Goal: Task Accomplishment & Management: Use online tool/utility

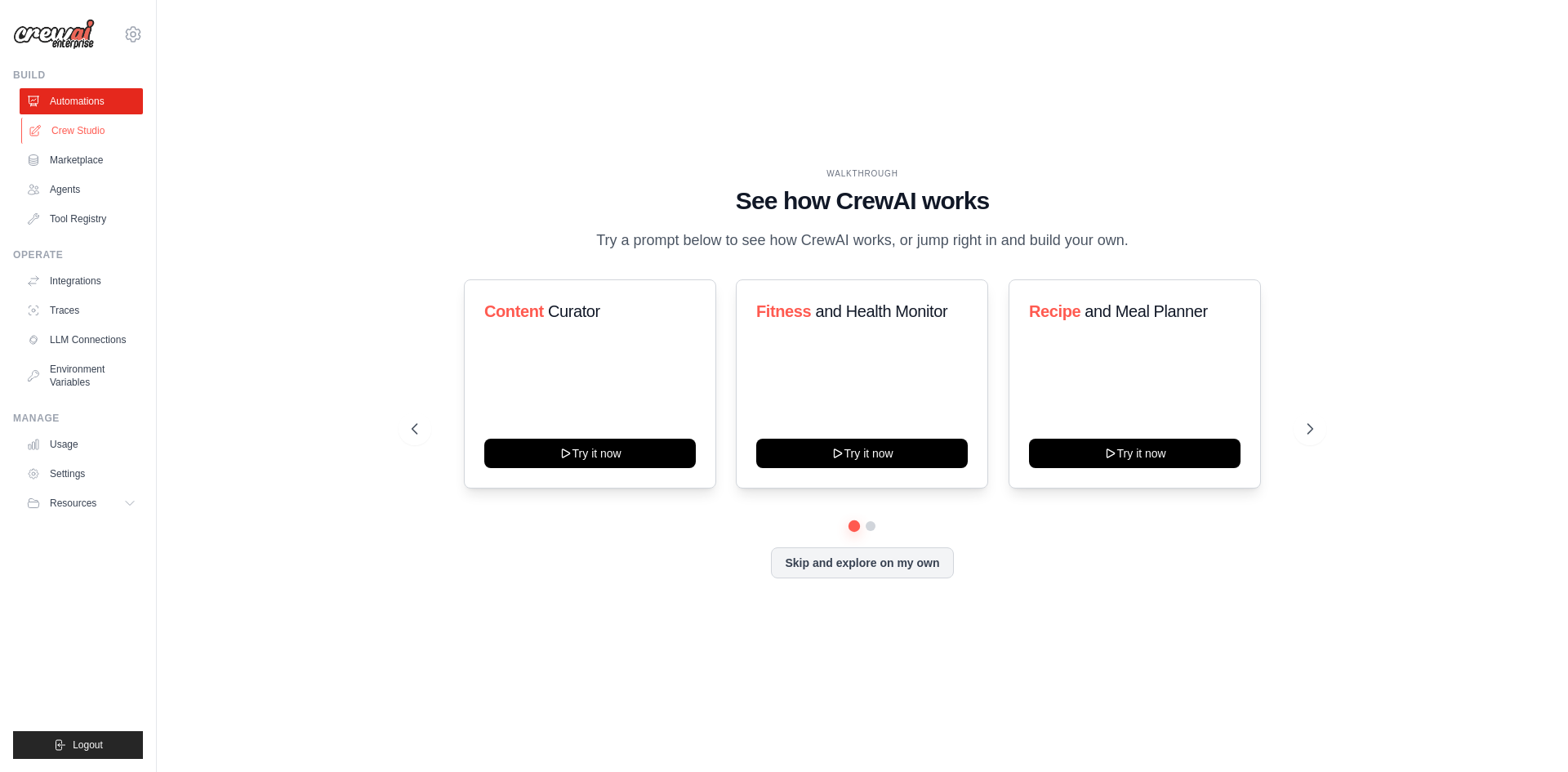
click at [53, 127] on link "Crew Studio" at bounding box center [83, 130] width 123 height 26
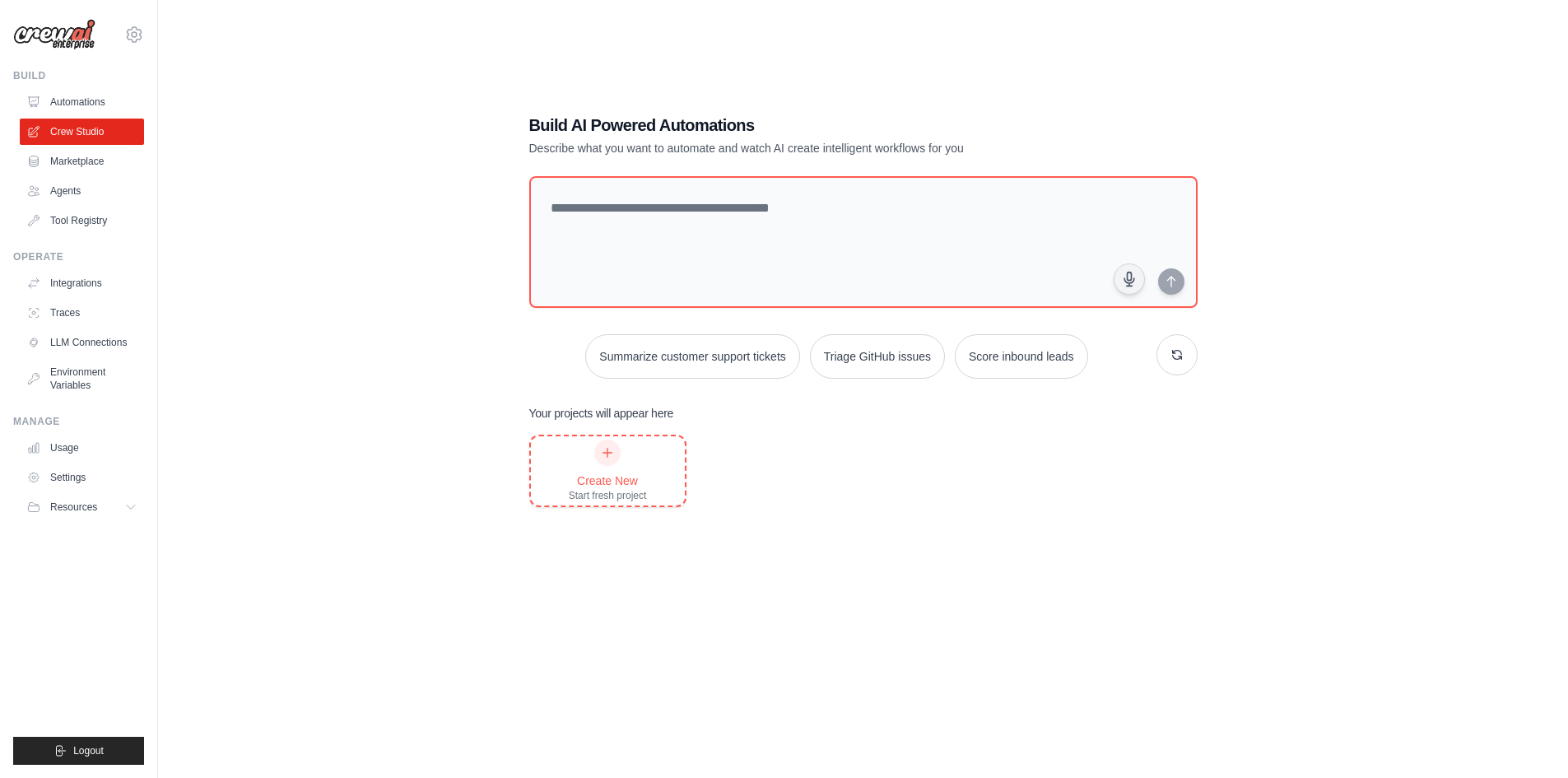
click at [620, 492] on div "Start fresh project" at bounding box center [608, 495] width 78 height 13
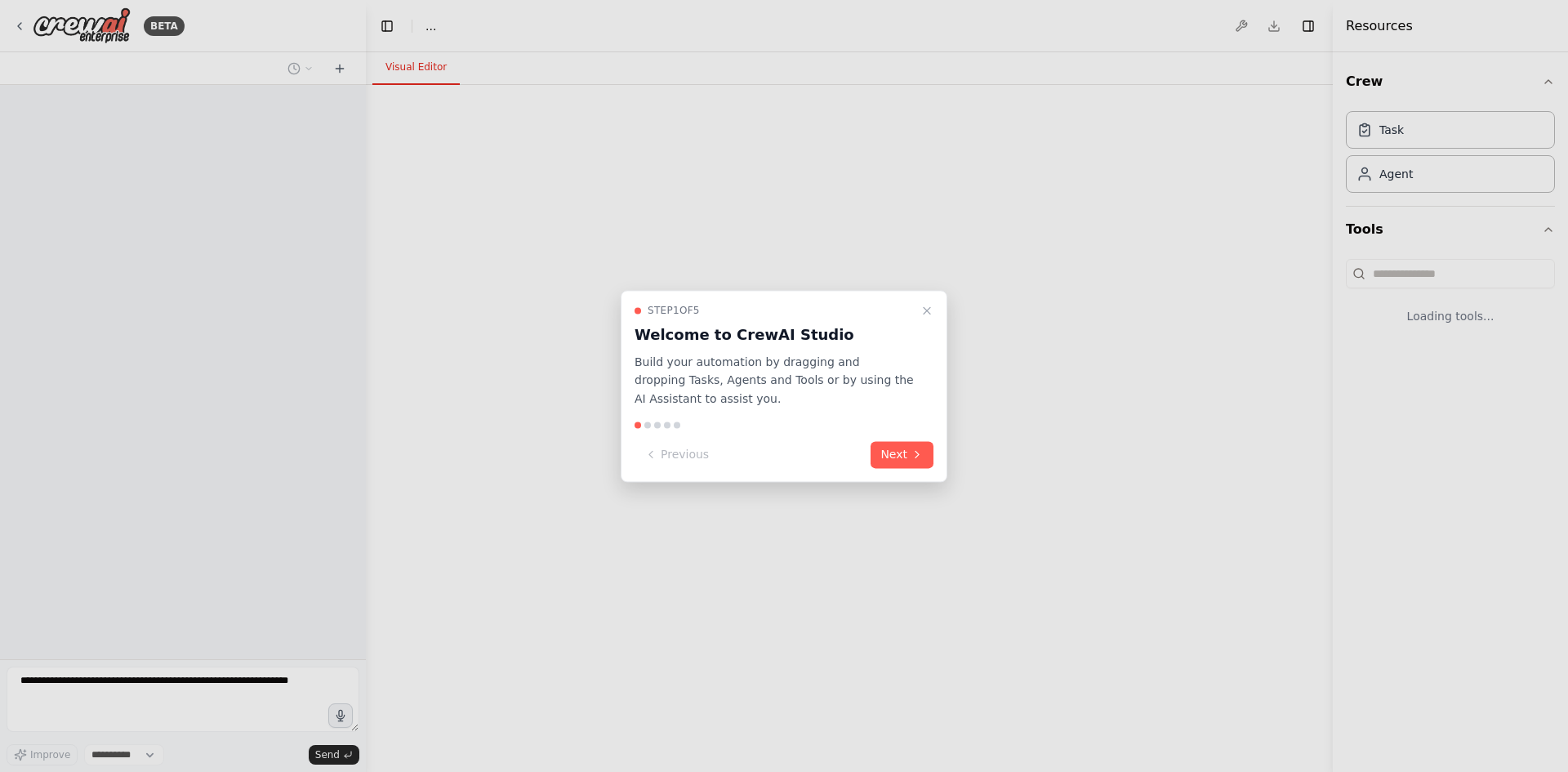
select select "****"
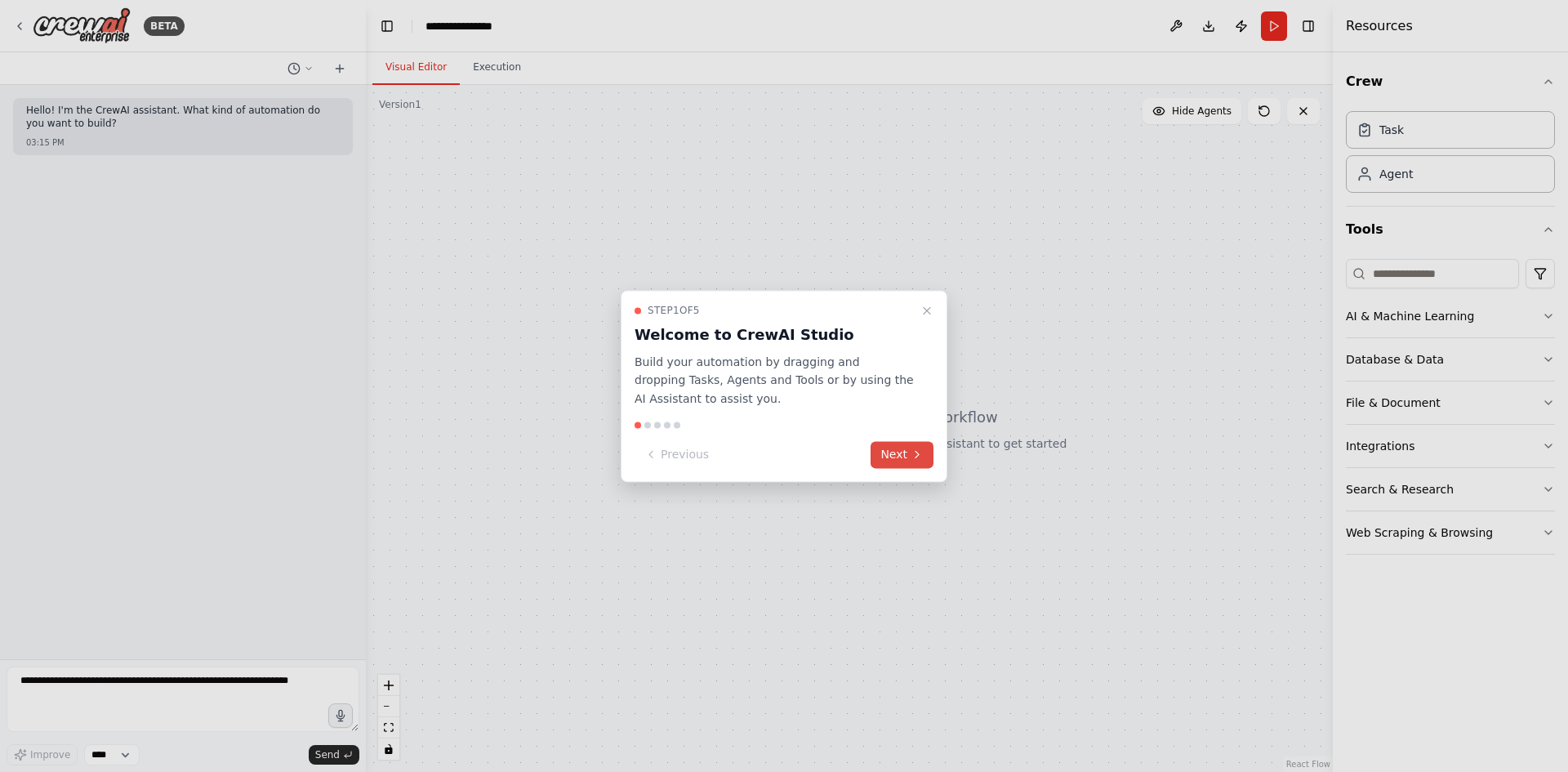
click at [898, 450] on button "Next" at bounding box center [902, 455] width 63 height 27
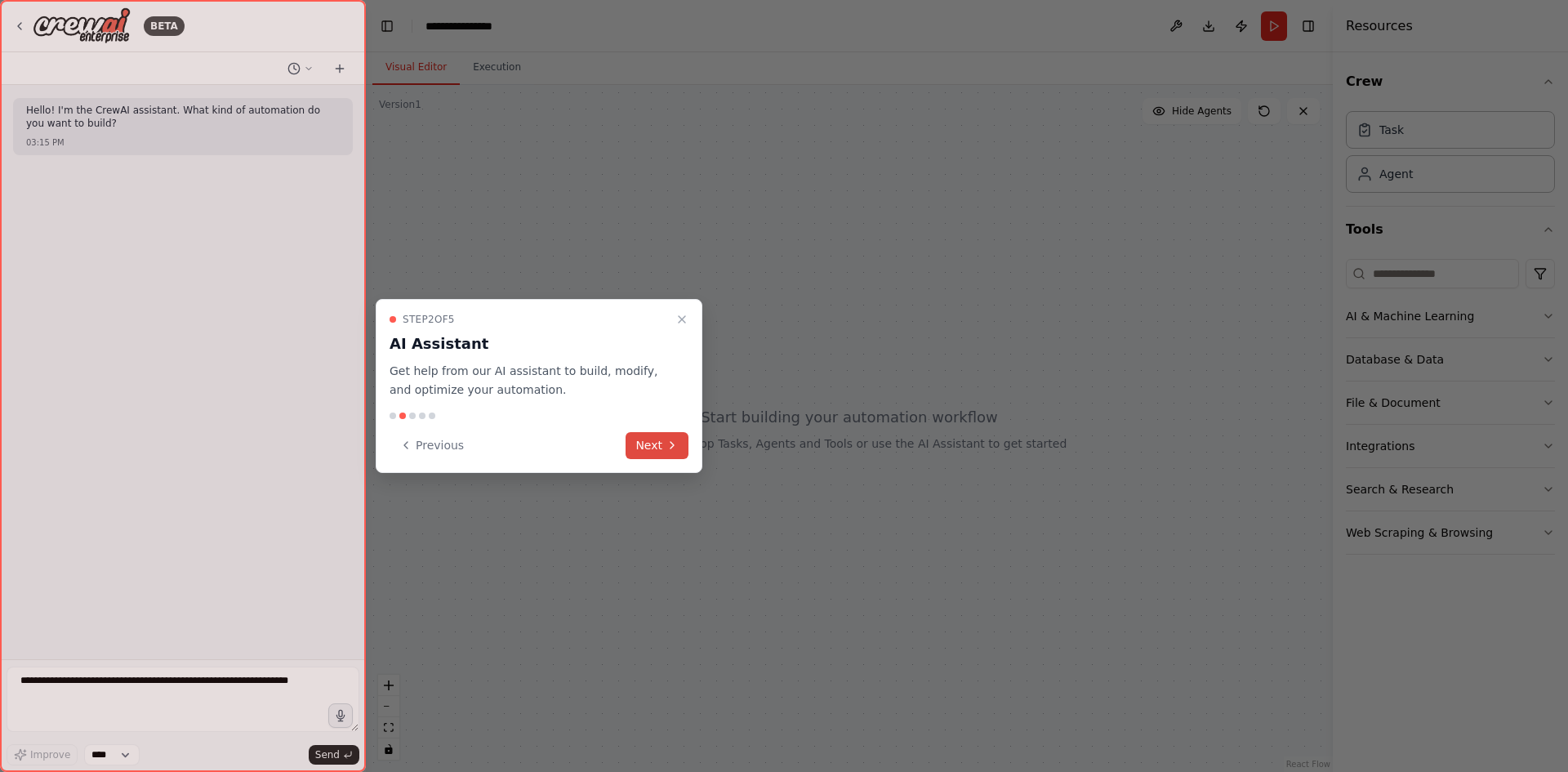
click at [671, 445] on icon at bounding box center [671, 445] width 13 height 13
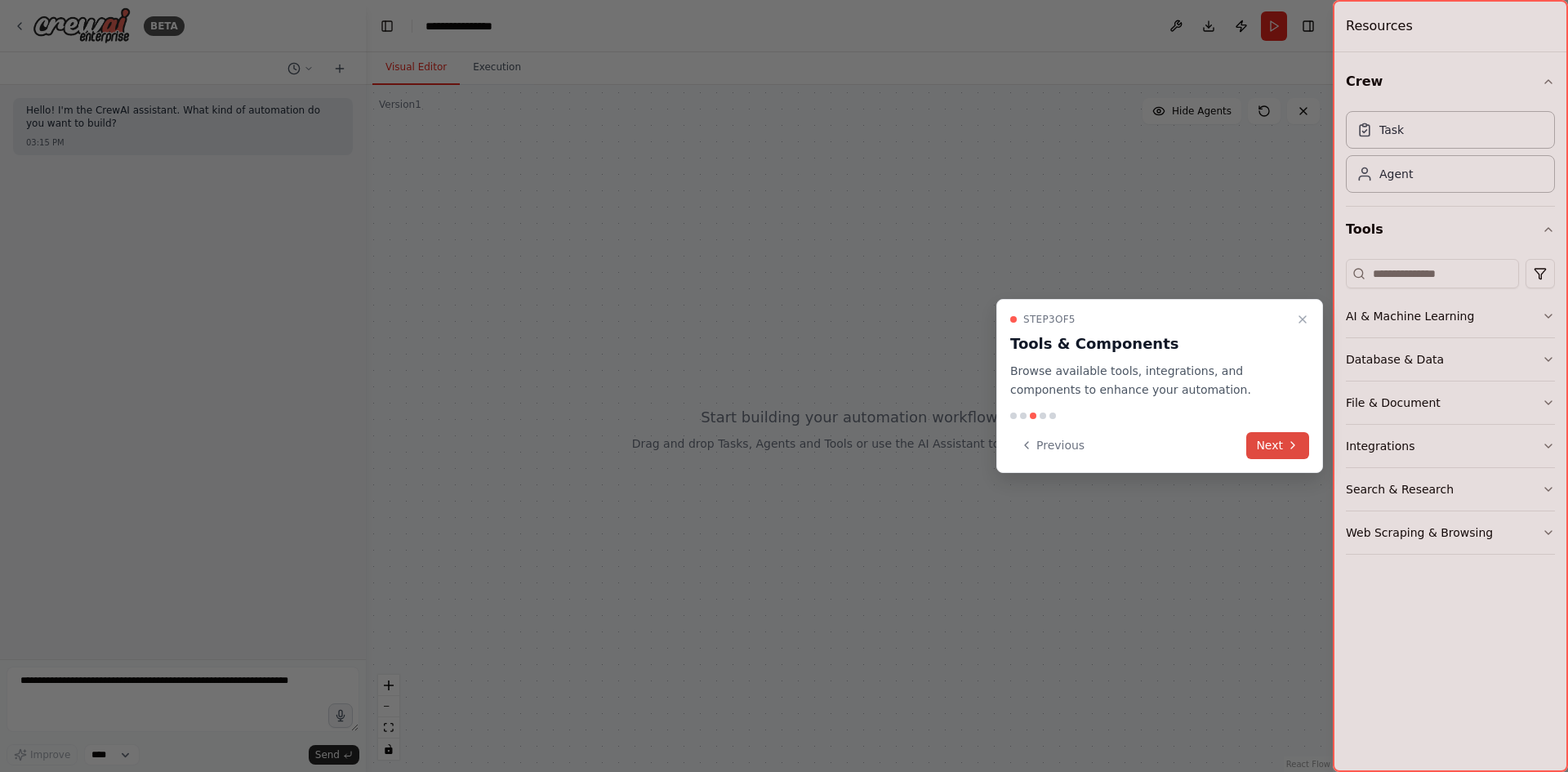
click at [1250, 444] on button "Next" at bounding box center [1278, 445] width 63 height 27
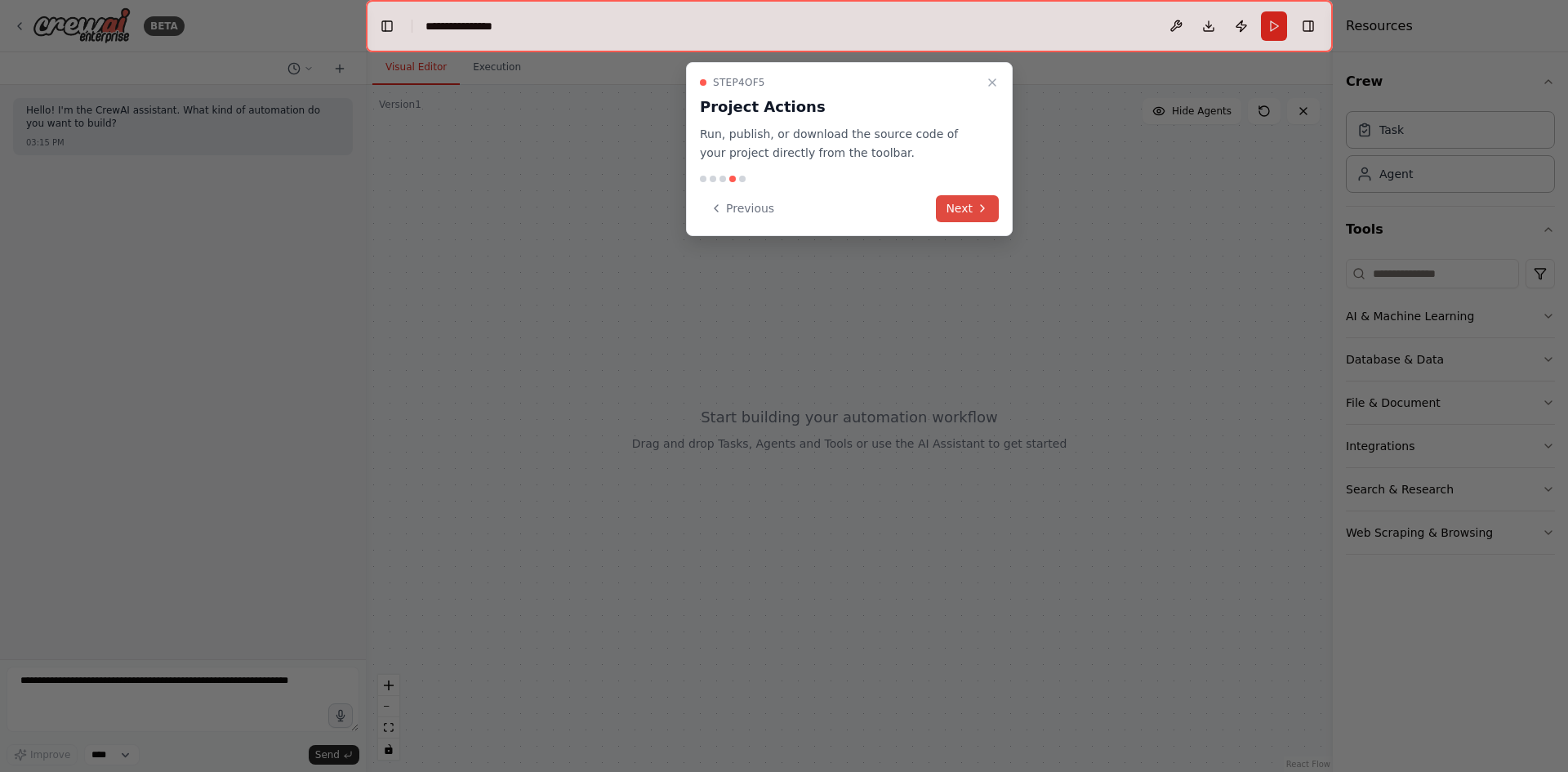
click at [950, 218] on button "Next" at bounding box center [967, 208] width 63 height 27
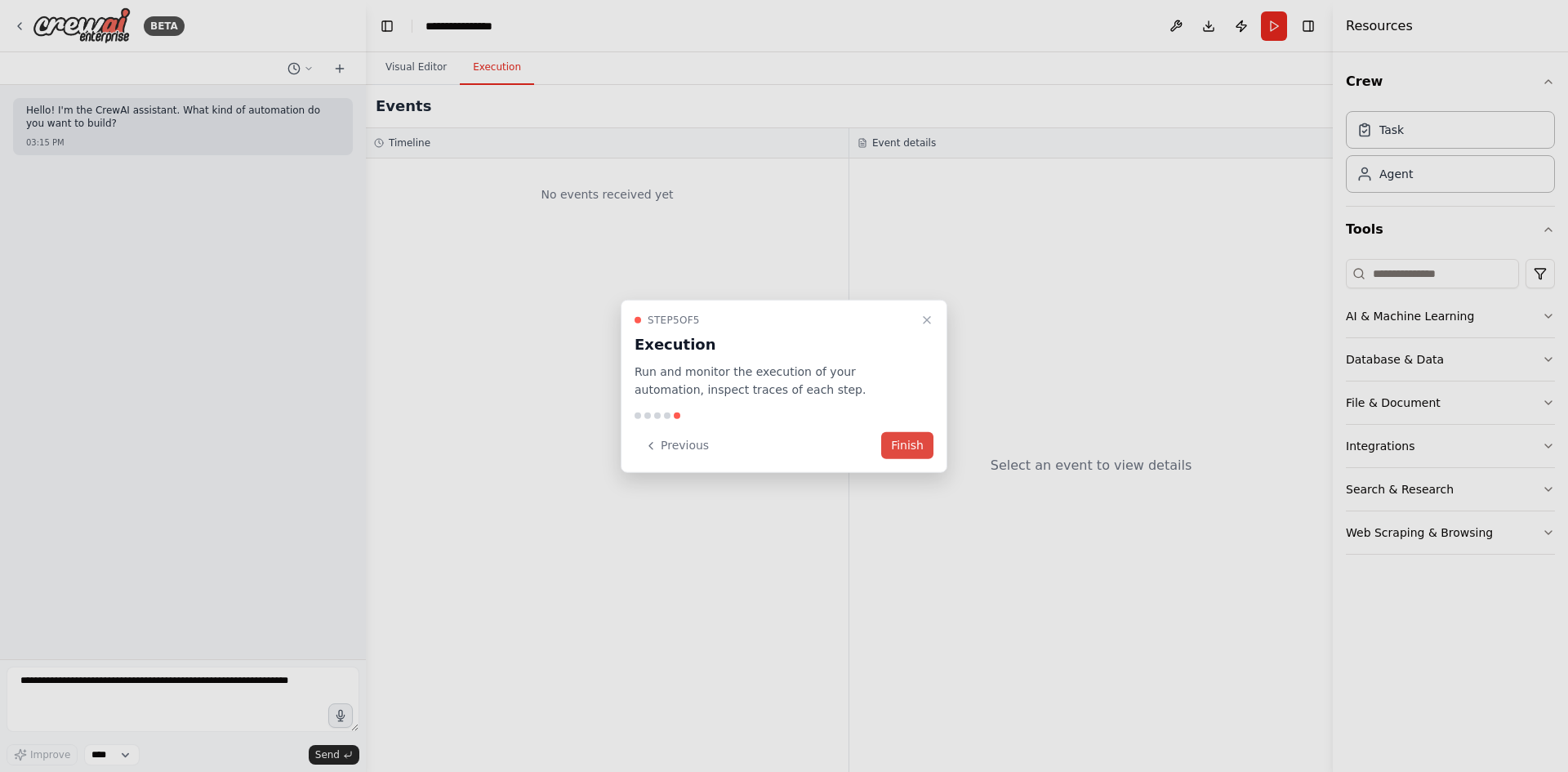
click at [912, 449] on button "Finish" at bounding box center [908, 445] width 52 height 27
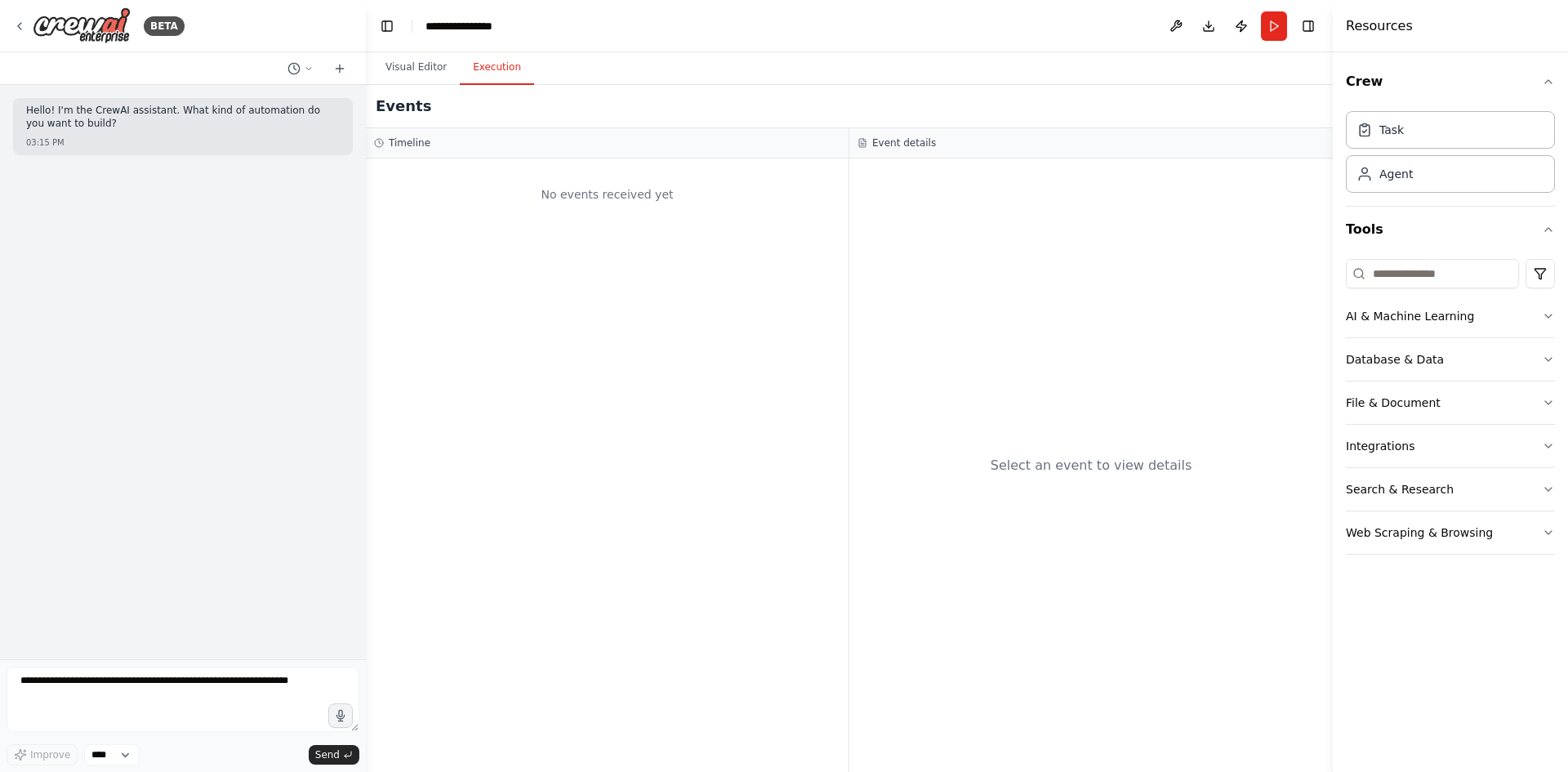
click at [487, 64] on button "Execution" at bounding box center [497, 67] width 74 height 35
click at [400, 76] on button "Visual Editor" at bounding box center [417, 67] width 88 height 35
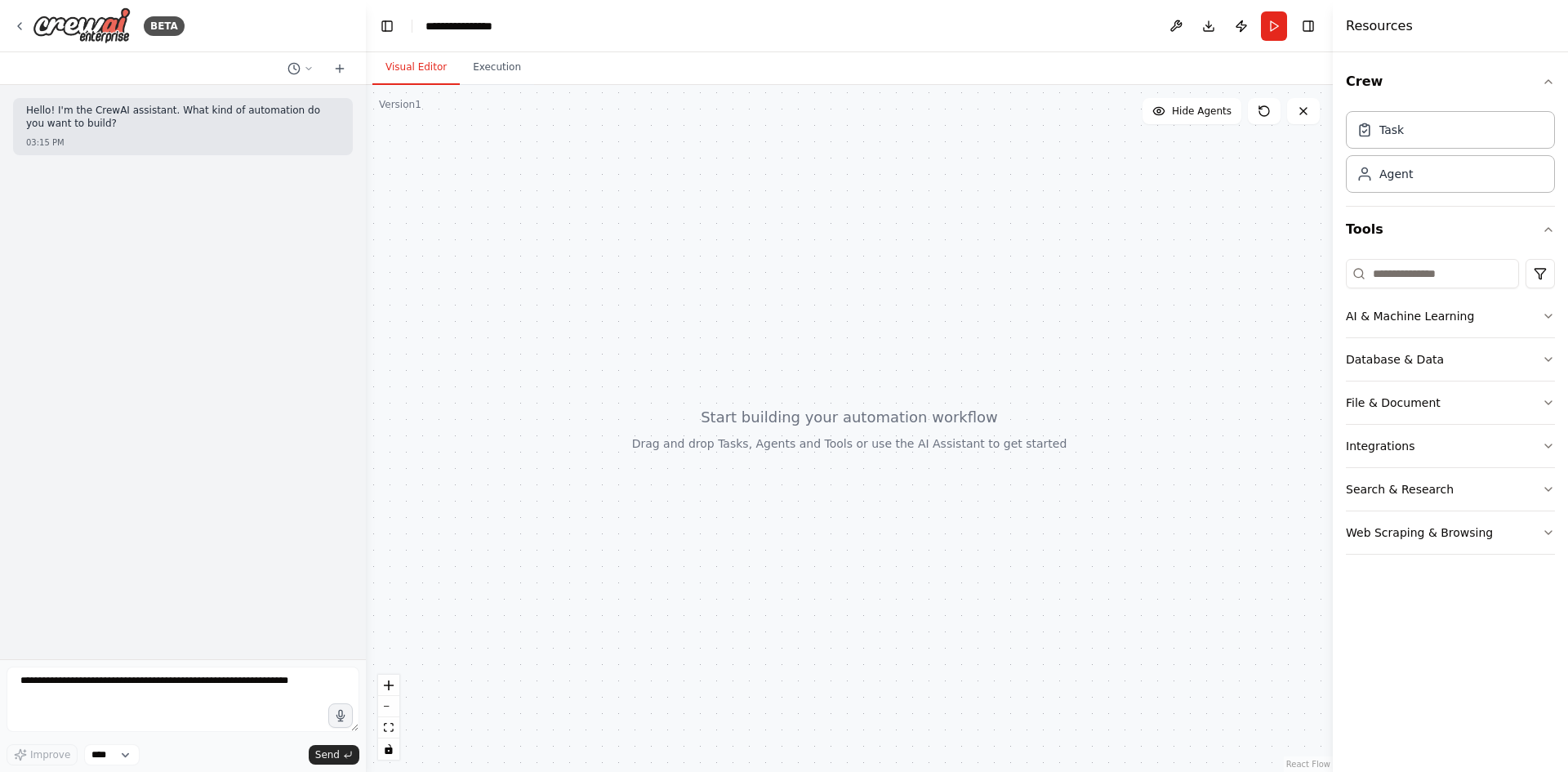
click at [1555, 322] on div "Crew Task Agent Tools AI & Machine Learning Database & Data File & Document Int…" at bounding box center [1450, 412] width 235 height 720
click at [1552, 316] on icon "button" at bounding box center [1548, 316] width 13 height 13
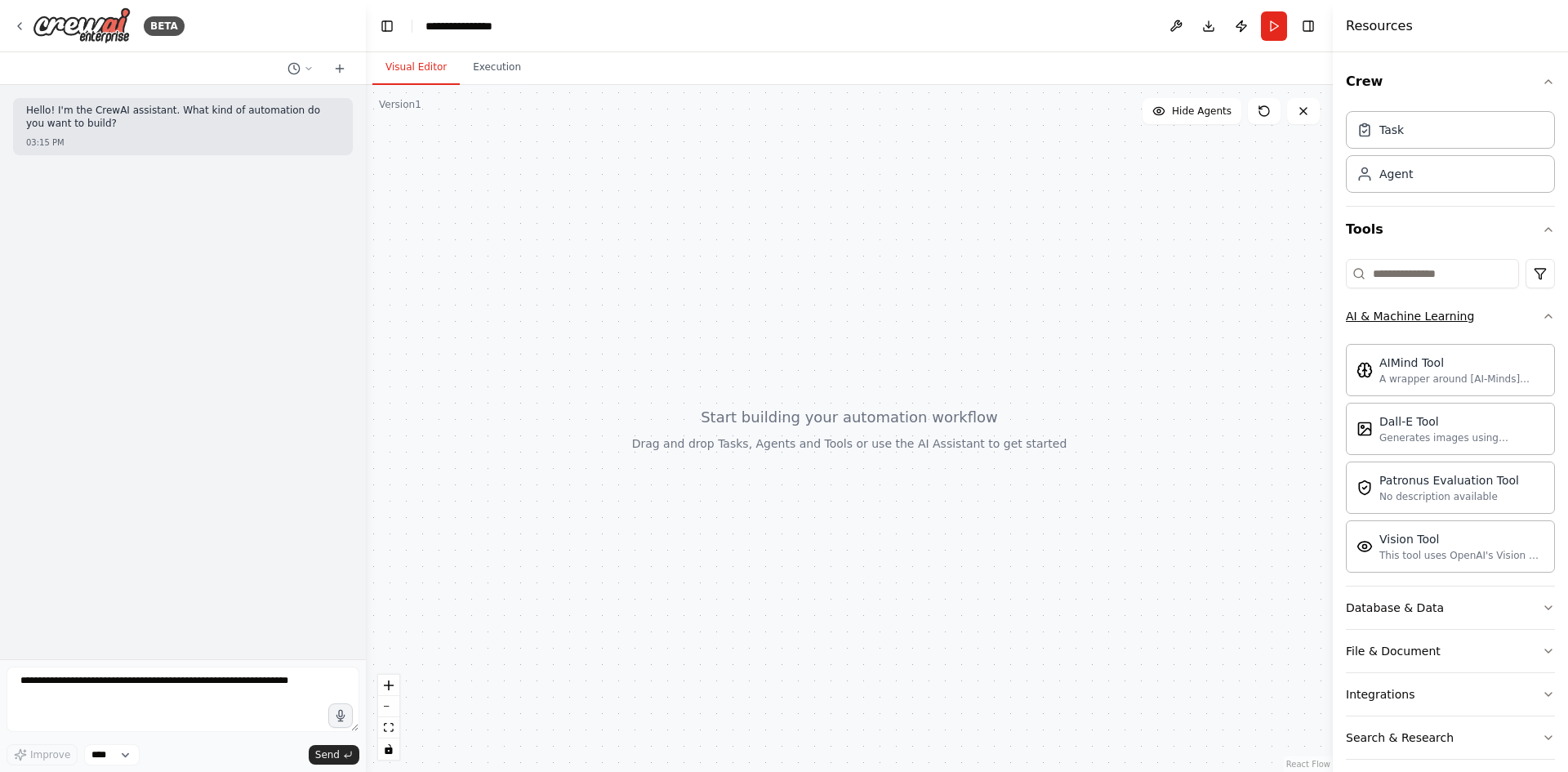
click at [1542, 320] on icon "button" at bounding box center [1548, 316] width 13 height 13
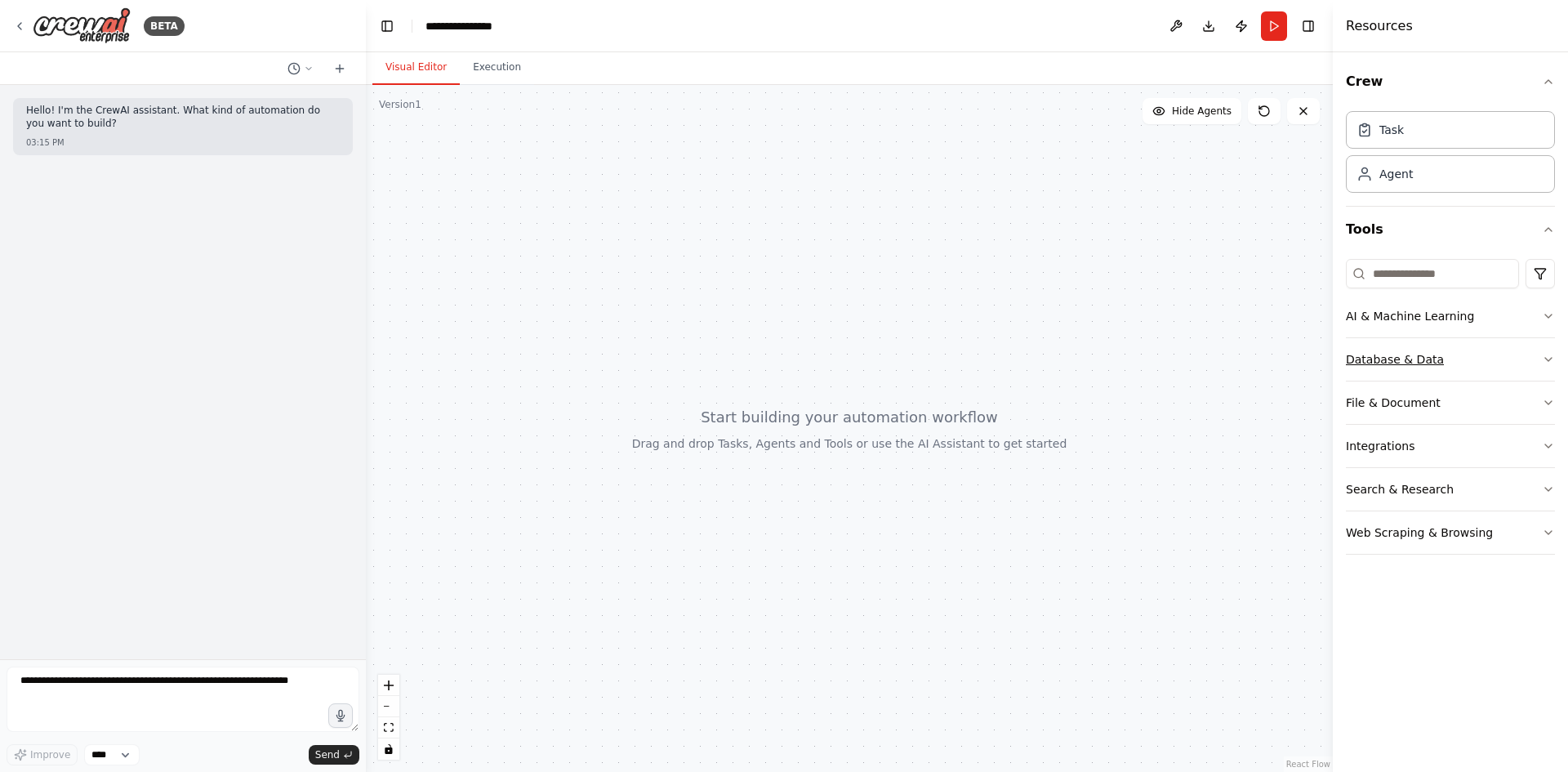
click at [1541, 360] on button "Database & Data" at bounding box center [1451, 359] width 209 height 42
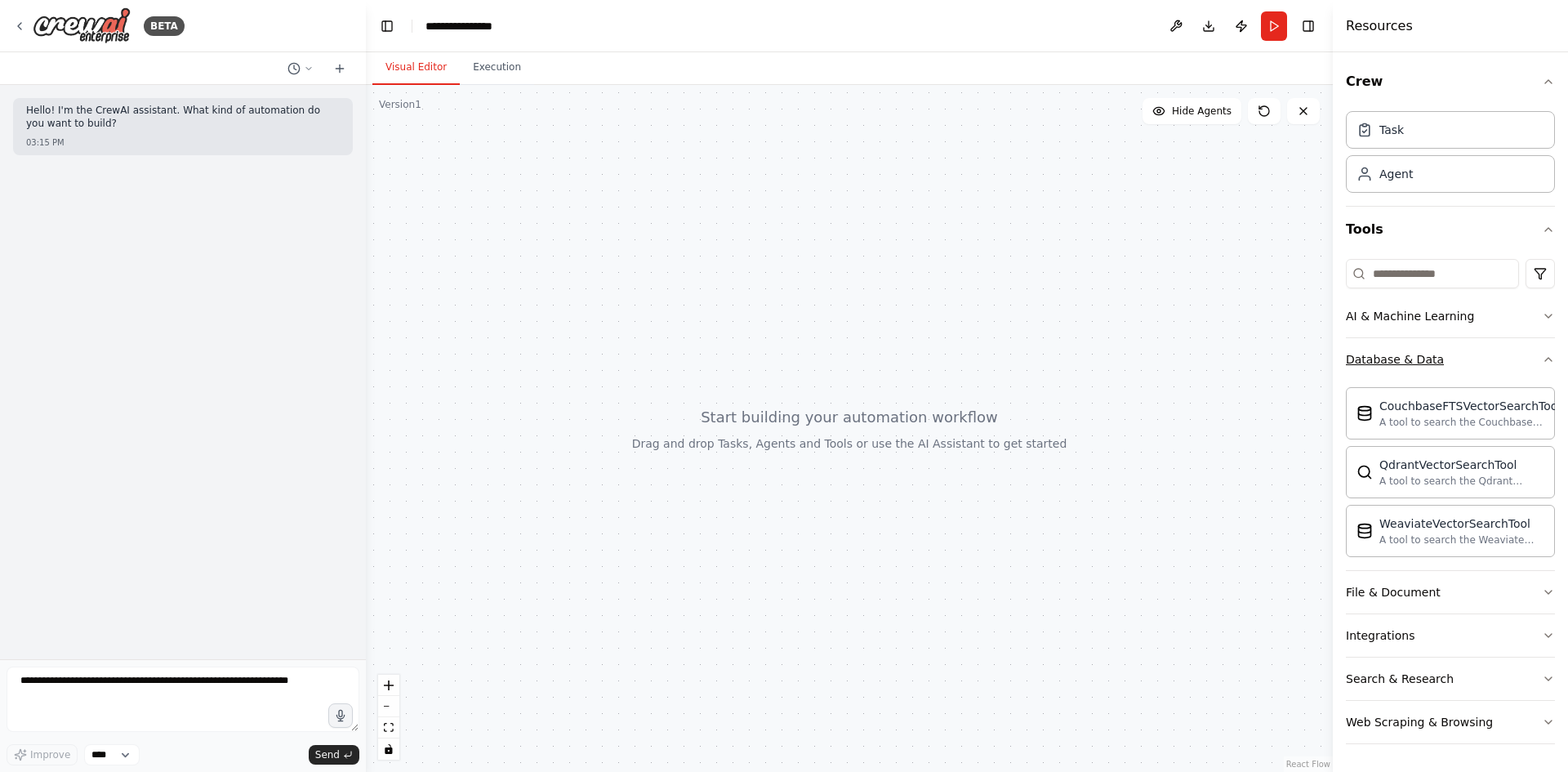
click at [1541, 360] on button "Database & Data" at bounding box center [1451, 359] width 209 height 42
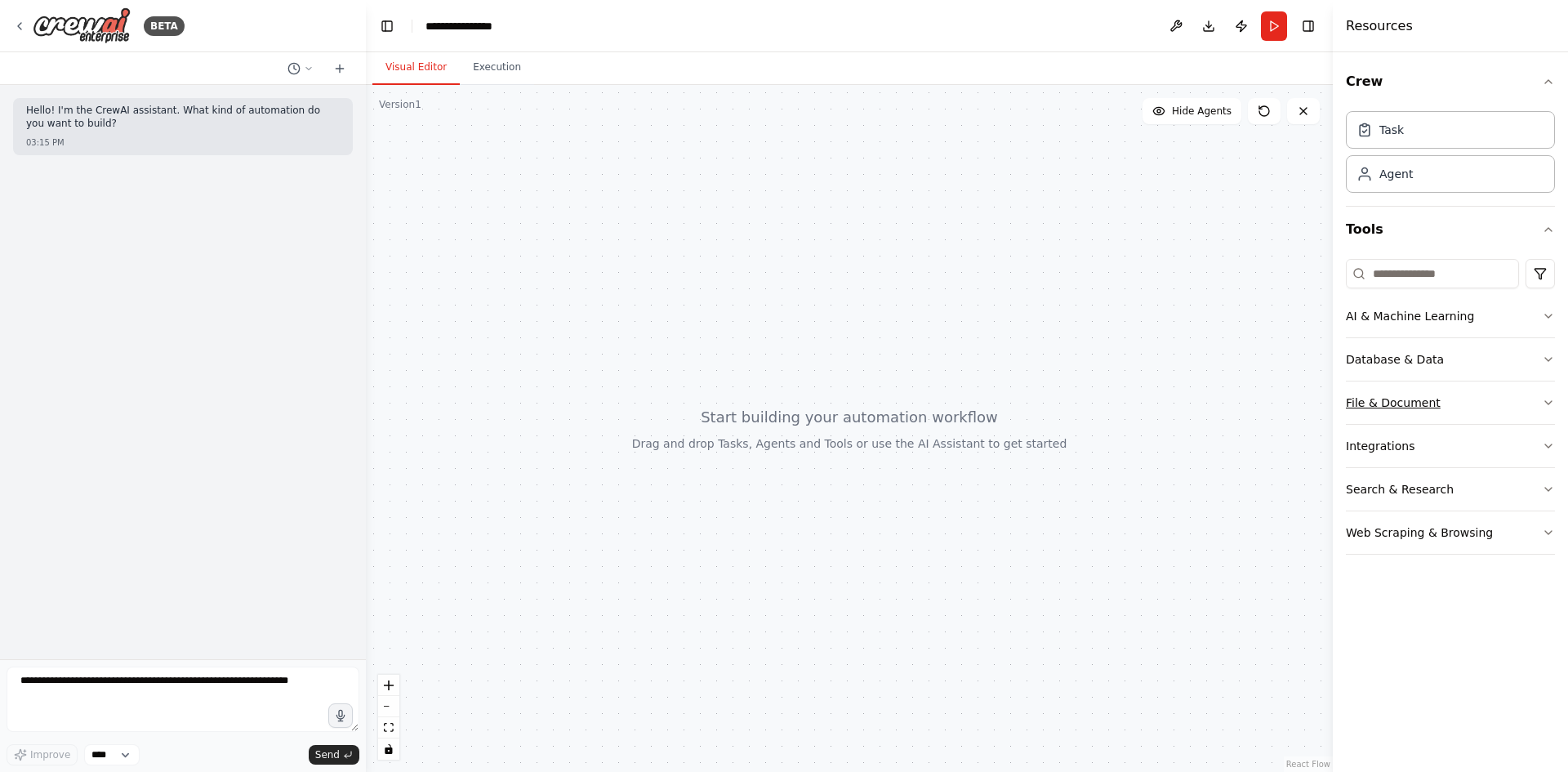
click at [1549, 401] on icon "button" at bounding box center [1548, 402] width 13 height 13
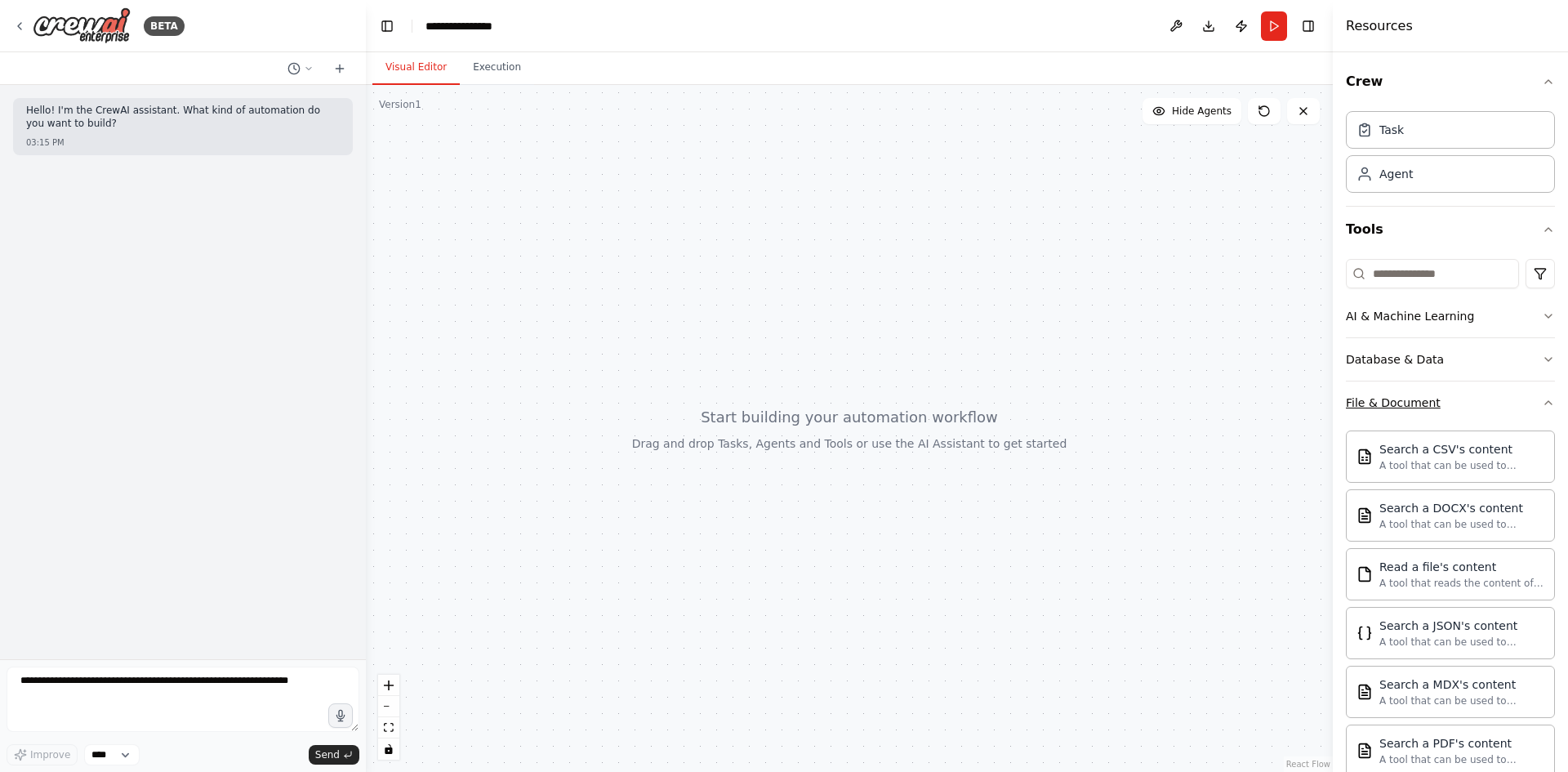
click at [1542, 399] on icon "button" at bounding box center [1548, 402] width 13 height 13
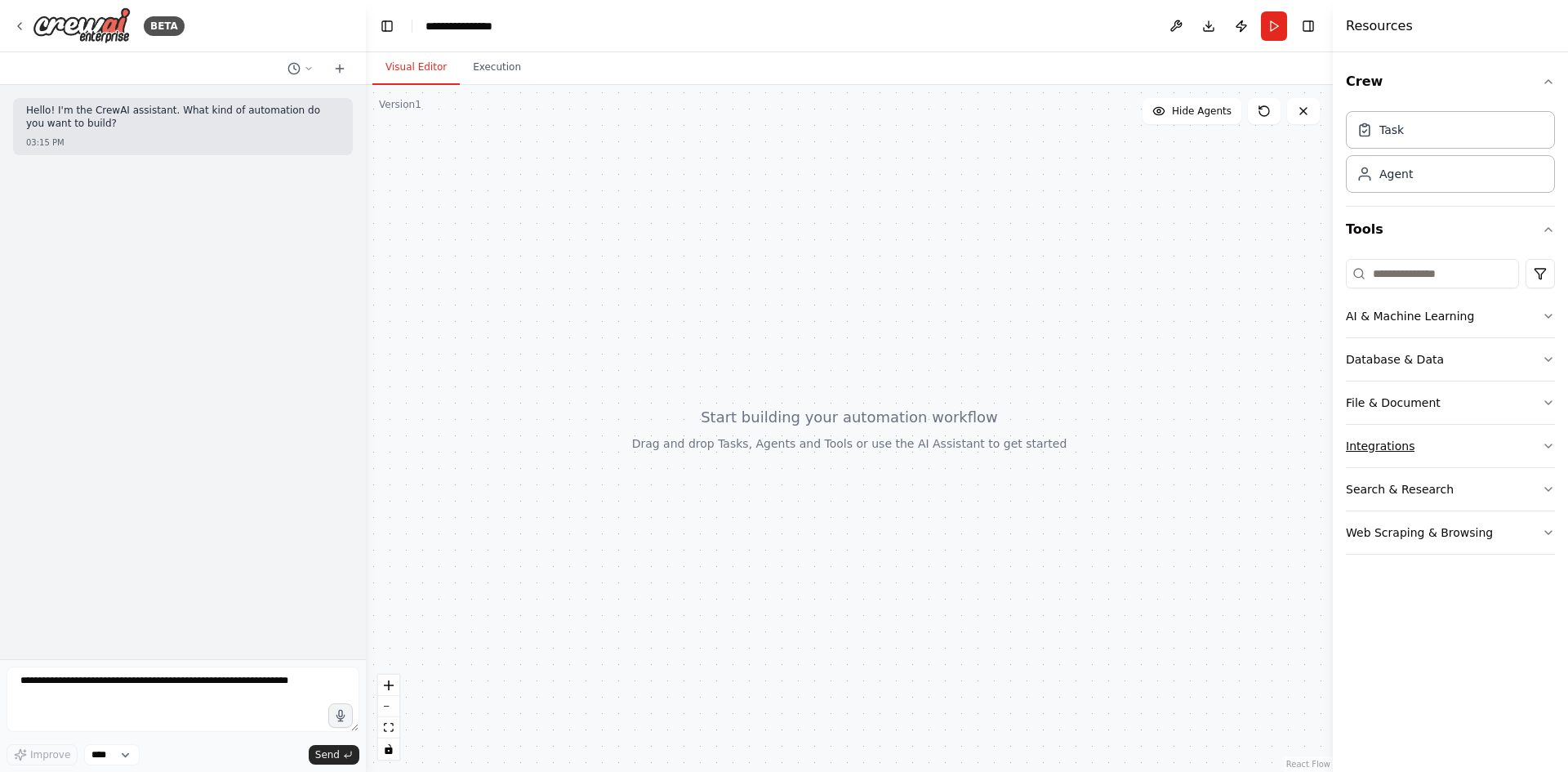
click at [1544, 444] on icon "button" at bounding box center [1548, 445] width 13 height 13
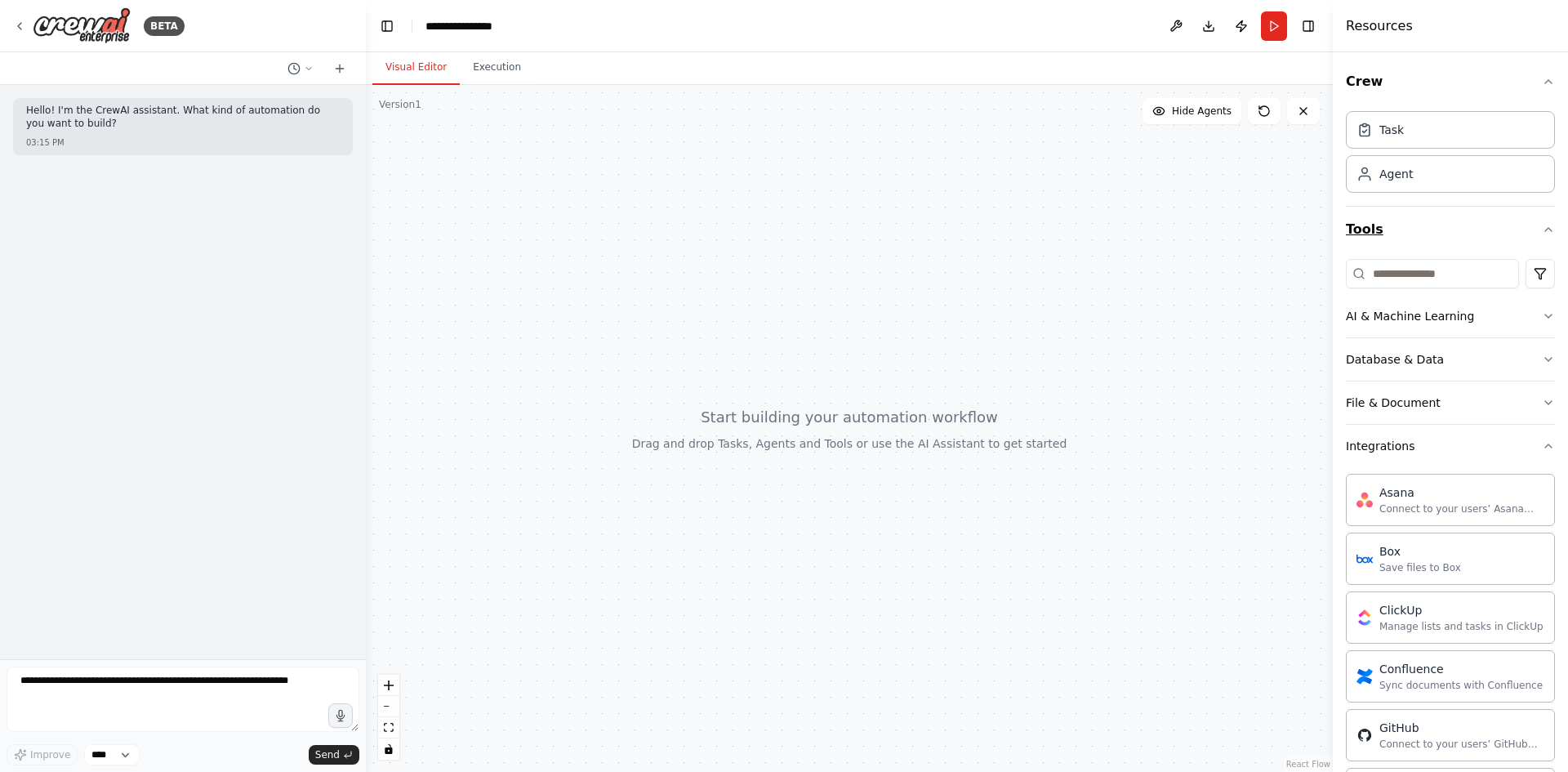
click at [1542, 235] on icon "button" at bounding box center [1548, 229] width 13 height 13
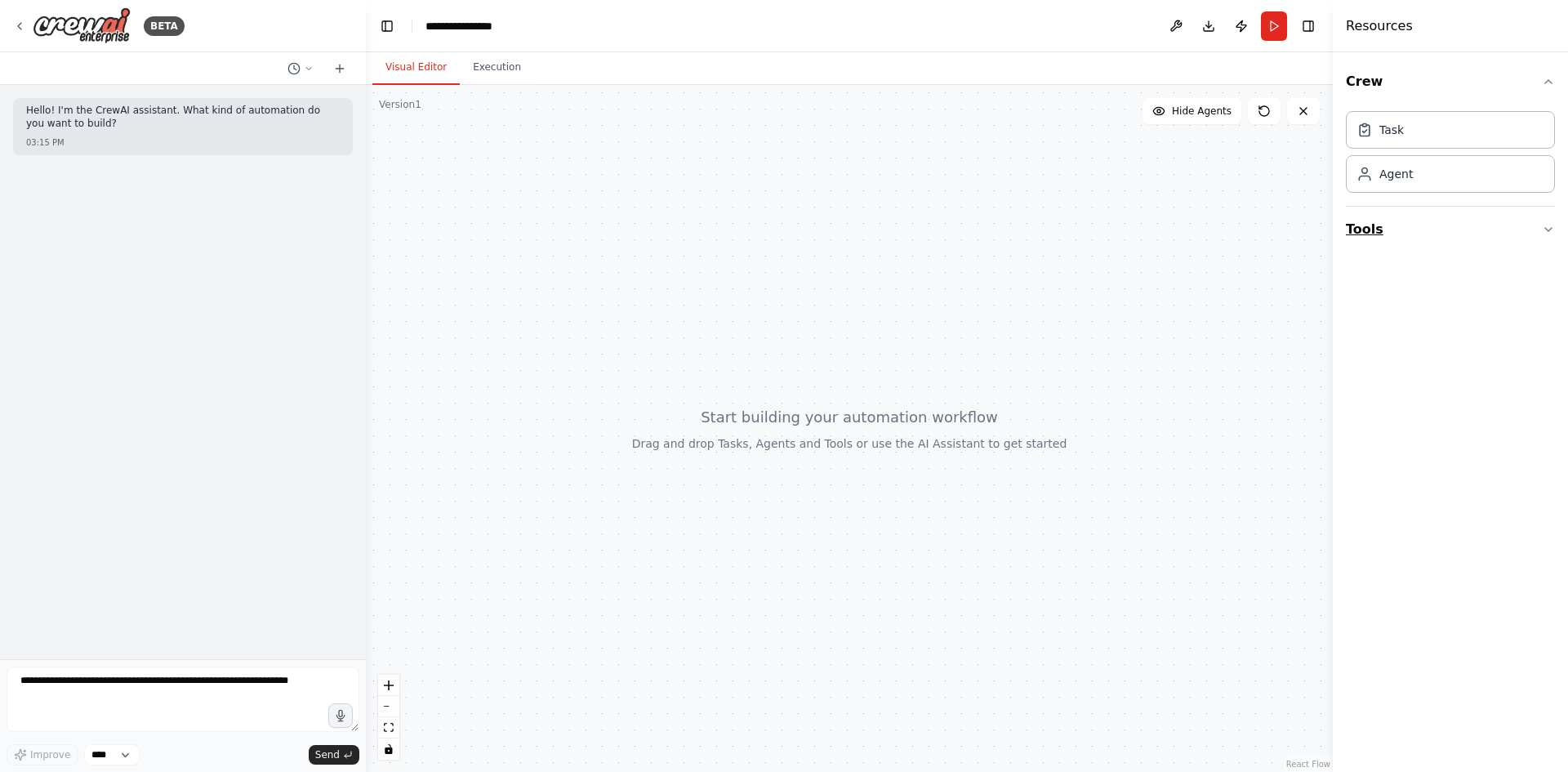
click at [1552, 232] on icon "button" at bounding box center [1548, 229] width 13 height 13
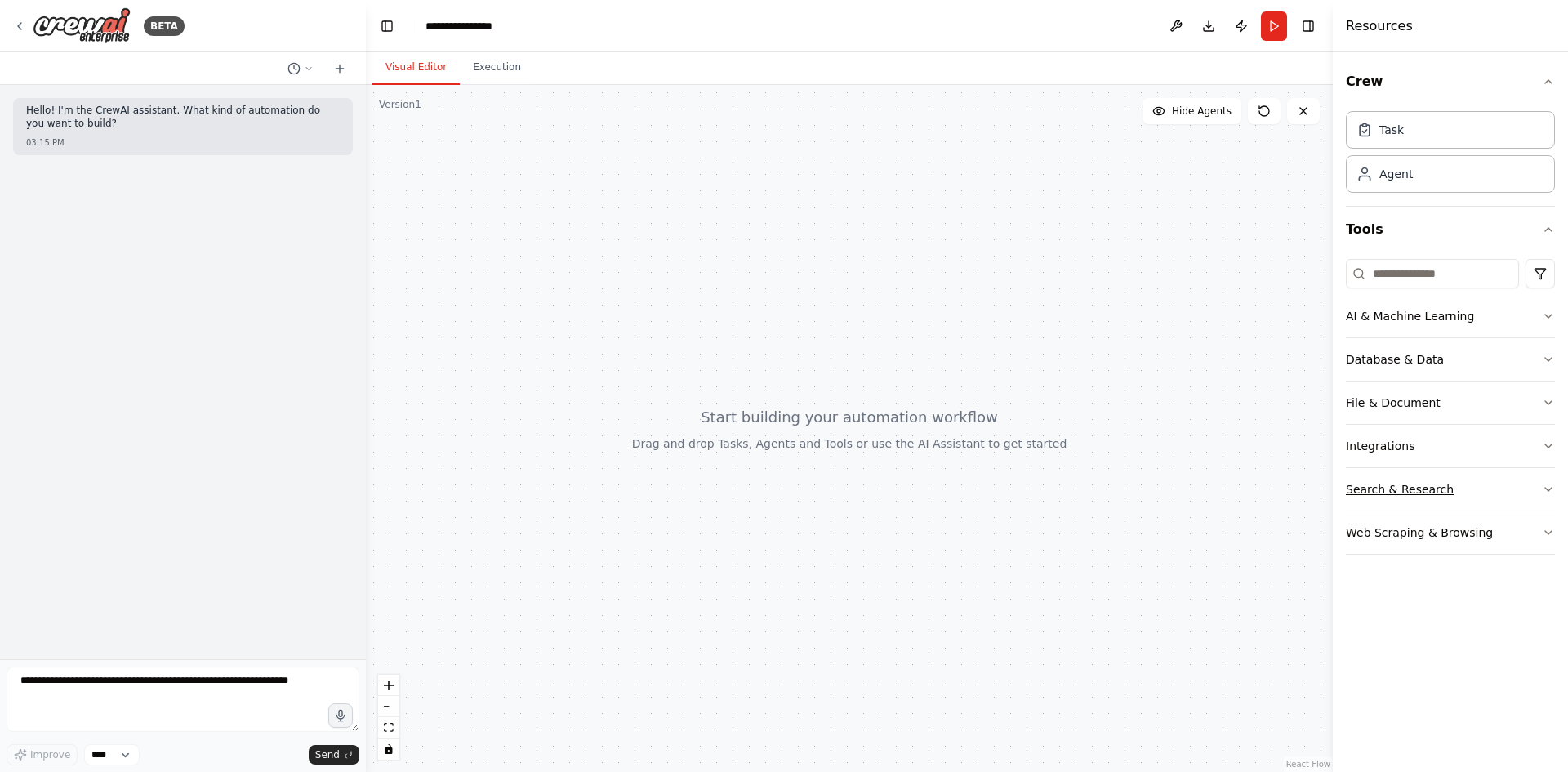
click at [1548, 489] on icon "button" at bounding box center [1548, 489] width 13 height 13
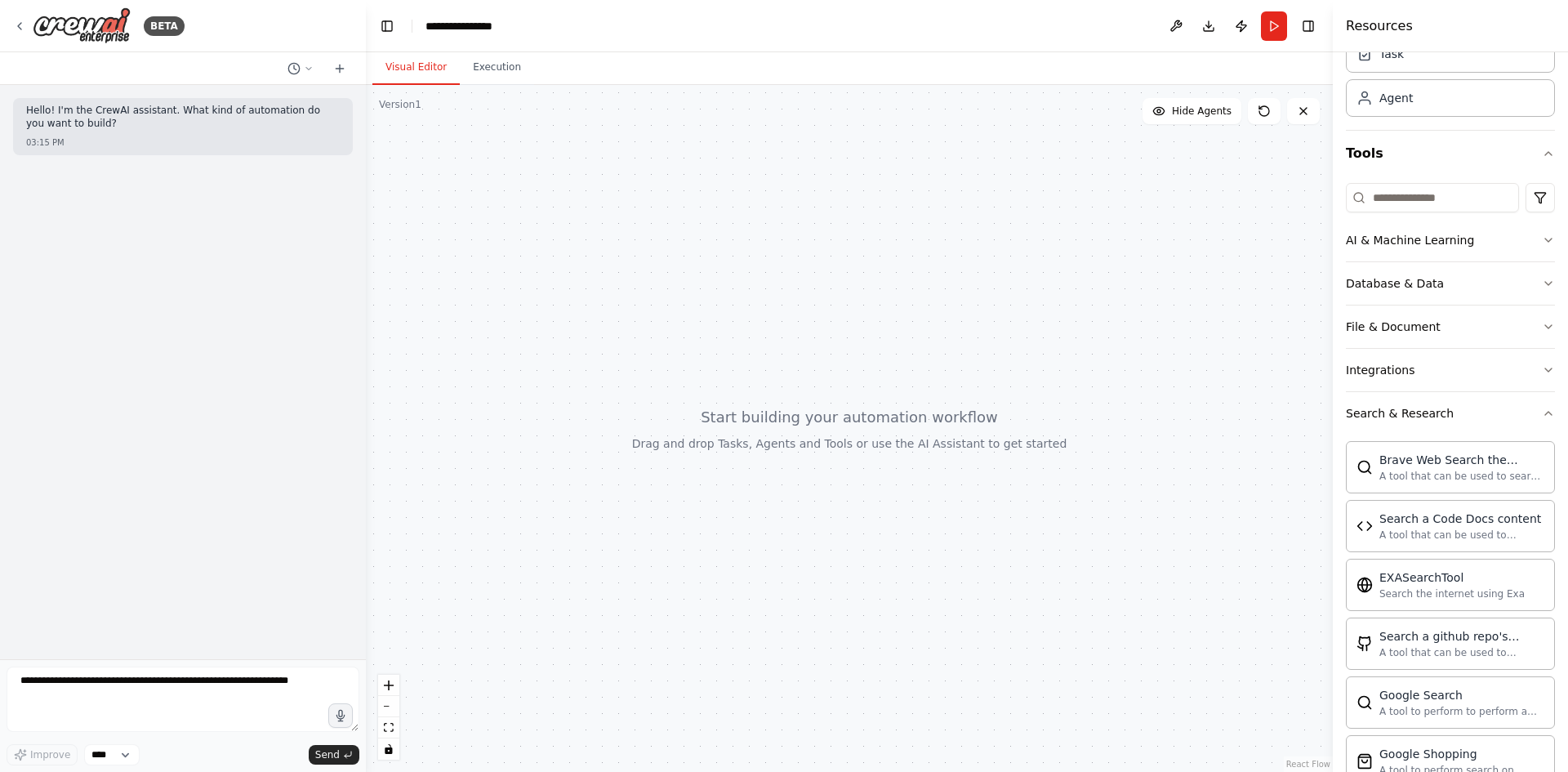
scroll to position [73, 0]
click at [1542, 419] on icon "button" at bounding box center [1548, 415] width 13 height 13
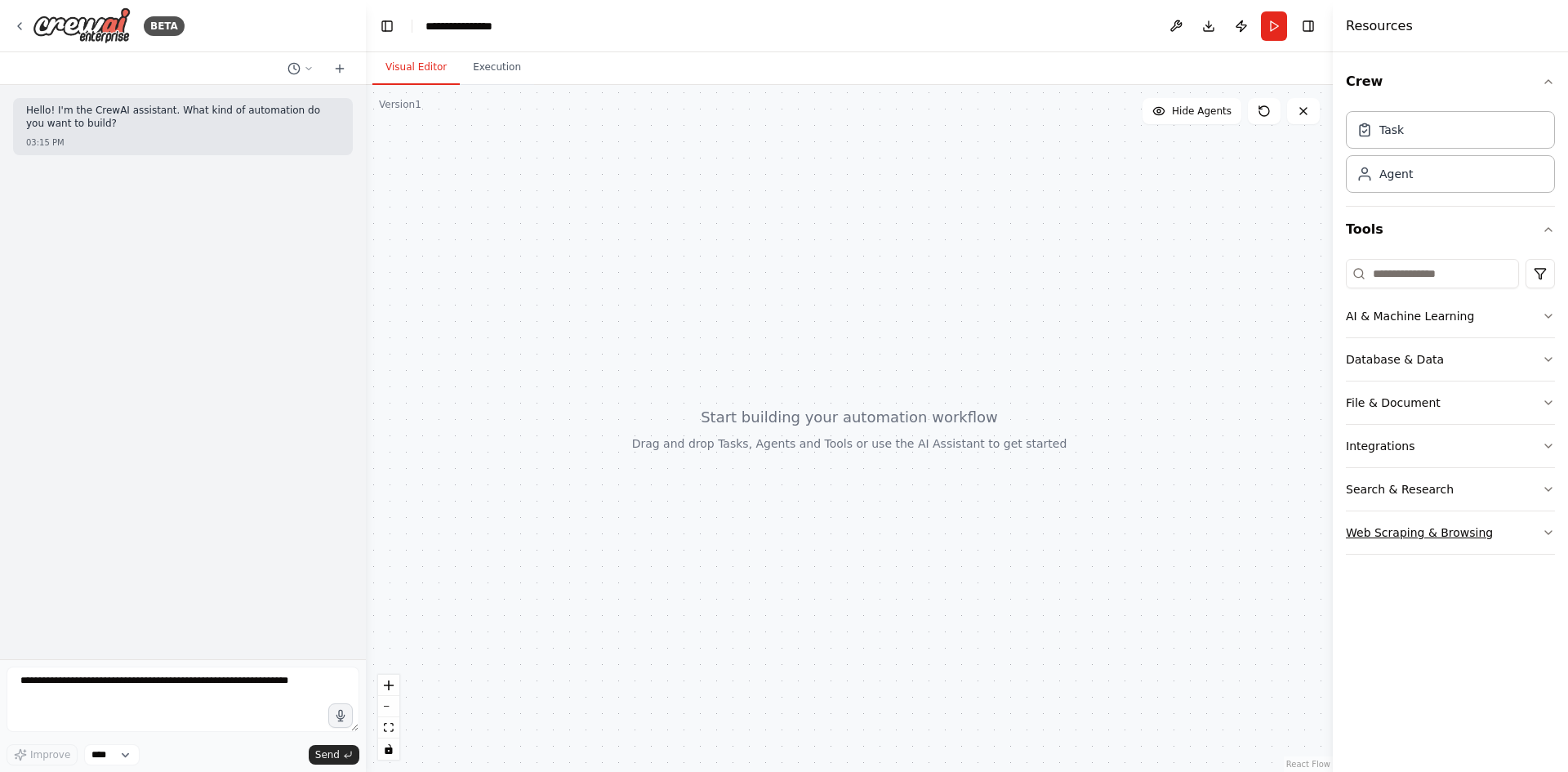
click at [1552, 530] on icon "button" at bounding box center [1548, 532] width 13 height 13
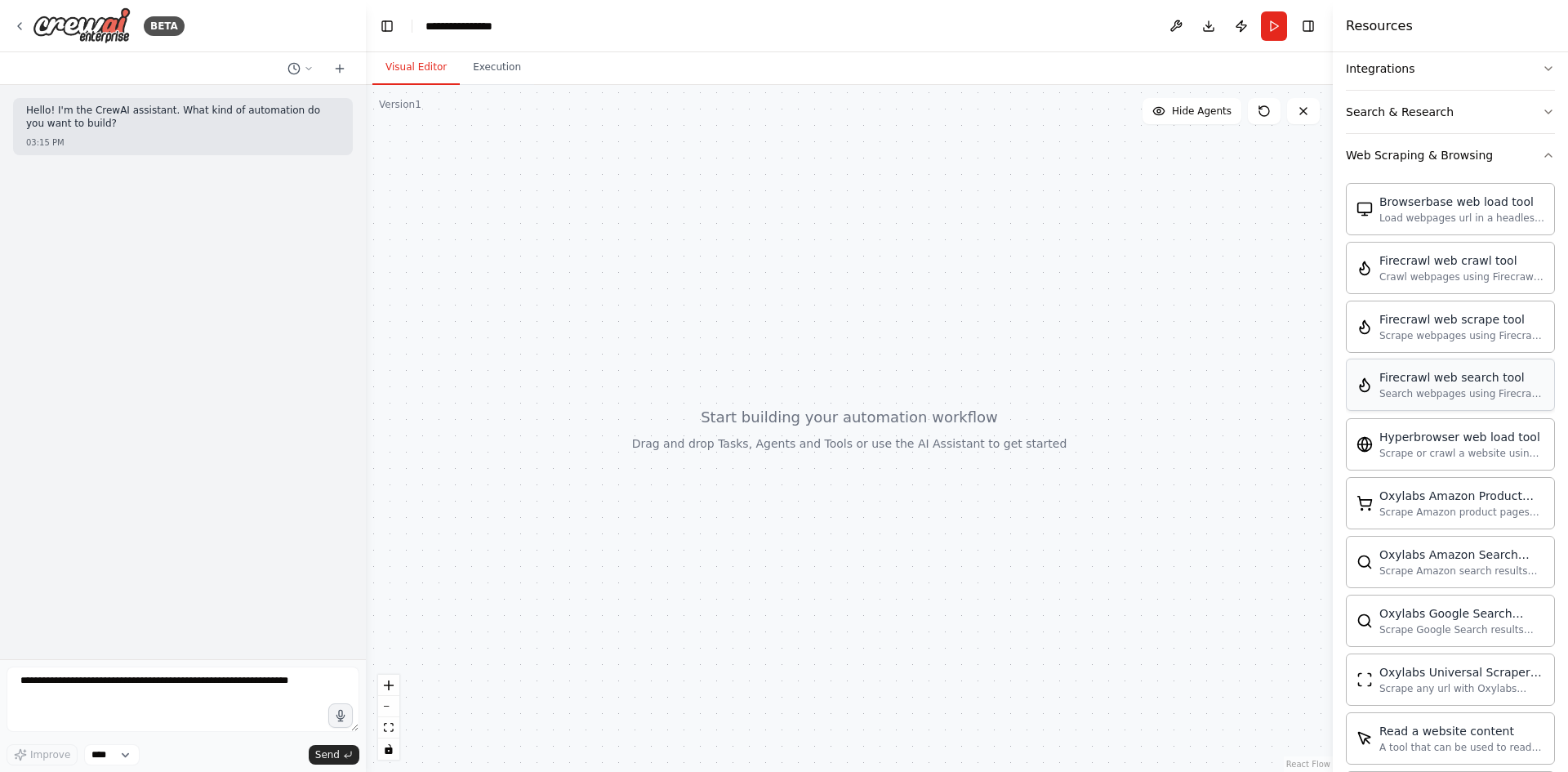
scroll to position [51, 0]
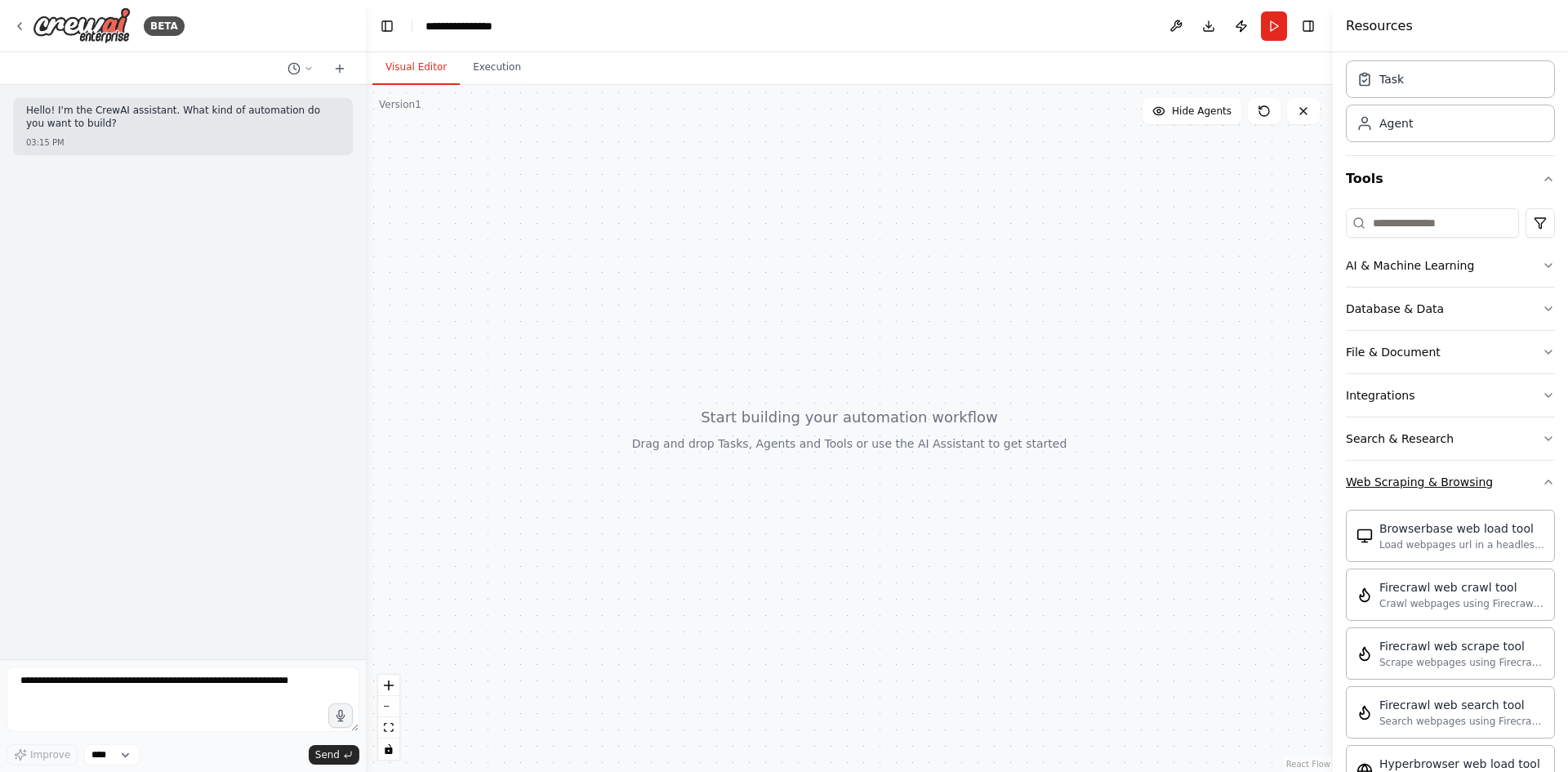
click at [1542, 483] on icon "button" at bounding box center [1548, 482] width 13 height 13
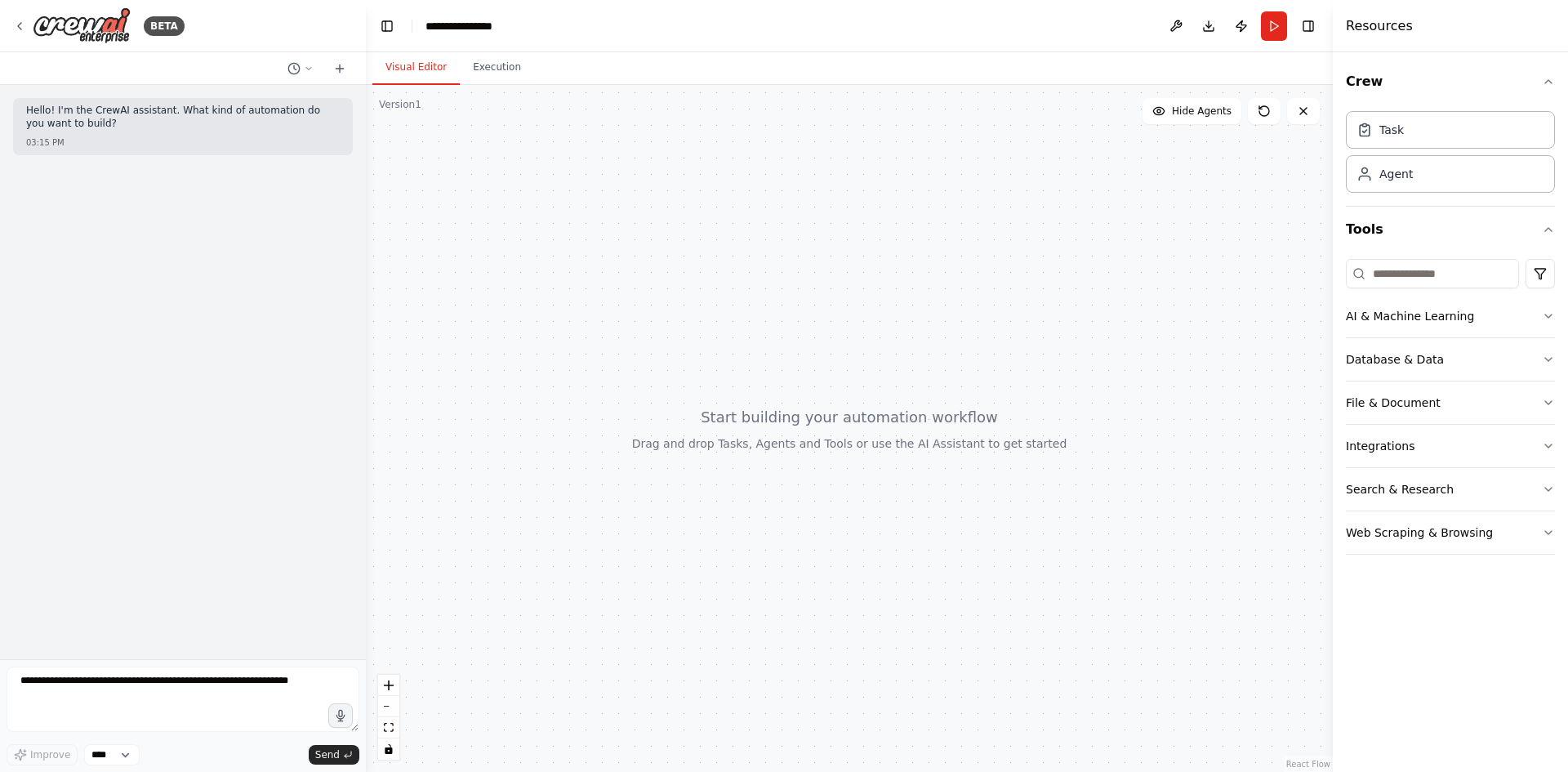
click at [1358, 16] on h4 "Resources" at bounding box center [1379, 25] width 67 height 19
click at [1358, 25] on h4 "Resources" at bounding box center [1379, 25] width 67 height 19
click at [1274, 30] on button "Run" at bounding box center [1274, 26] width 26 height 30
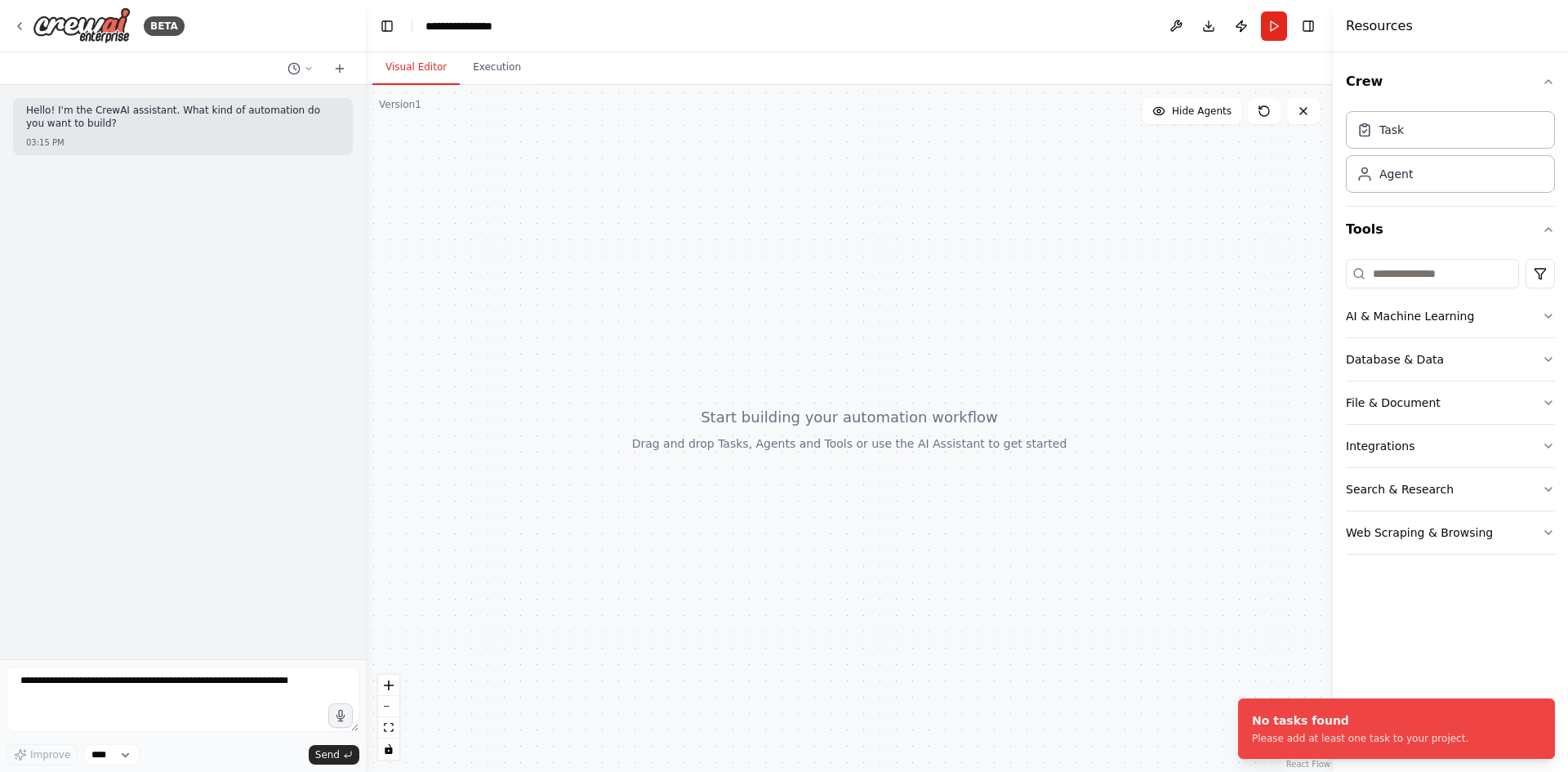
click at [1200, 254] on div at bounding box center [849, 429] width 967 height 687
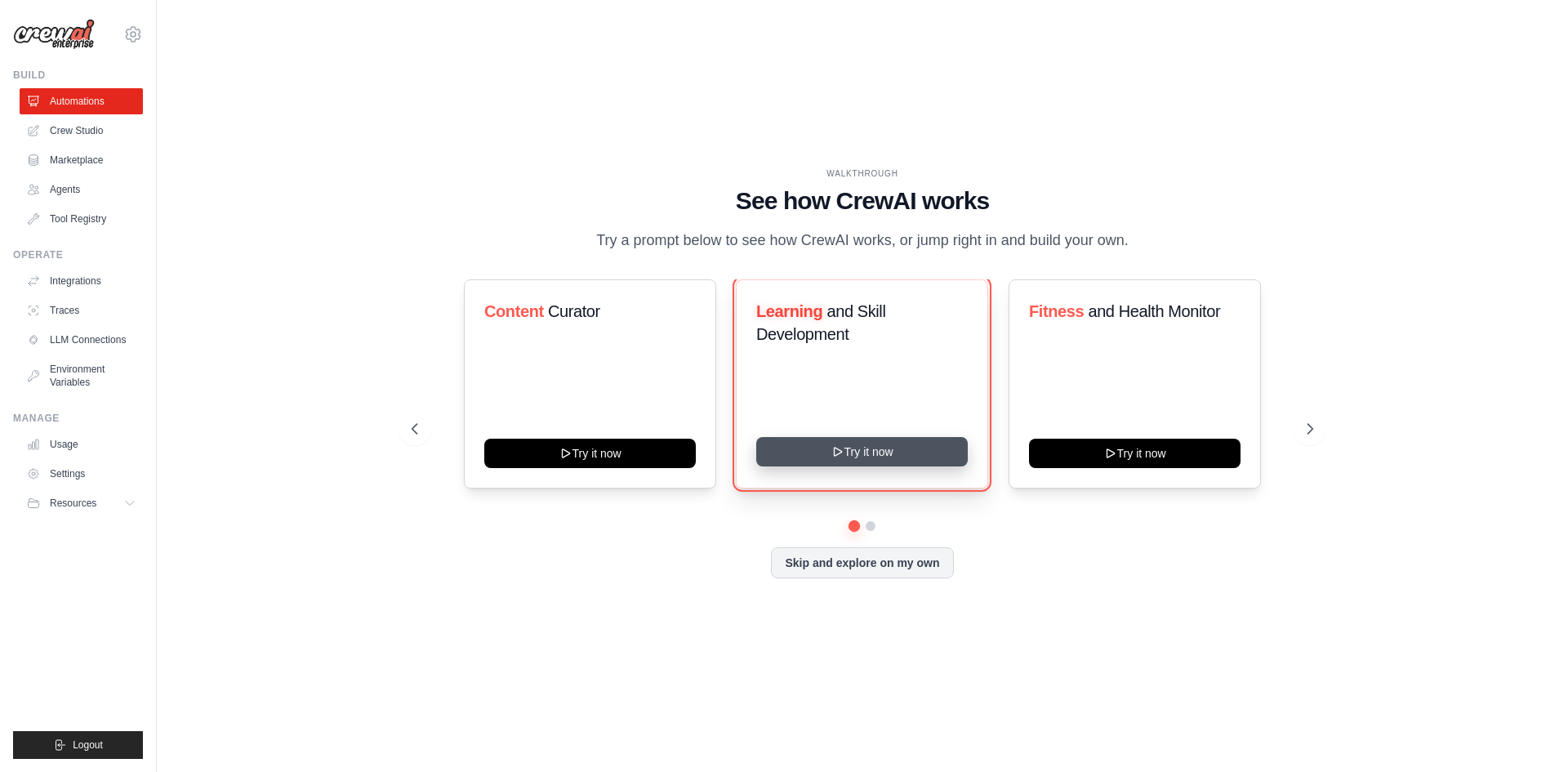
click at [892, 448] on button "Try it now" at bounding box center [862, 451] width 212 height 30
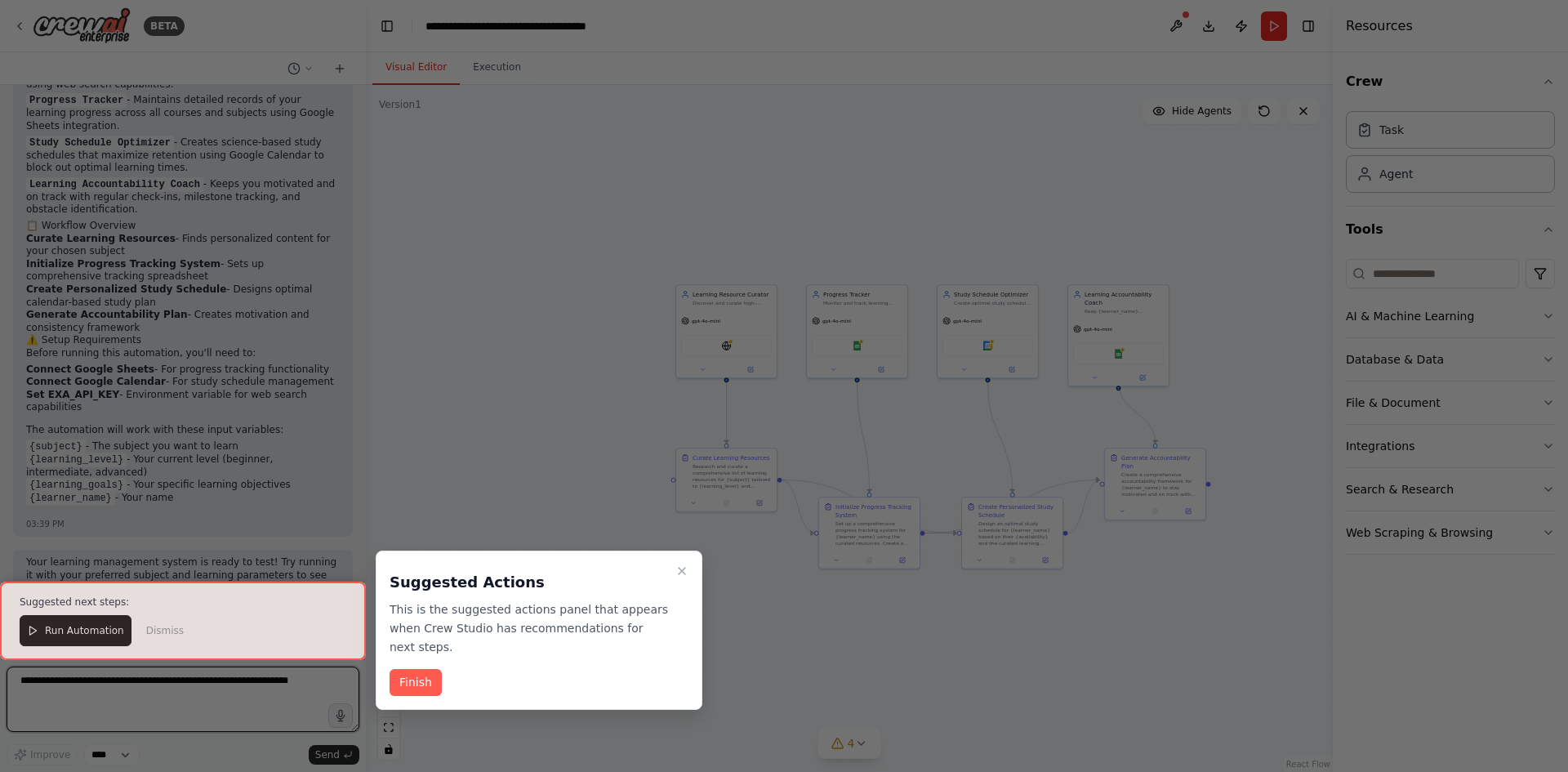
scroll to position [1247, 0]
click at [622, 213] on div at bounding box center [784, 386] width 1568 height 772
click at [85, 629] on div at bounding box center [183, 620] width 366 height 78
click at [425, 669] on button "Finish" at bounding box center [416, 683] width 52 height 27
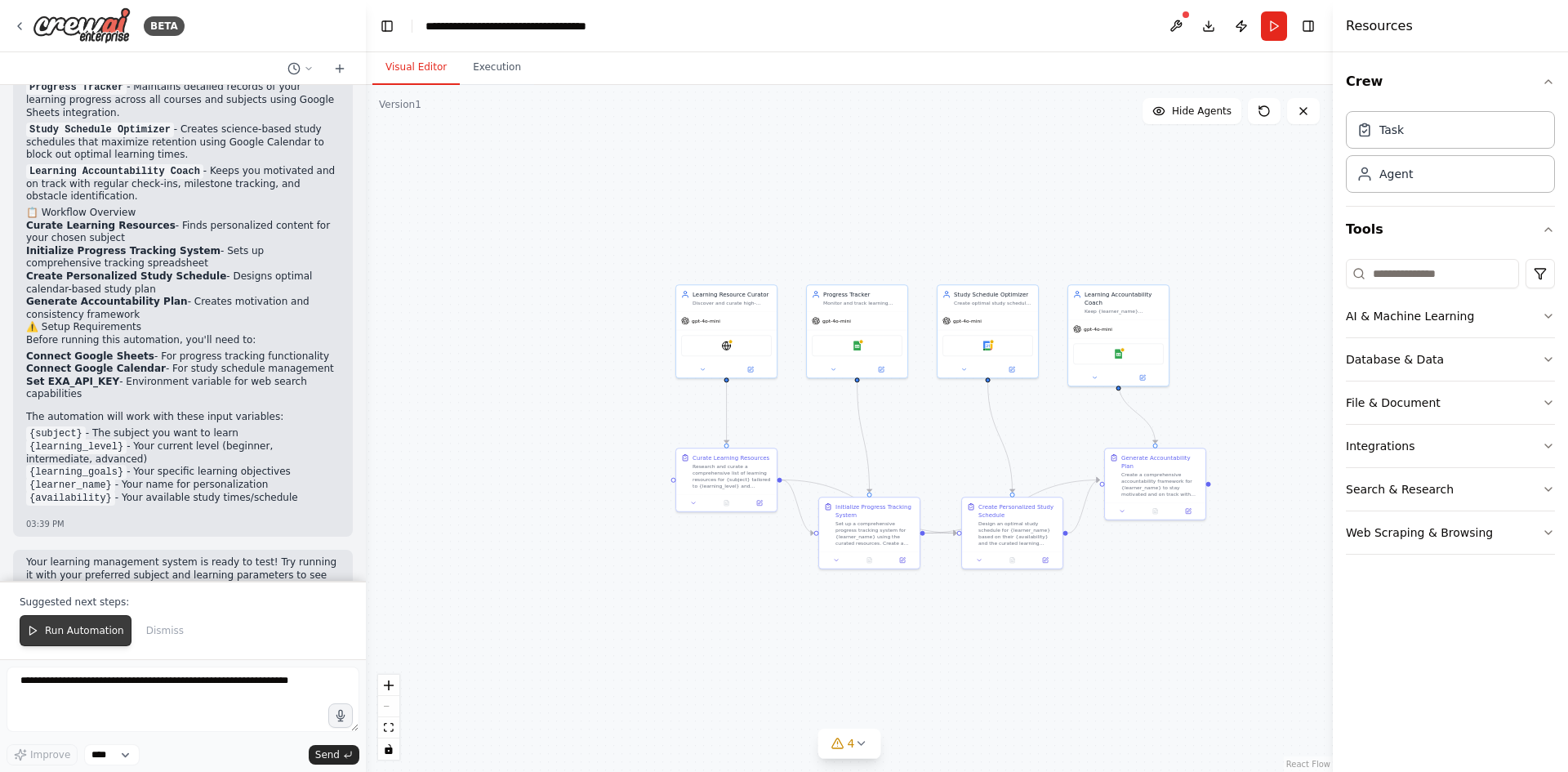
click at [46, 630] on span "Run Automation" at bounding box center [84, 630] width 79 height 13
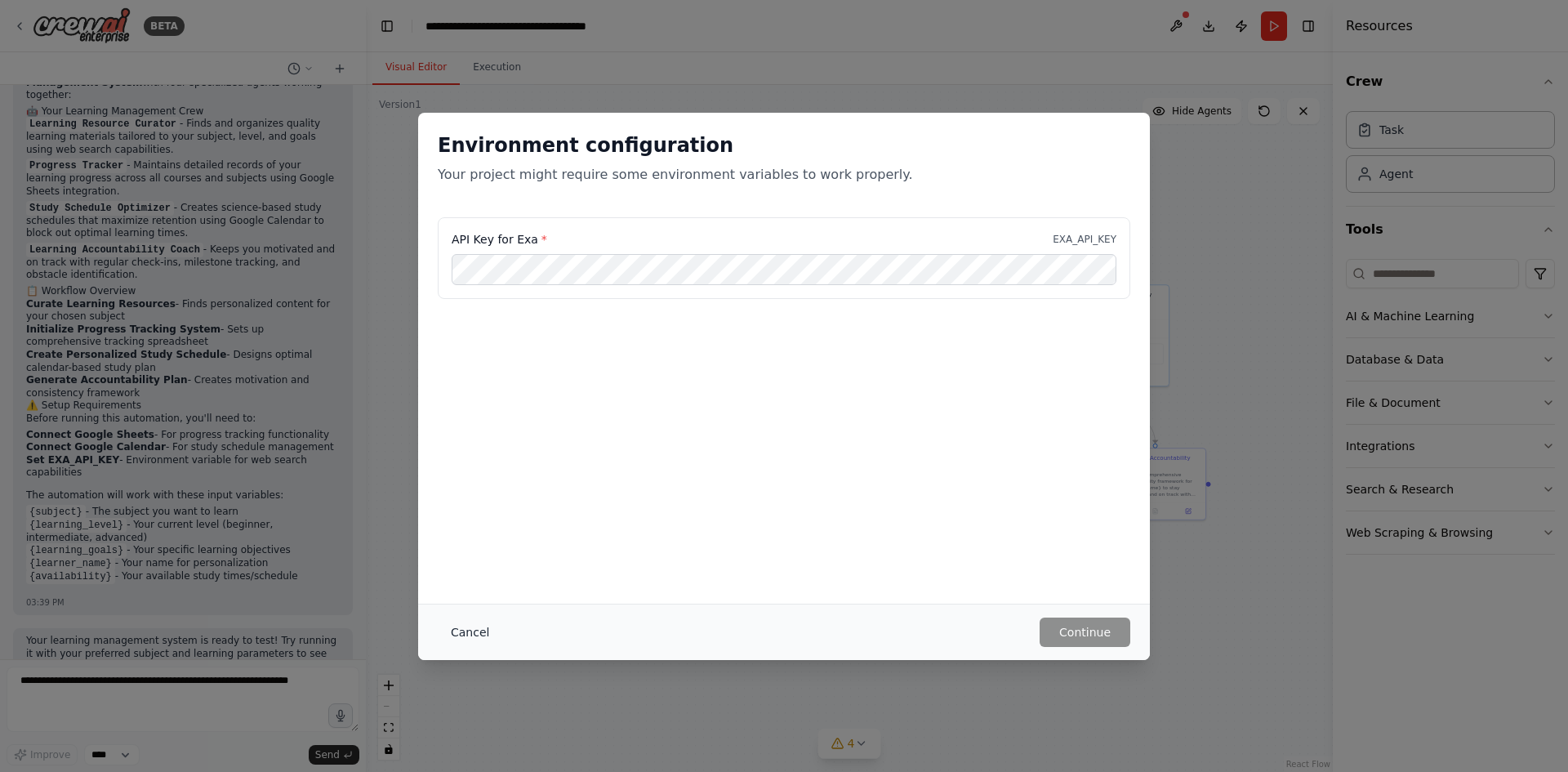
click at [460, 623] on button "Cancel" at bounding box center [470, 632] width 64 height 30
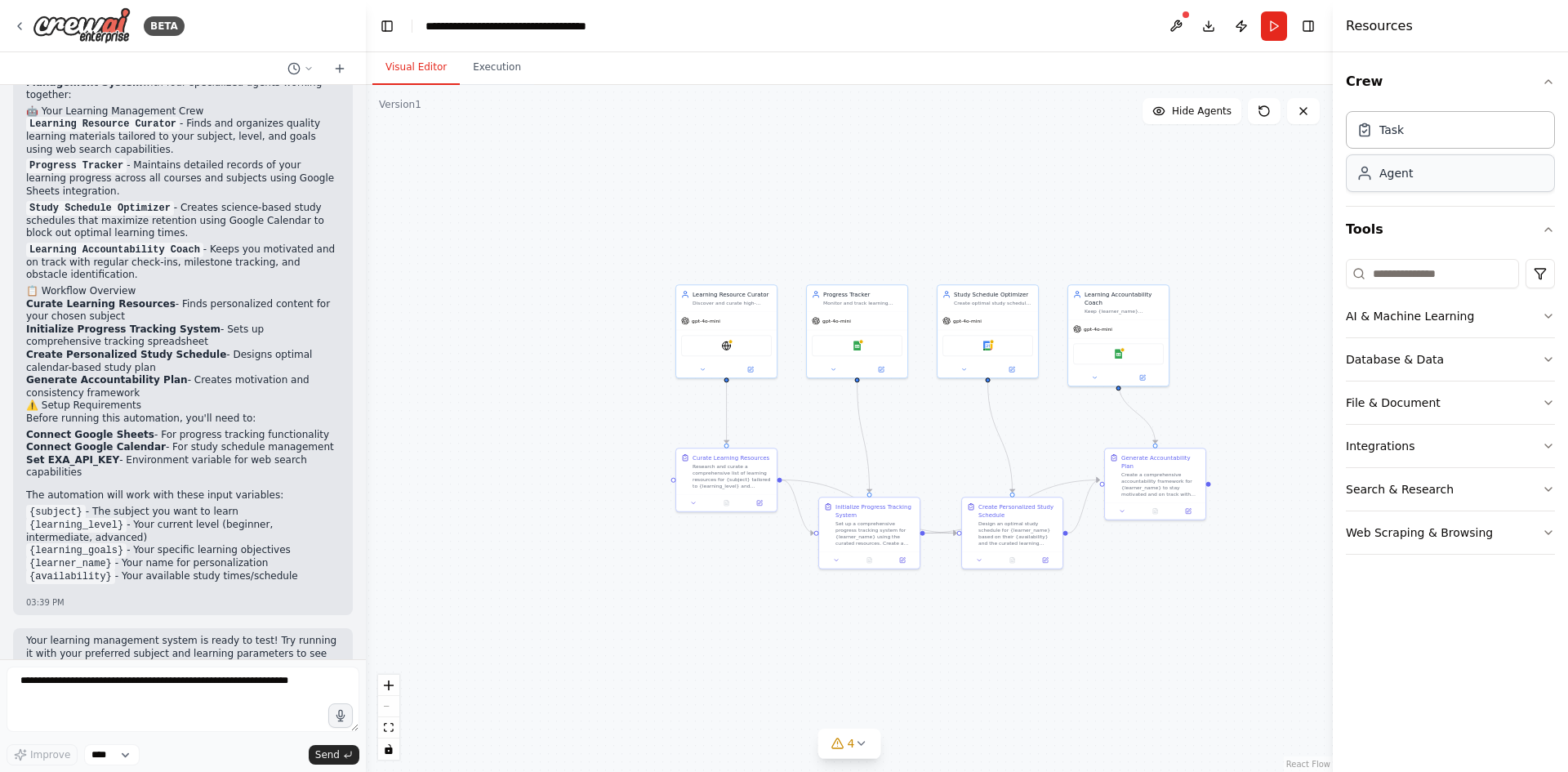
click at [1484, 172] on div "Agent" at bounding box center [1451, 173] width 209 height 38
click at [476, 80] on button "Execution" at bounding box center [497, 67] width 74 height 35
click at [374, 84] on button "Visual Editor" at bounding box center [417, 67] width 88 height 35
click at [380, 26] on button "Toggle Left Sidebar" at bounding box center [386, 25] width 23 height 23
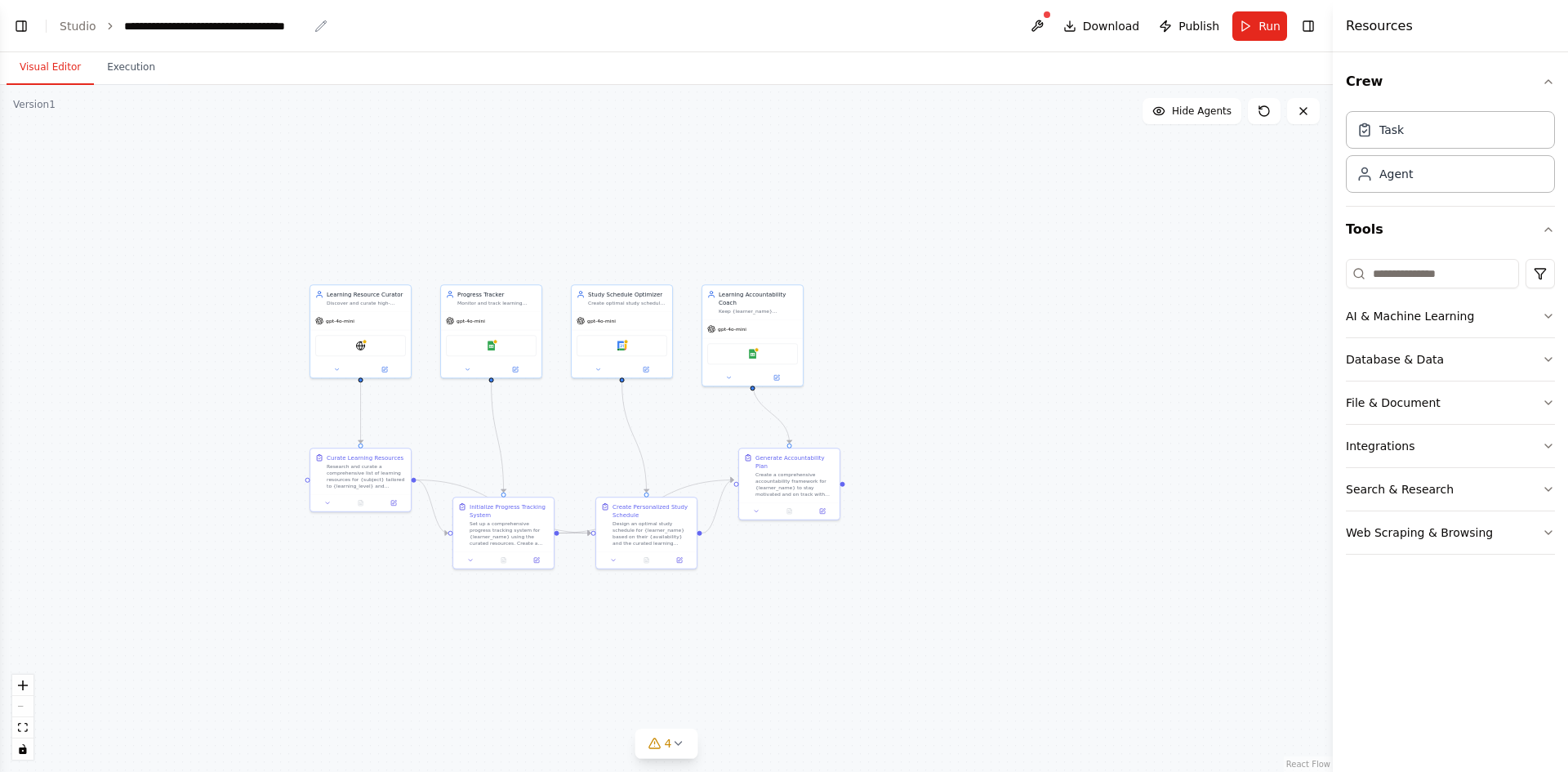
click at [143, 24] on div "**********" at bounding box center [216, 25] width 184 height 16
click at [89, 27] on link "Studio" at bounding box center [78, 25] width 37 height 13
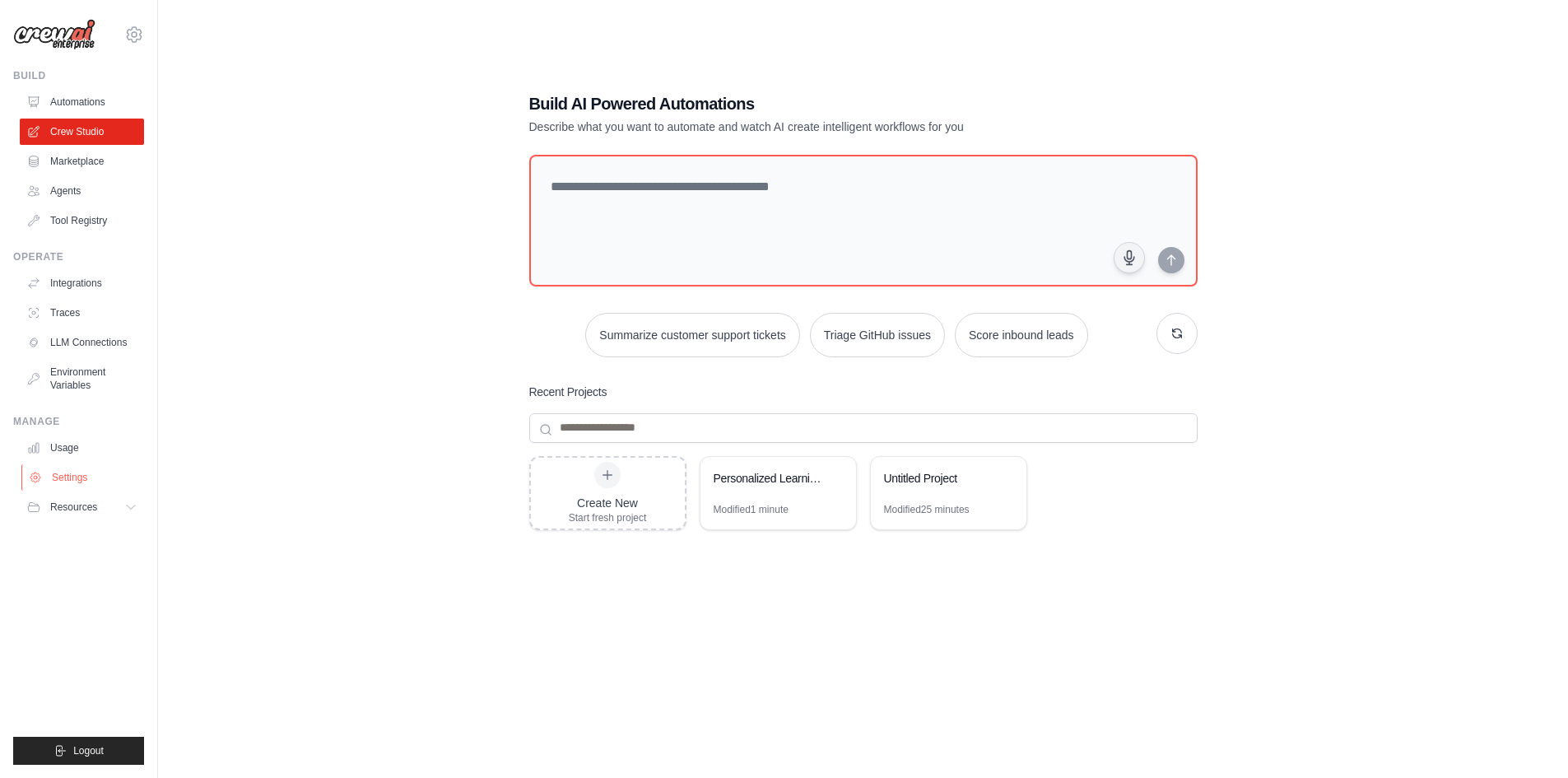
click at [80, 480] on link "Settings" at bounding box center [83, 477] width 124 height 26
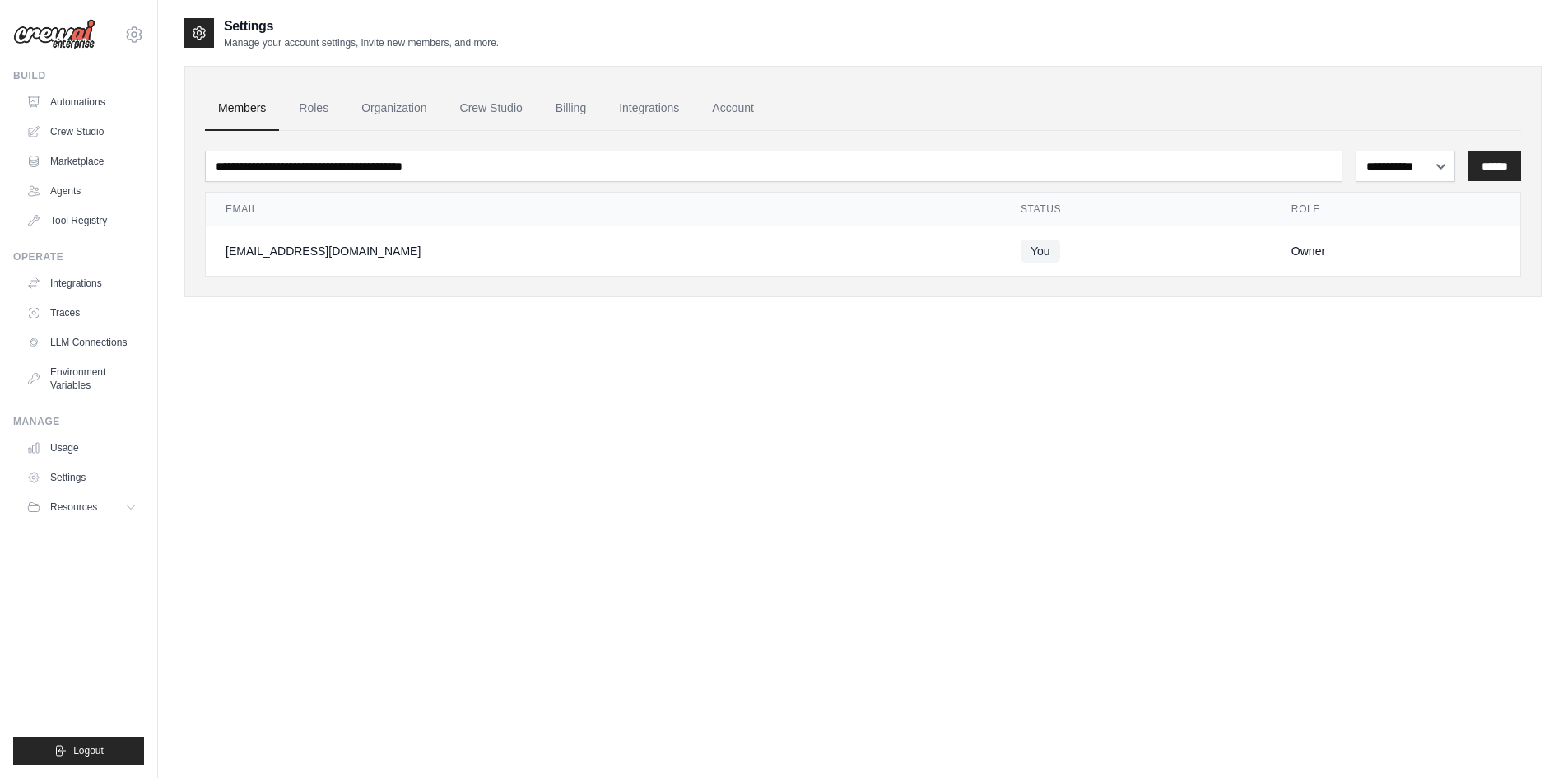
click at [1021, 242] on span "You" at bounding box center [1040, 251] width 39 height 23
click at [313, 111] on link "Roles" at bounding box center [314, 109] width 56 height 44
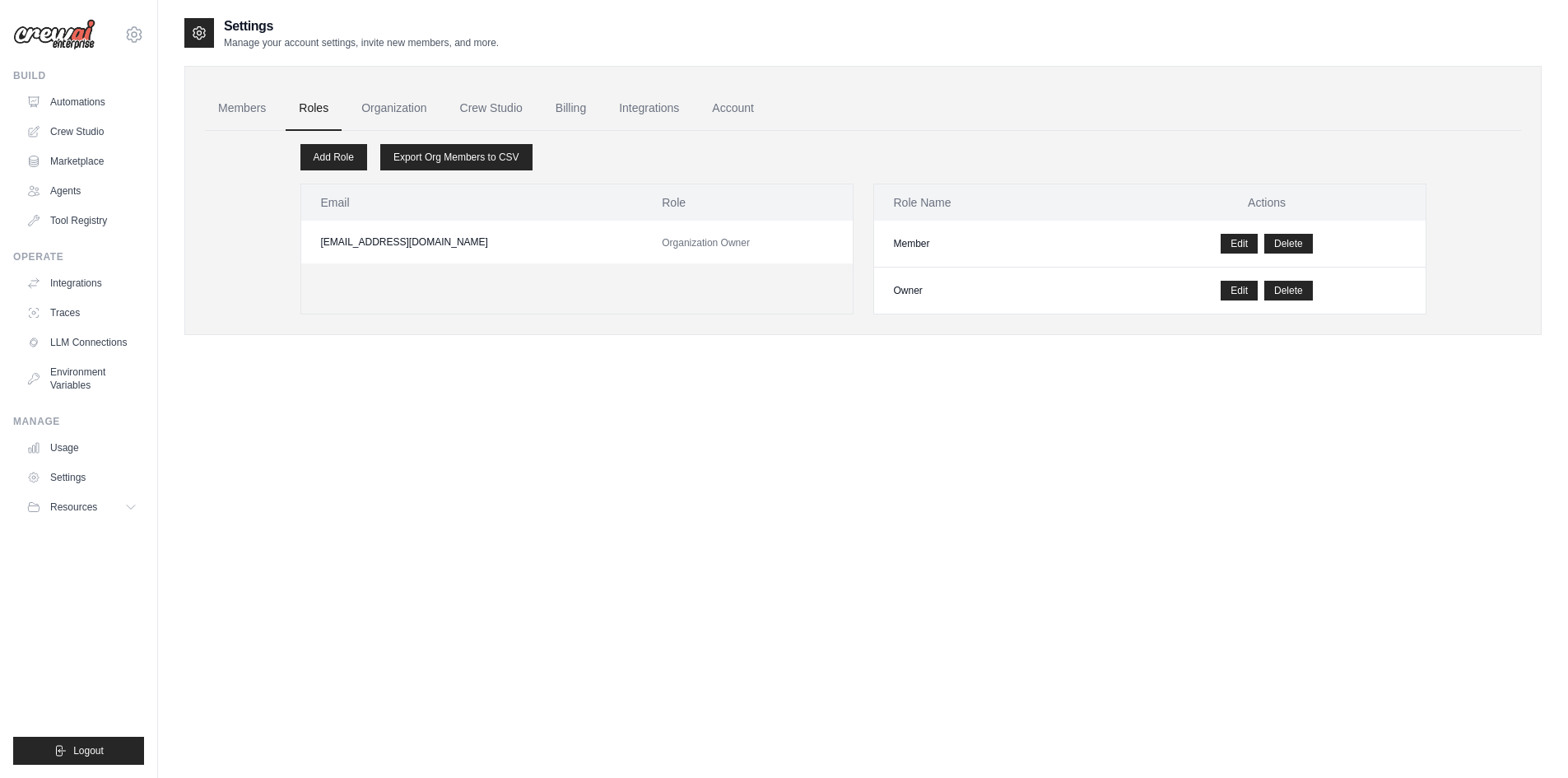
click at [344, 127] on ul "Members Roles Organization Crew Studio Billing Integrations Account" at bounding box center [863, 109] width 1316 height 44
click at [372, 117] on link "Organization" at bounding box center [393, 109] width 91 height 44
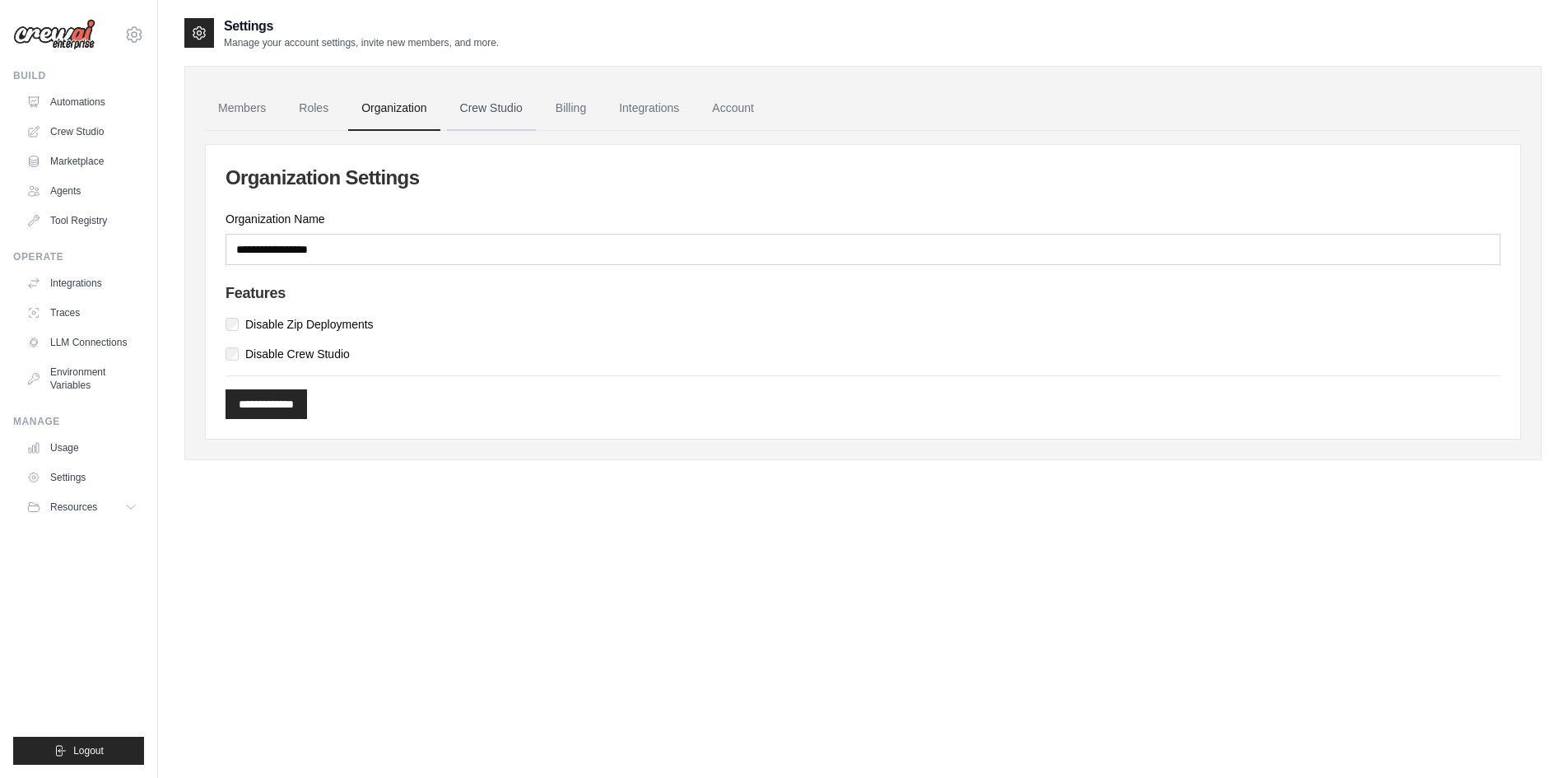
click at [473, 122] on link "Crew Studio" at bounding box center [491, 109] width 89 height 44
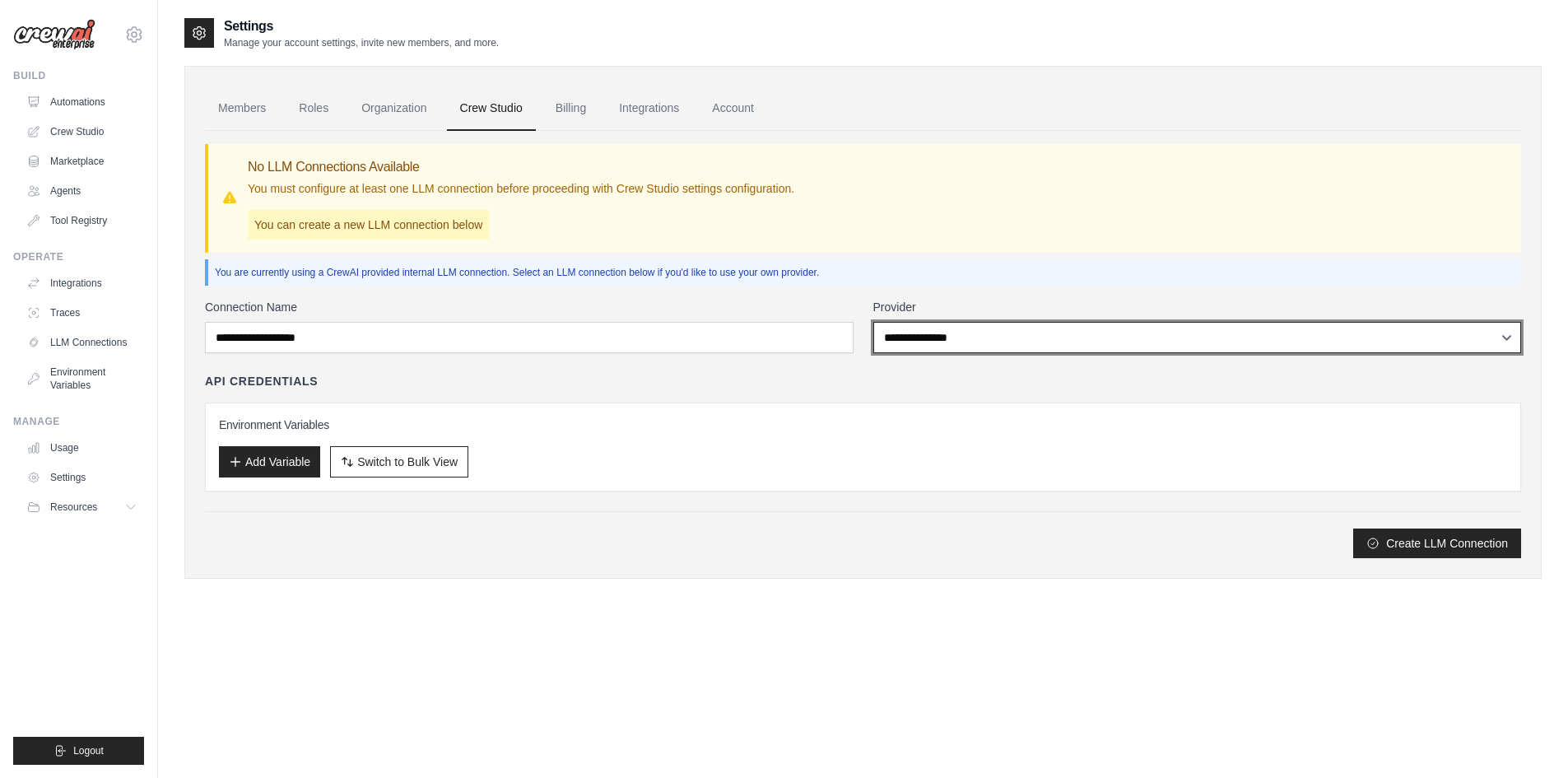
click at [1041, 349] on select "**********" at bounding box center [1197, 338] width 648 height 31
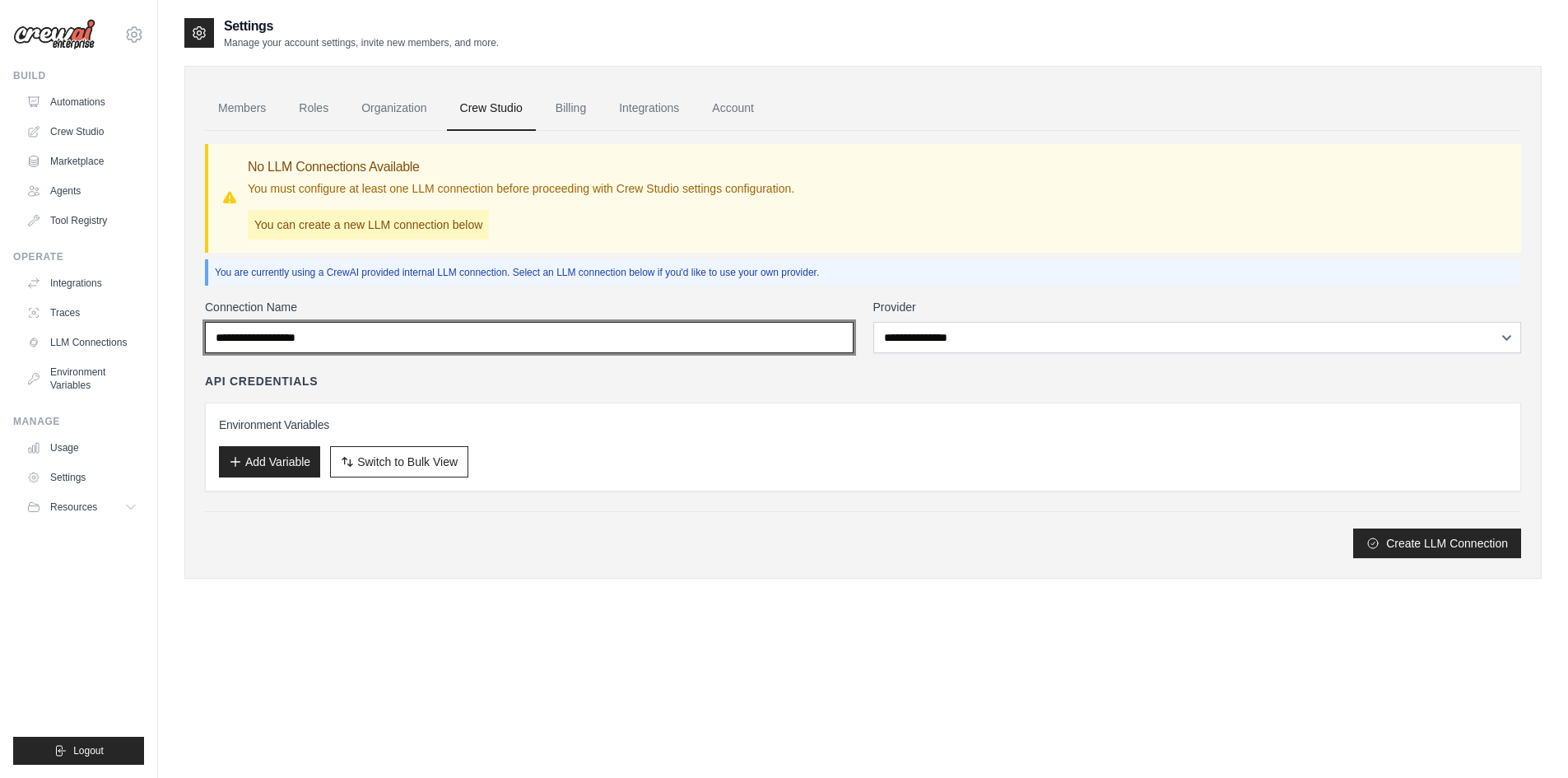
click at [814, 339] on input "Connection Name" at bounding box center [529, 338] width 648 height 31
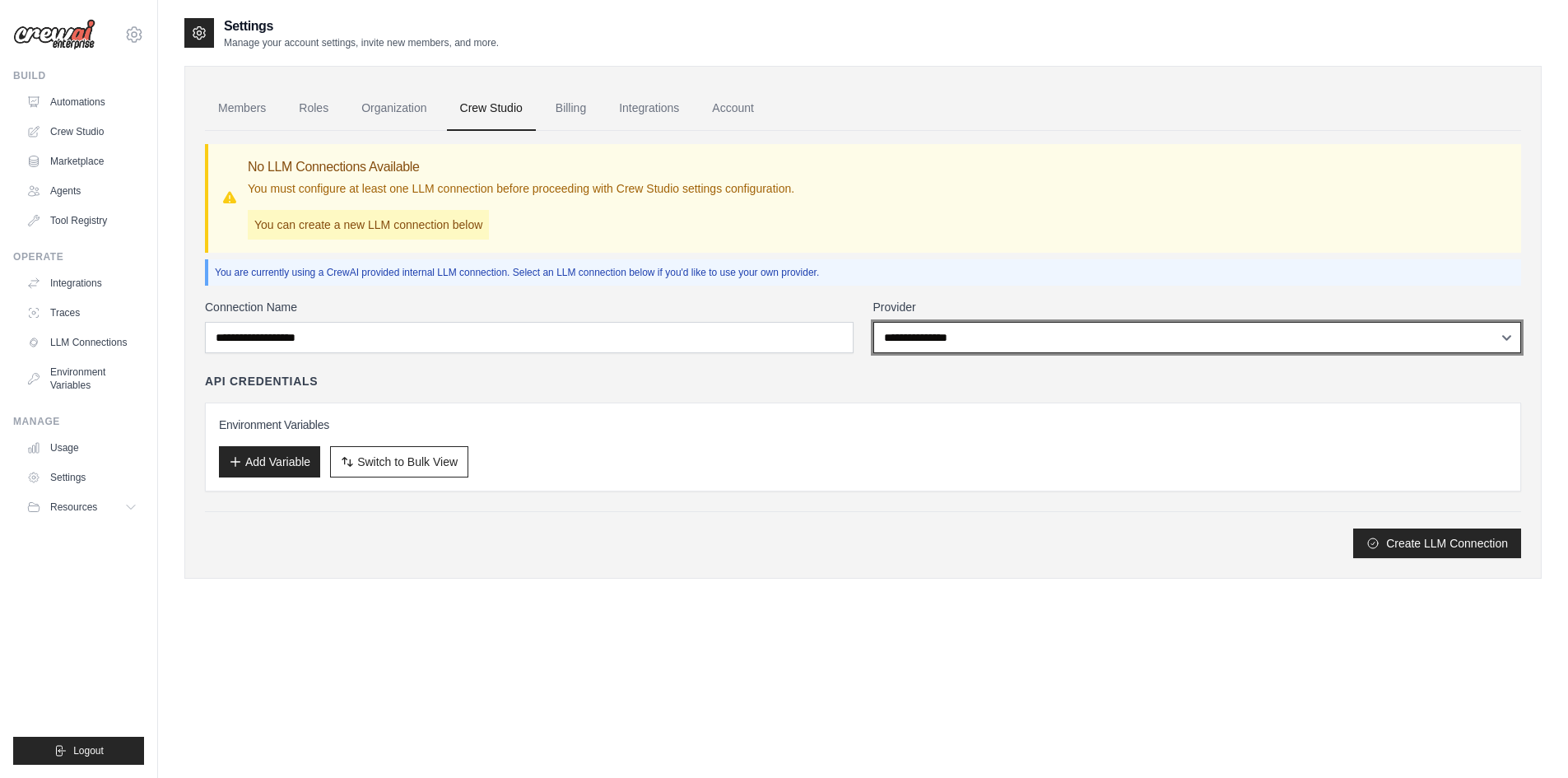
click at [940, 342] on select "**********" at bounding box center [1197, 338] width 648 height 31
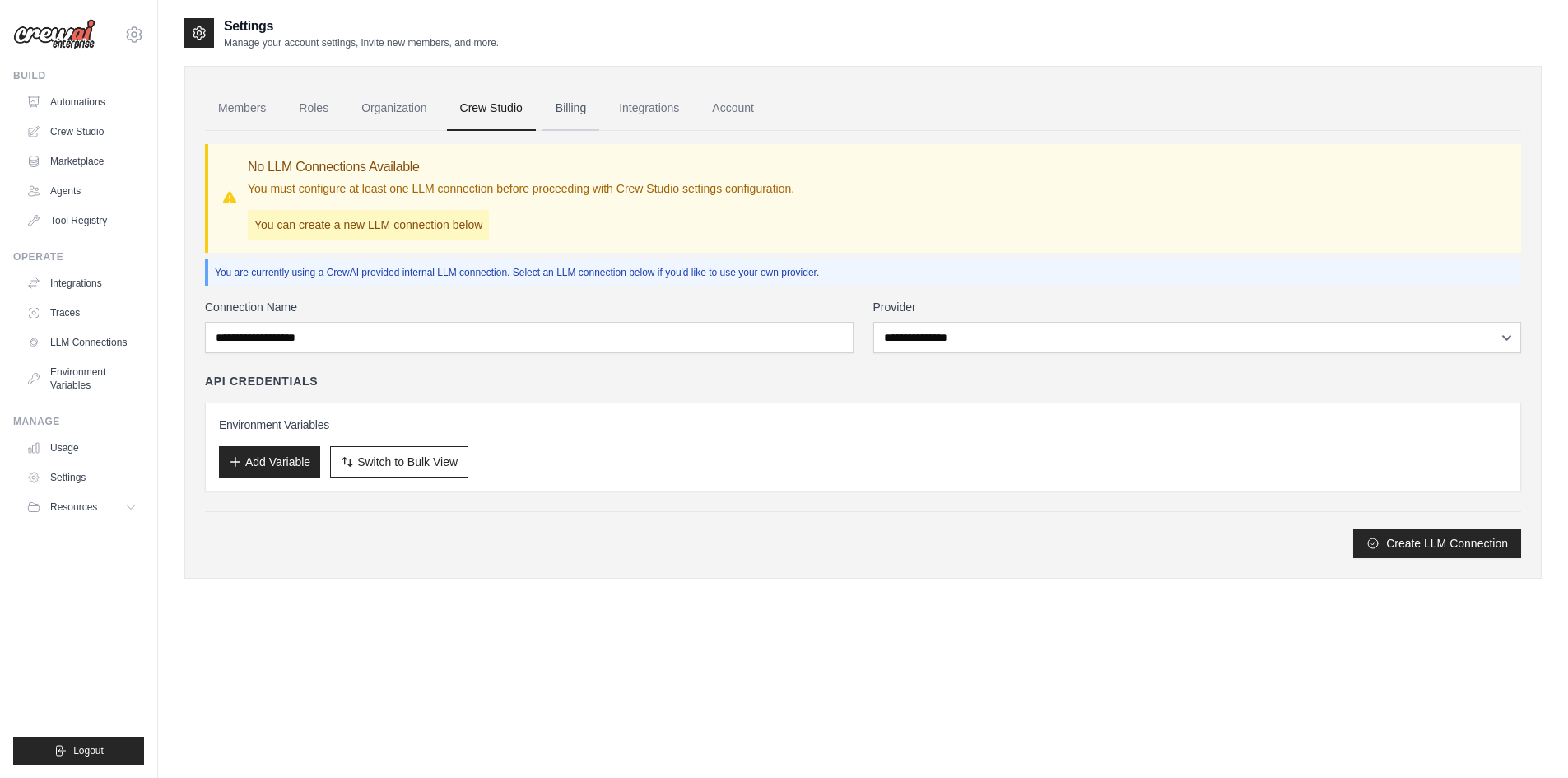
click at [576, 101] on link "Billing" at bounding box center [570, 109] width 57 height 44
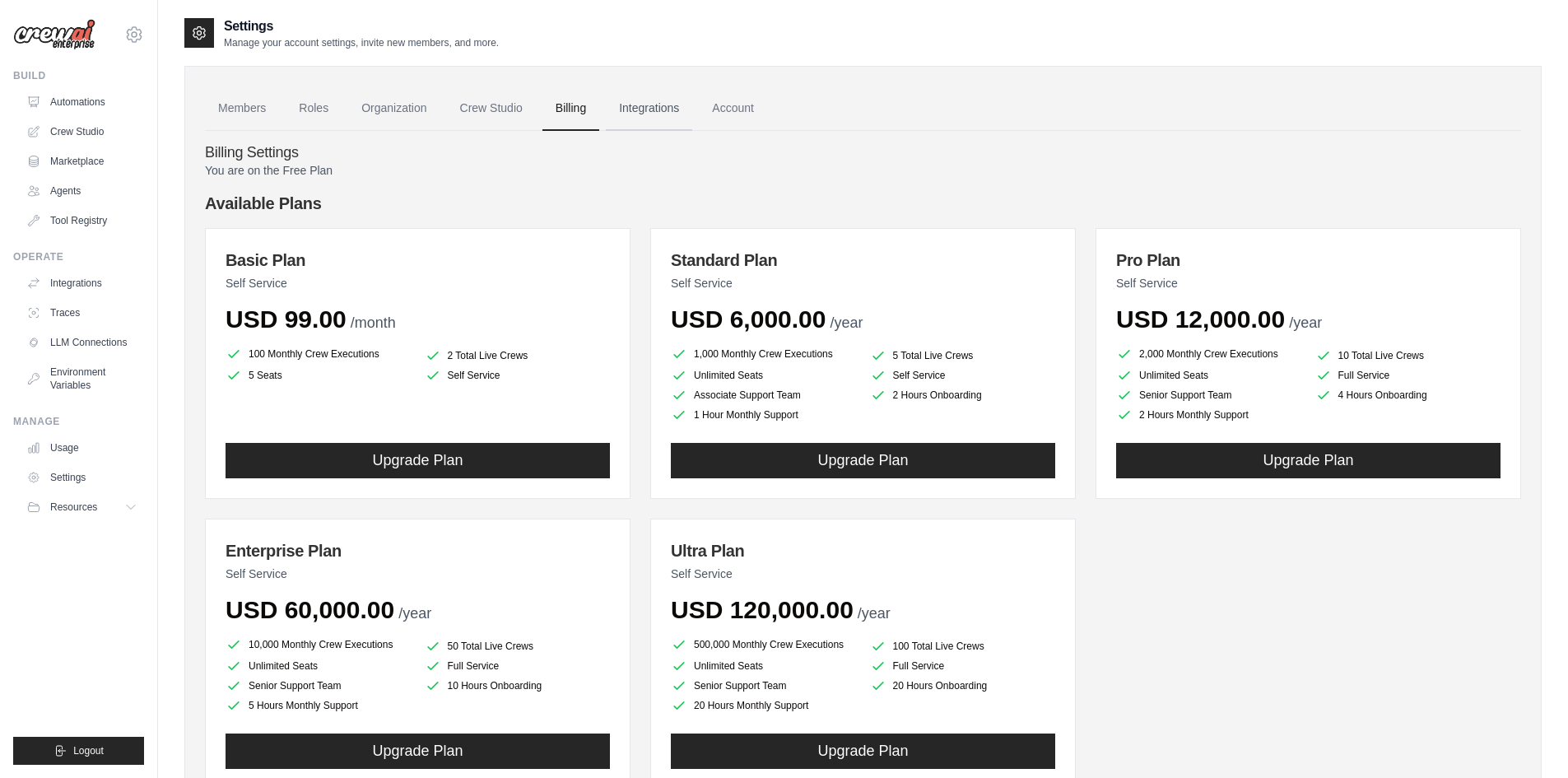
click at [663, 104] on link "Integrations" at bounding box center [649, 109] width 87 height 44
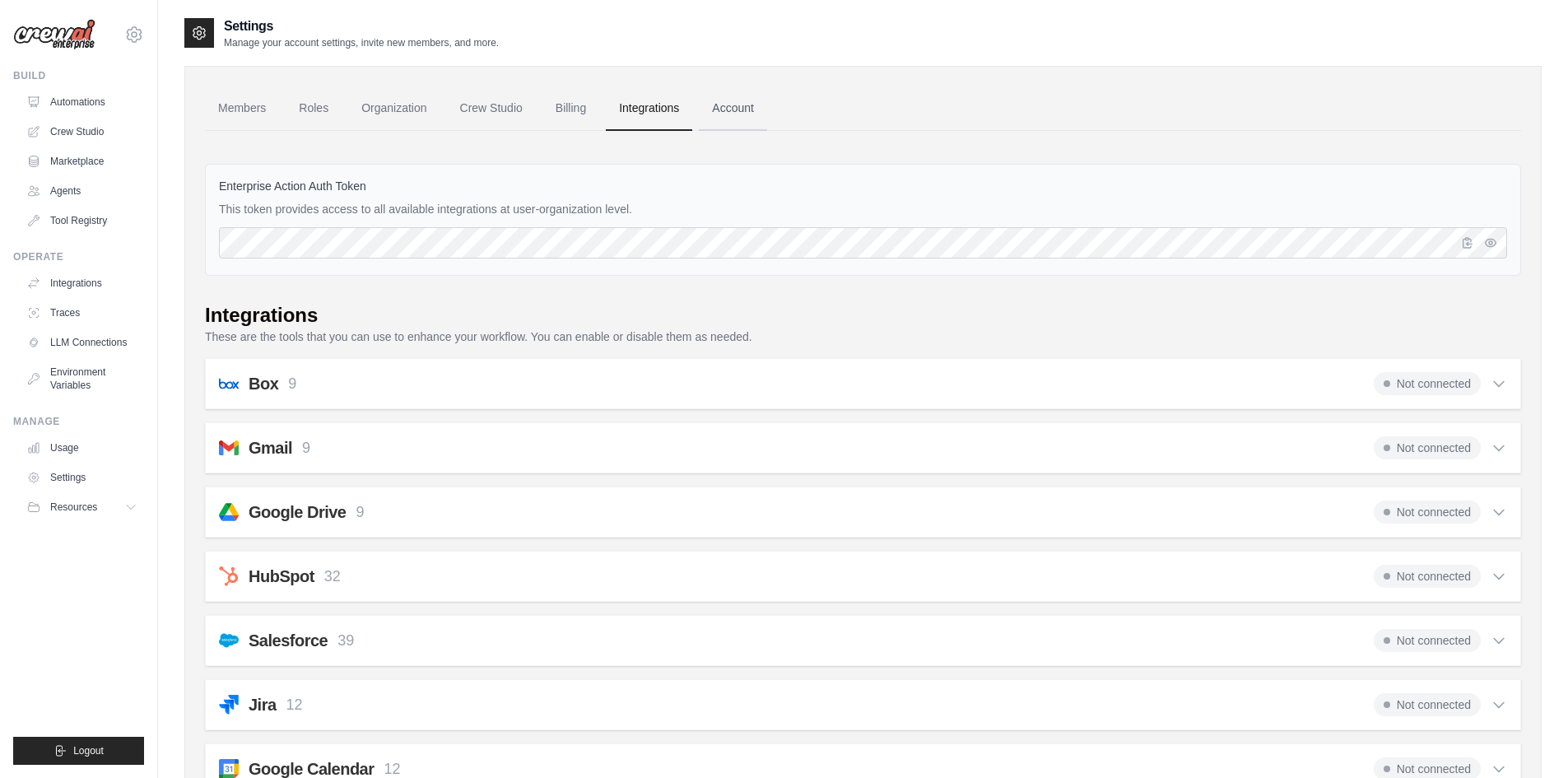
click at [716, 107] on link "Account" at bounding box center [733, 109] width 68 height 44
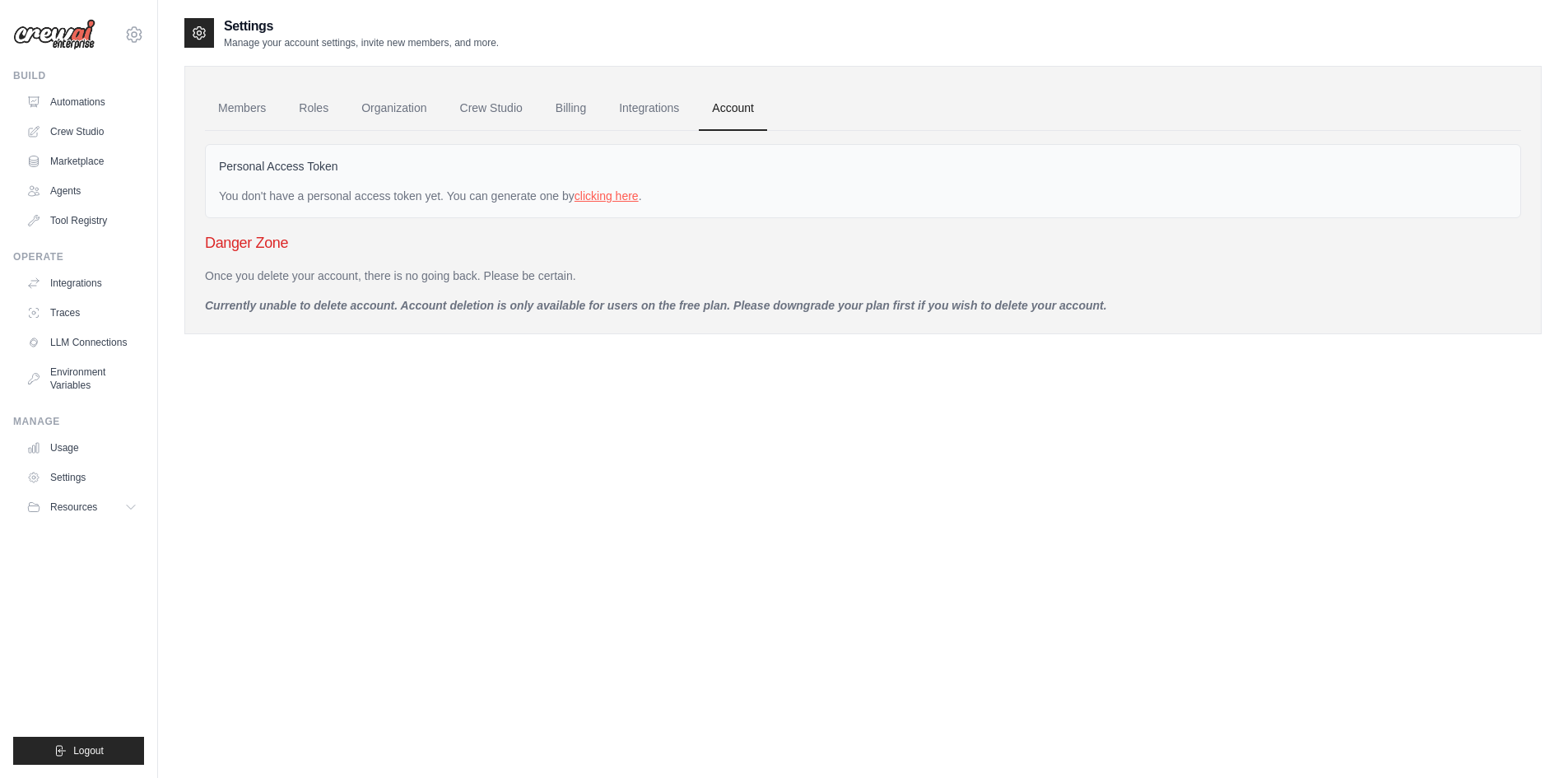
click at [627, 200] on link "clicking here" at bounding box center [607, 196] width 65 height 13
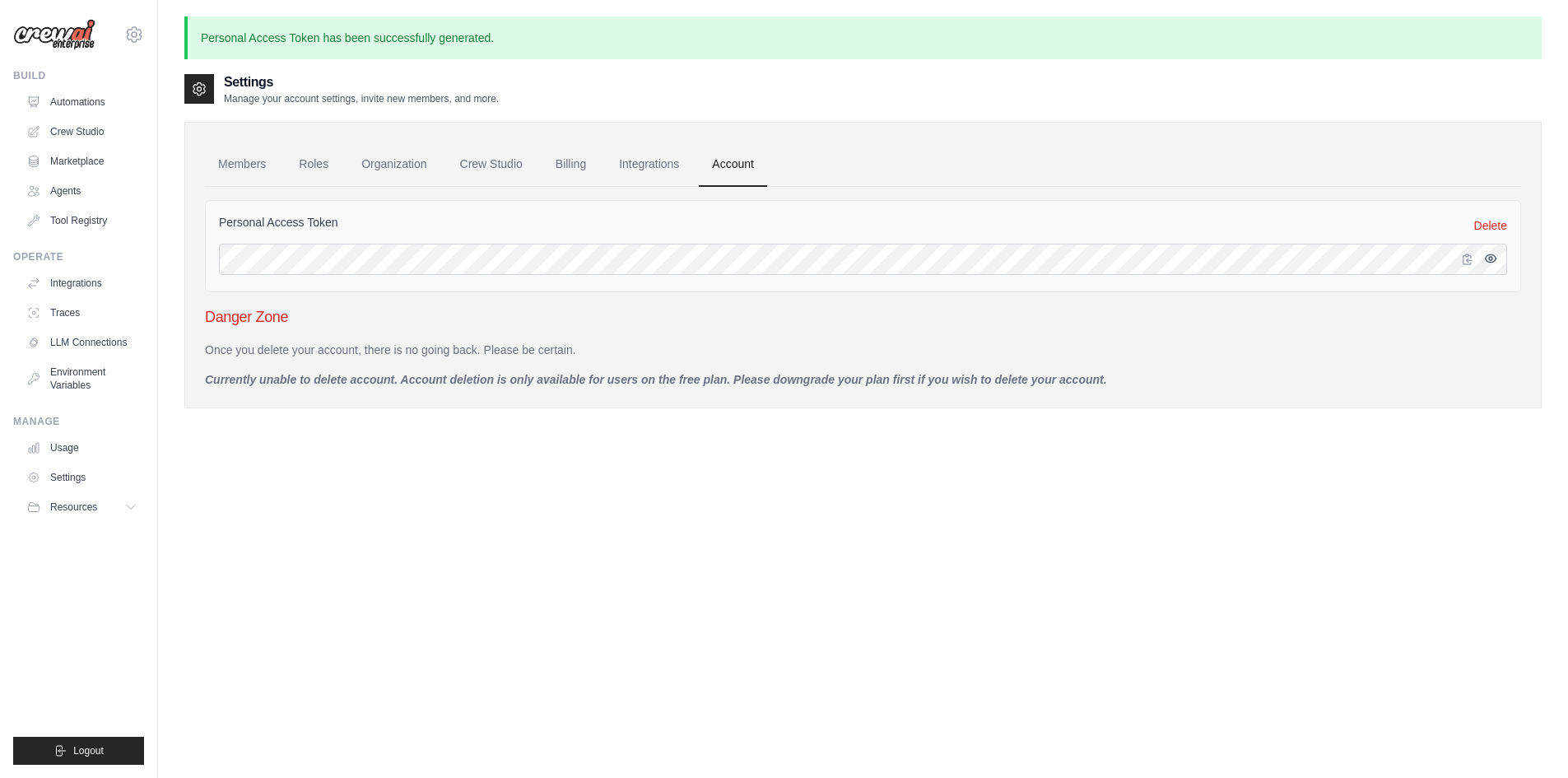
click at [1492, 262] on icon "button" at bounding box center [1491, 258] width 11 height 8
click at [1473, 259] on icon "button" at bounding box center [1467, 258] width 13 height 13
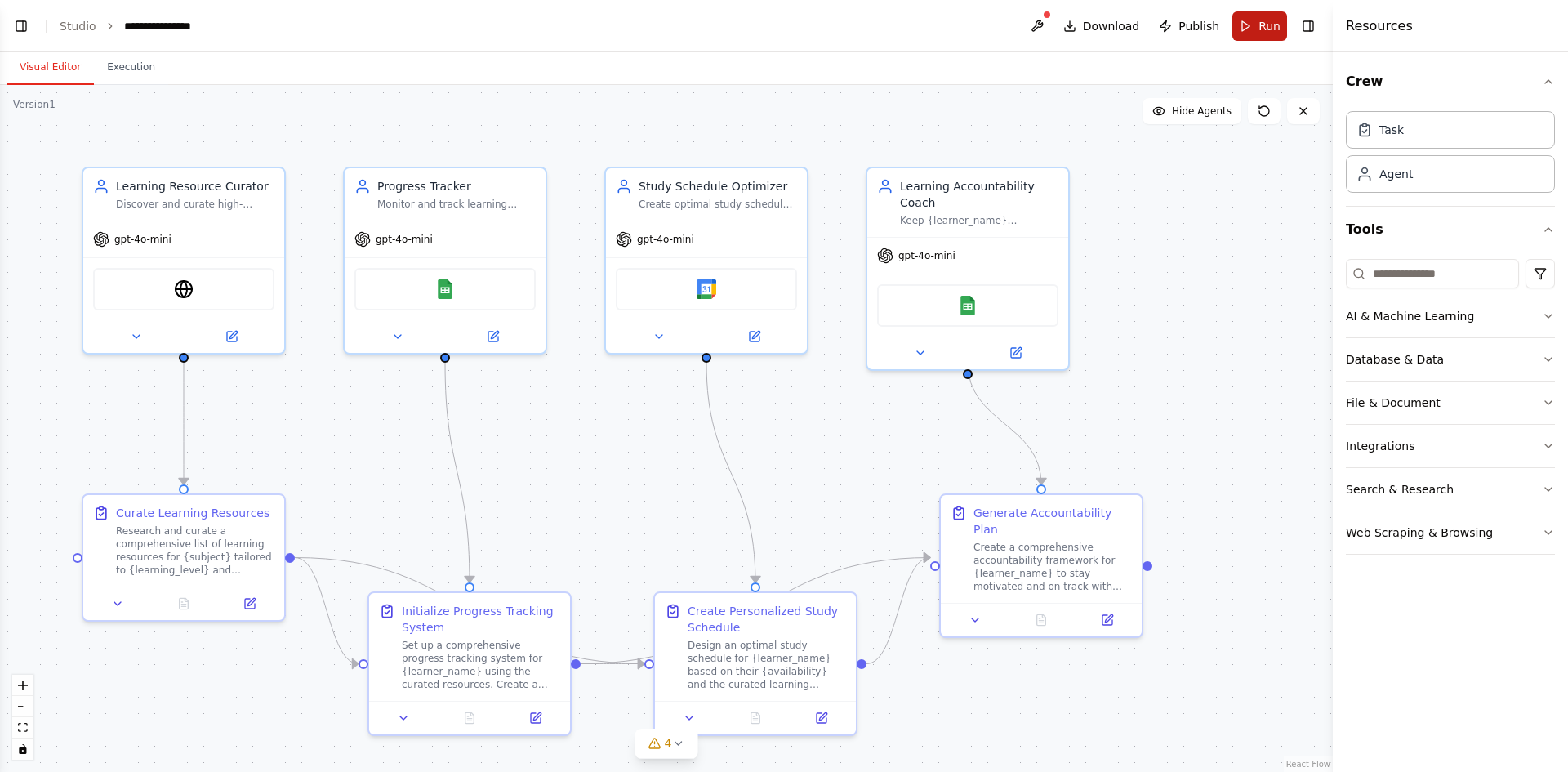
scroll to position [1169, 0]
click at [1244, 24] on button "Run" at bounding box center [1259, 26] width 55 height 30
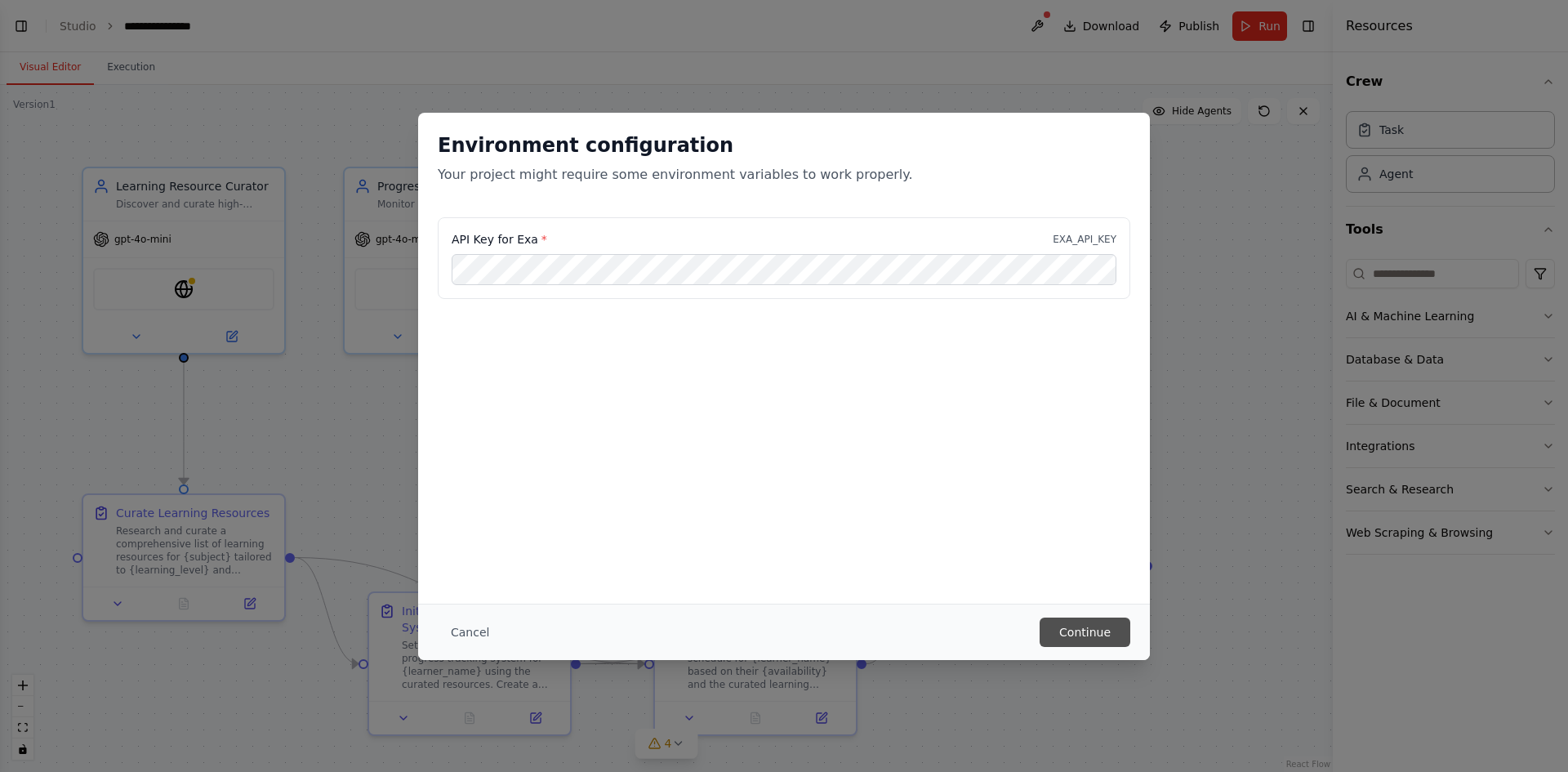
click at [1085, 624] on button "Continue" at bounding box center [1085, 632] width 90 height 30
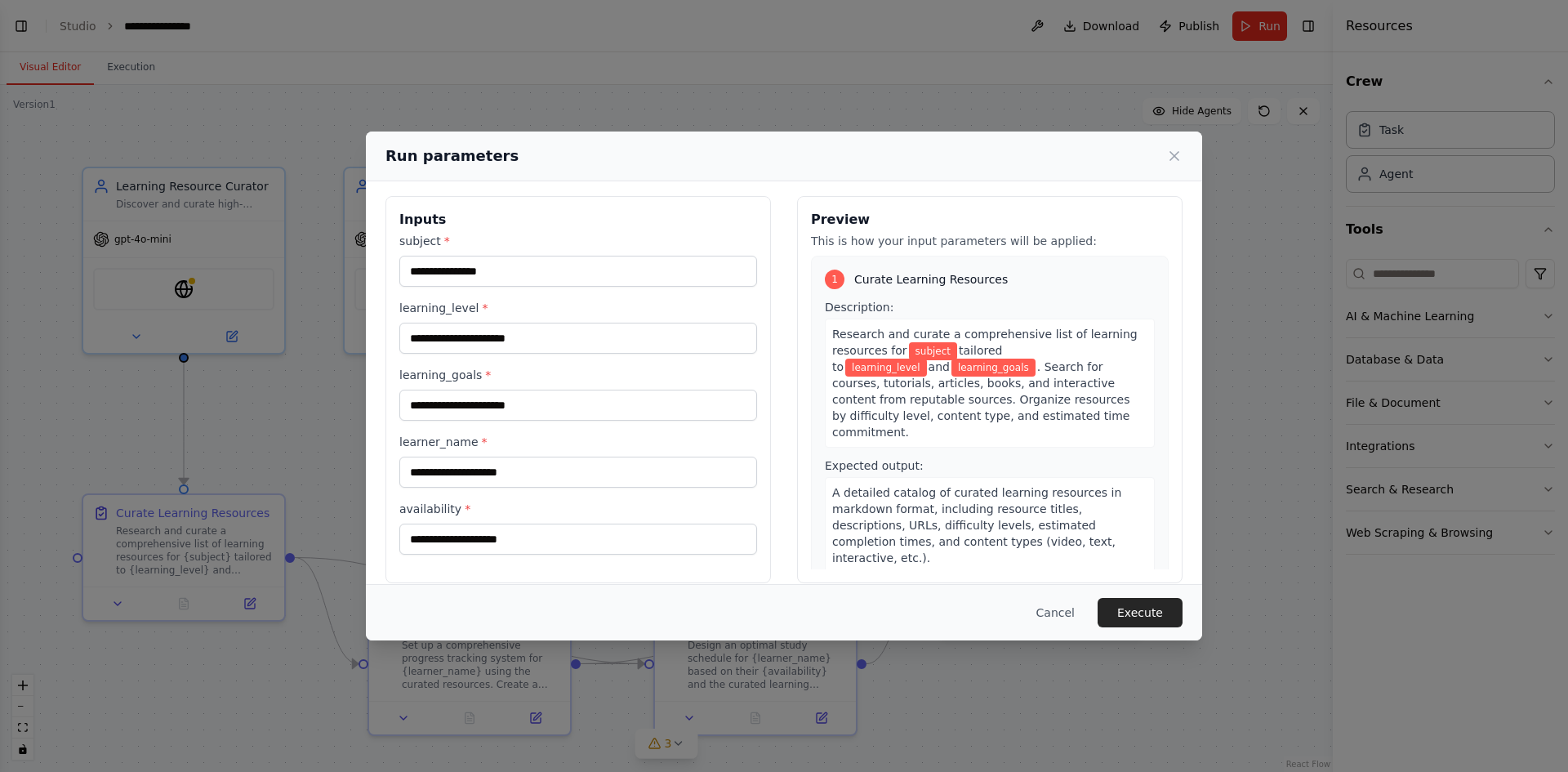
scroll to position [0, 0]
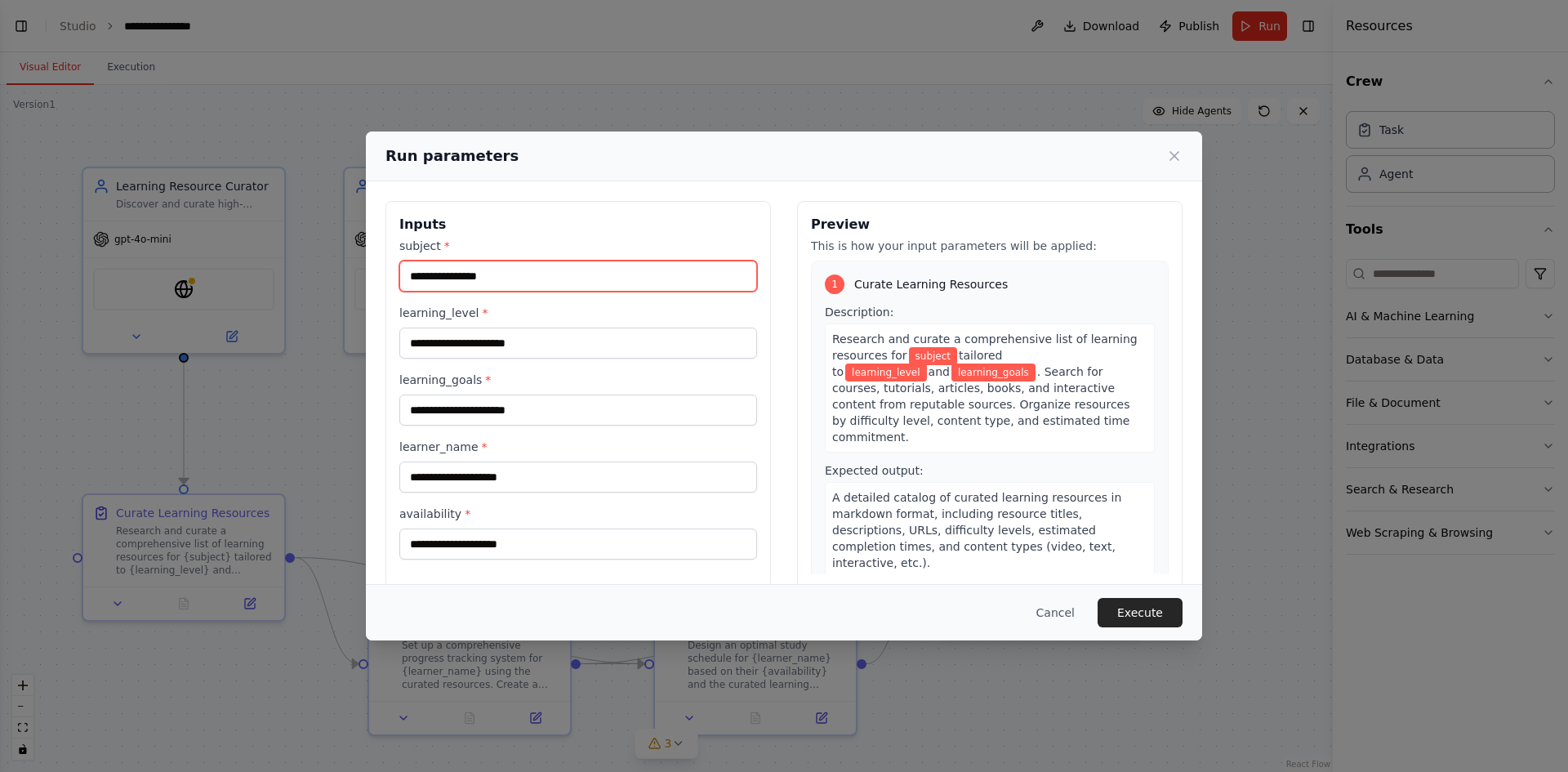
click at [597, 276] on input "subject *" at bounding box center [578, 276] width 358 height 31
click at [797, 323] on div "Preview This is how your input parameters will be applied: 1 Curate Learning Re…" at bounding box center [989, 394] width 385 height 387
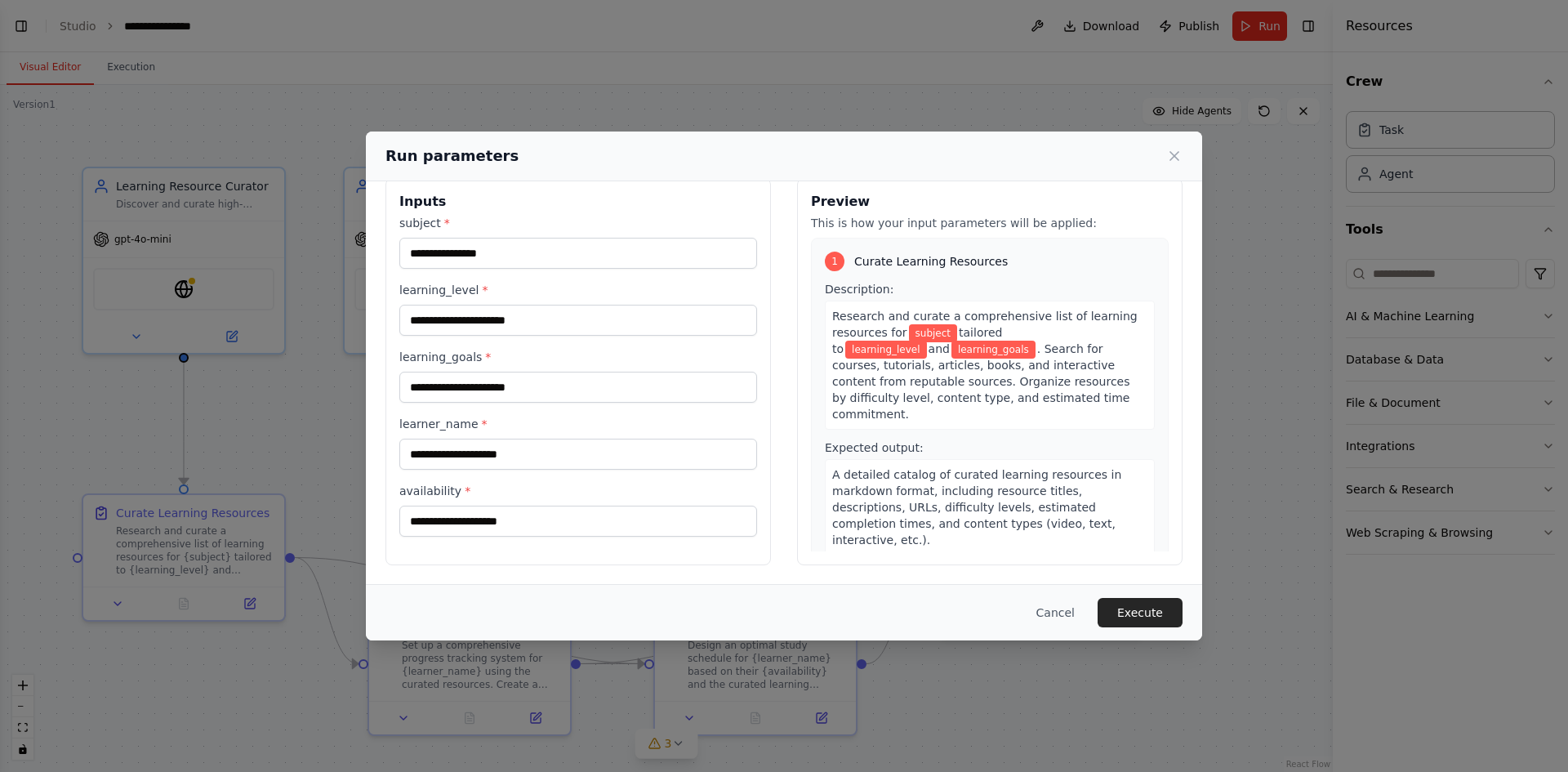
click at [919, 327] on span "subject" at bounding box center [934, 332] width 49 height 18
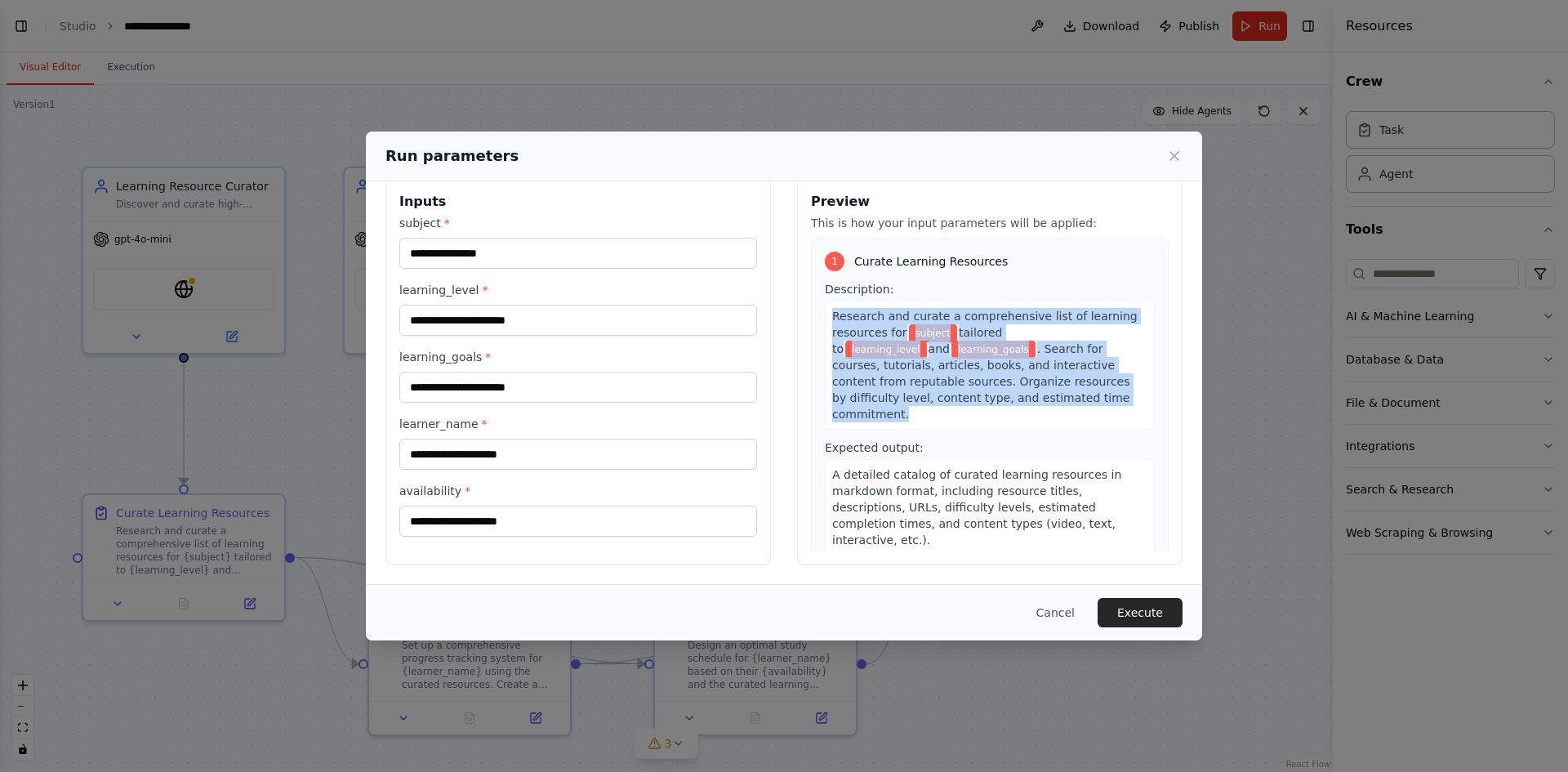
click at [919, 327] on span "subject" at bounding box center [934, 332] width 49 height 18
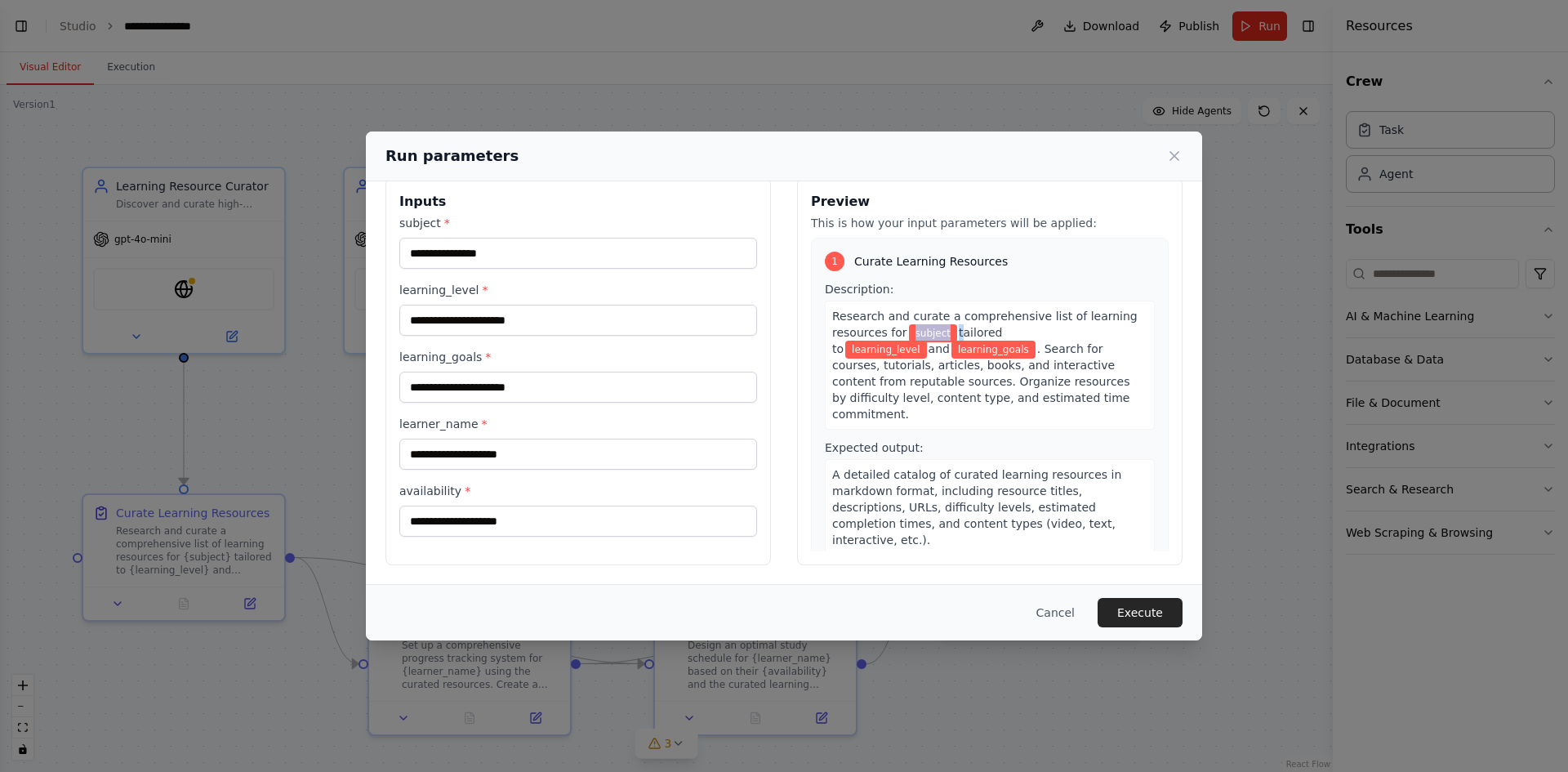
click at [919, 327] on span "subject" at bounding box center [934, 332] width 49 height 18
click at [921, 302] on div "Research and curate a comprehensive list of learning resources for subject tail…" at bounding box center [989, 364] width 330 height 129
click at [927, 341] on span "learning_level" at bounding box center [886, 349] width 82 height 18
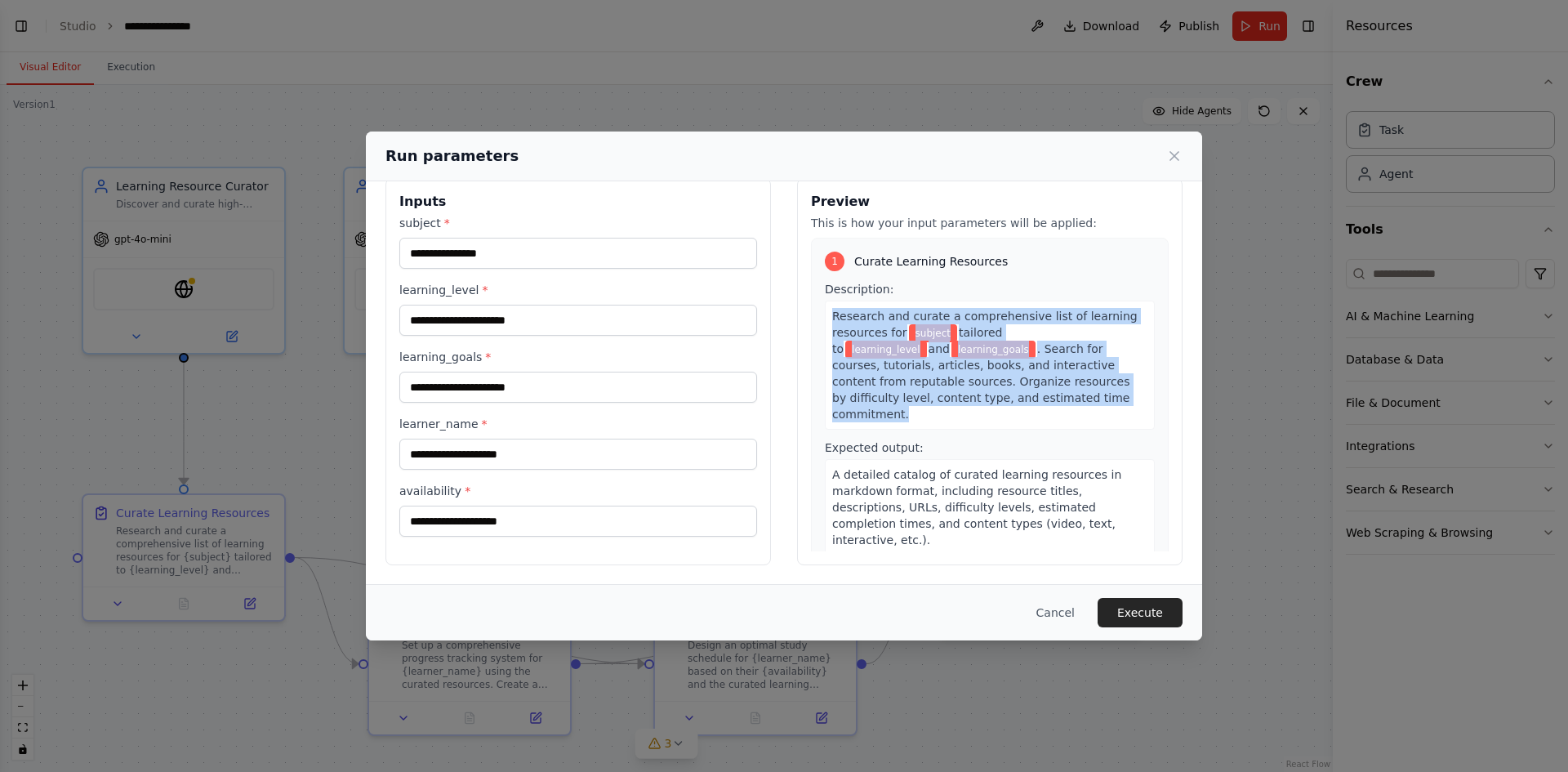
click at [927, 341] on span "learning_level" at bounding box center [886, 349] width 82 height 18
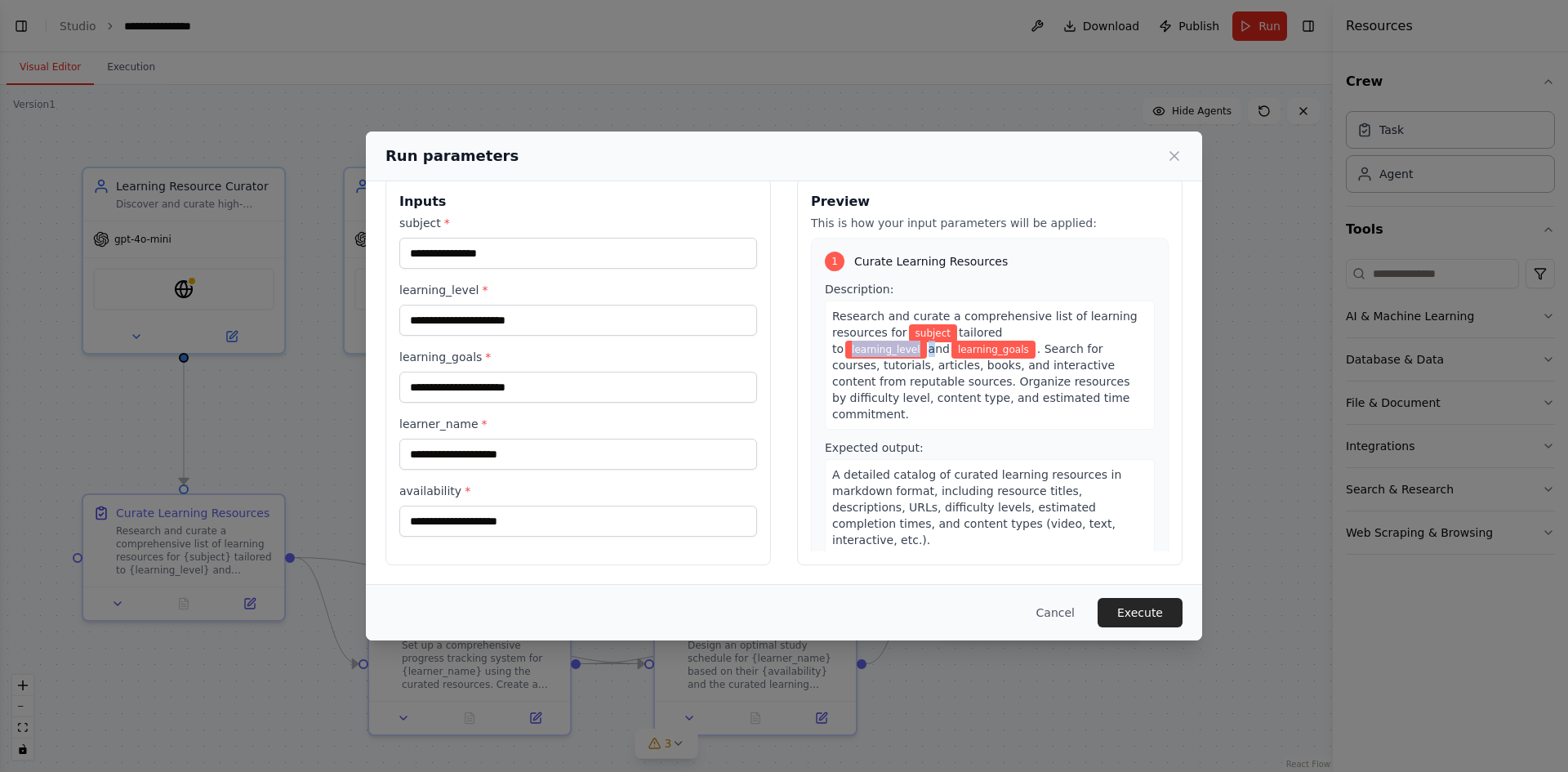
click at [927, 341] on span "learning_level" at bounding box center [886, 349] width 82 height 18
click at [925, 335] on span "subject" at bounding box center [934, 332] width 49 height 18
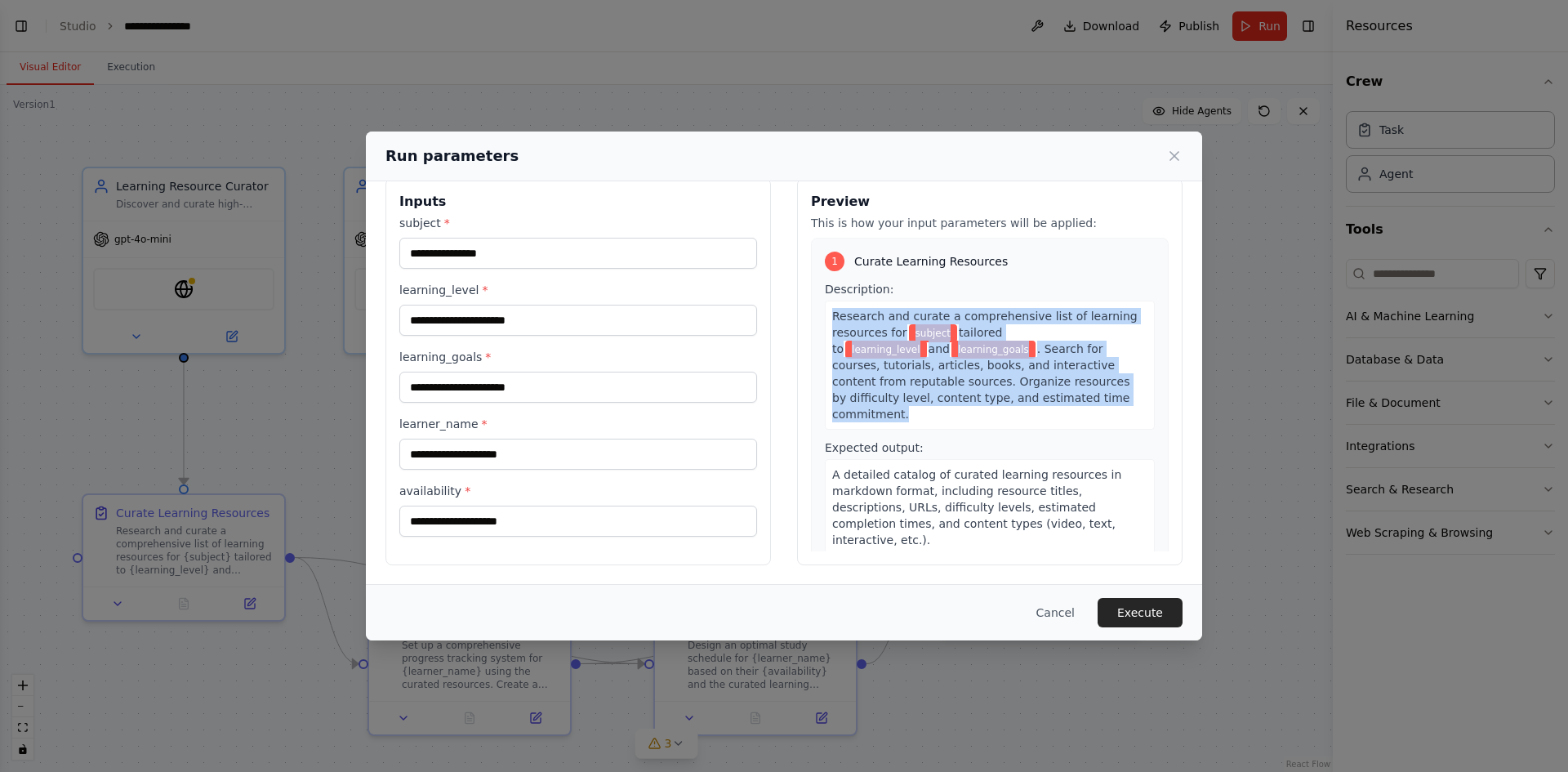
click at [925, 335] on span "subject" at bounding box center [934, 332] width 49 height 18
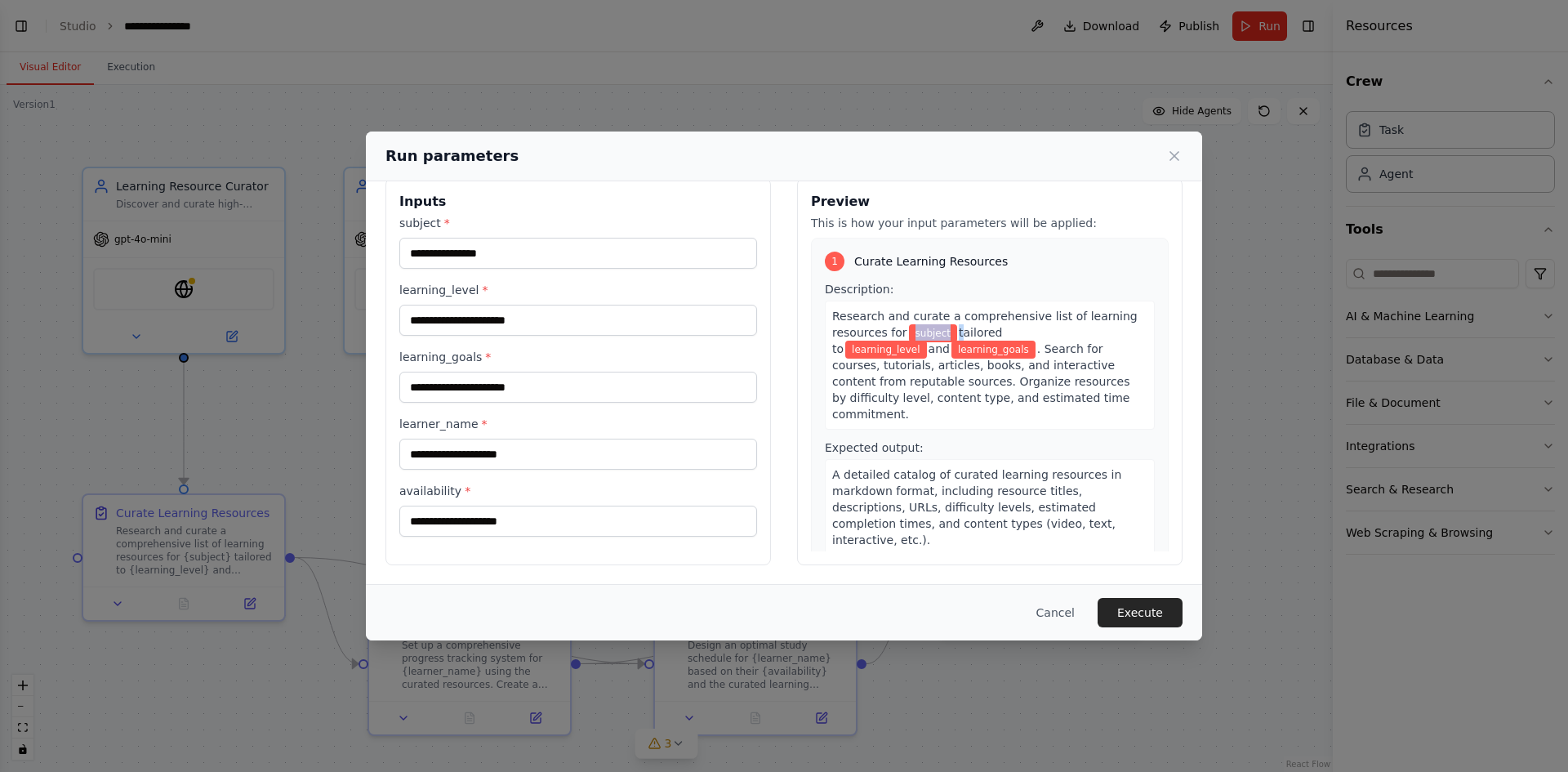
click at [925, 337] on span "subject" at bounding box center [934, 332] width 49 height 18
click at [927, 341] on span "learning_level" at bounding box center [886, 349] width 82 height 18
click at [951, 351] on span "learning_goals" at bounding box center [994, 349] width 84 height 18
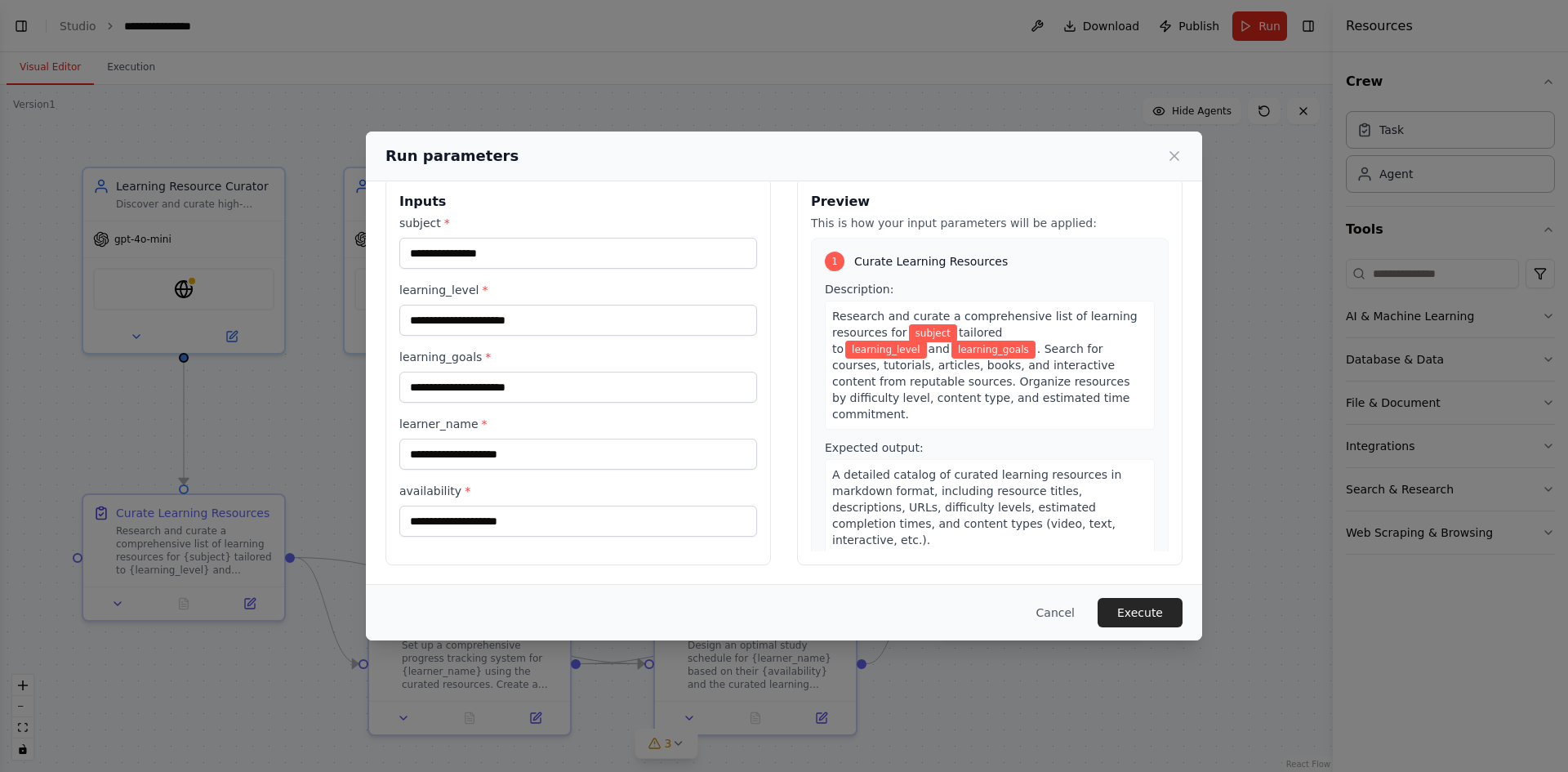
click at [922, 343] on span ". Search for courses, tutorials, articles, books, and interactive content from …" at bounding box center [981, 381] width 298 height 78
click at [922, 337] on span "subject" at bounding box center [934, 332] width 49 height 18
drag, startPoint x: 994, startPoint y: 281, endPoint x: 979, endPoint y: 232, distance: 51.2
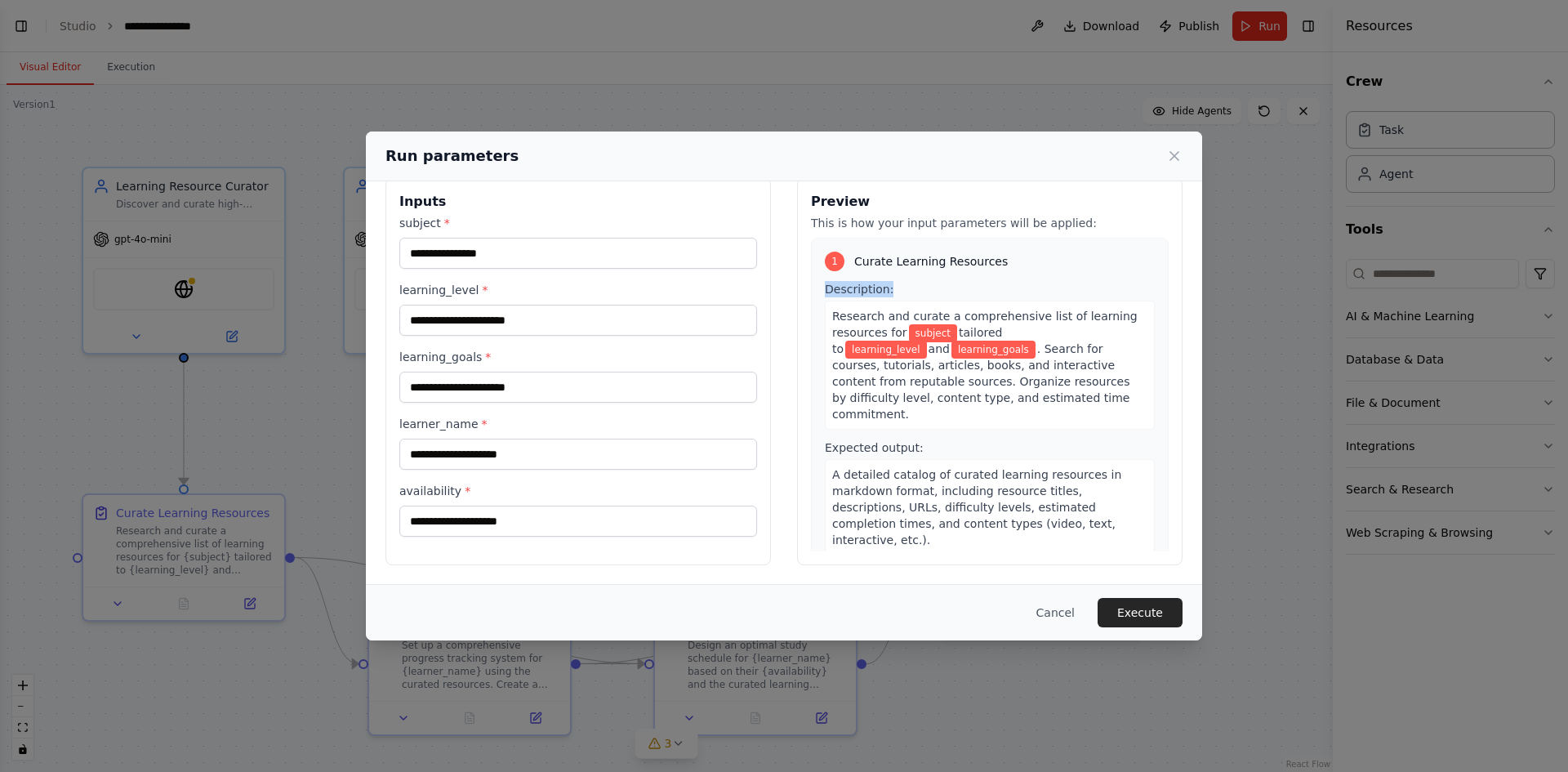
click at [981, 235] on div "Preview This is how your input parameters will be applied: 1 Curate Learning Re…" at bounding box center [989, 371] width 385 height 387
click at [1107, 277] on div "1 Curate Learning Resources Description: Research and curate a comprehensive li…" at bounding box center [990, 403] width 358 height 332
click at [927, 334] on span "subject" at bounding box center [934, 332] width 49 height 18
click at [927, 341] on span "learning_level" at bounding box center [886, 349] width 82 height 18
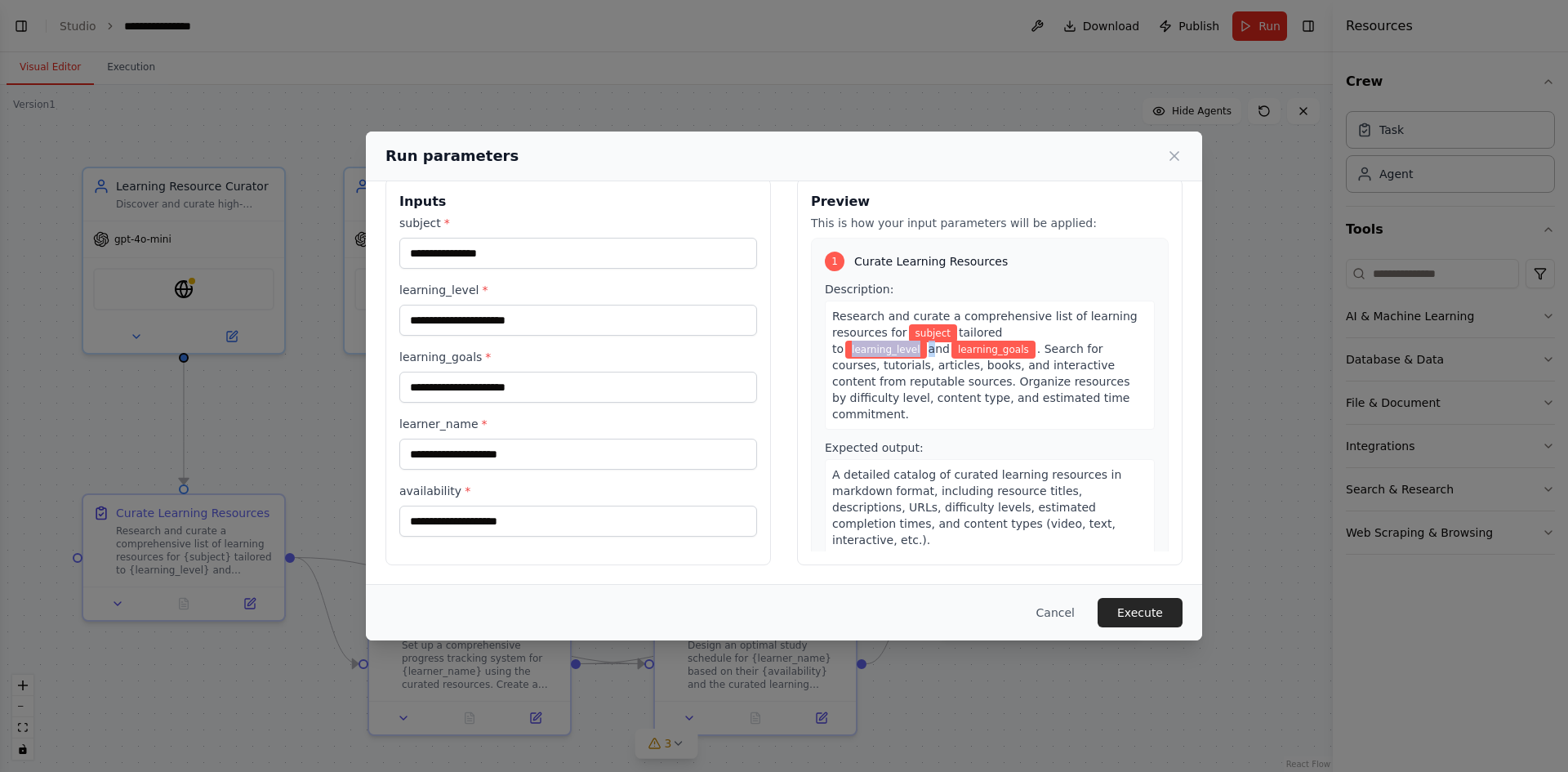
click at [927, 341] on span "learning_level" at bounding box center [886, 349] width 82 height 18
click at [951, 350] on span "learning_goals" at bounding box center [994, 349] width 84 height 18
click at [911, 333] on span "subject" at bounding box center [934, 332] width 49 height 18
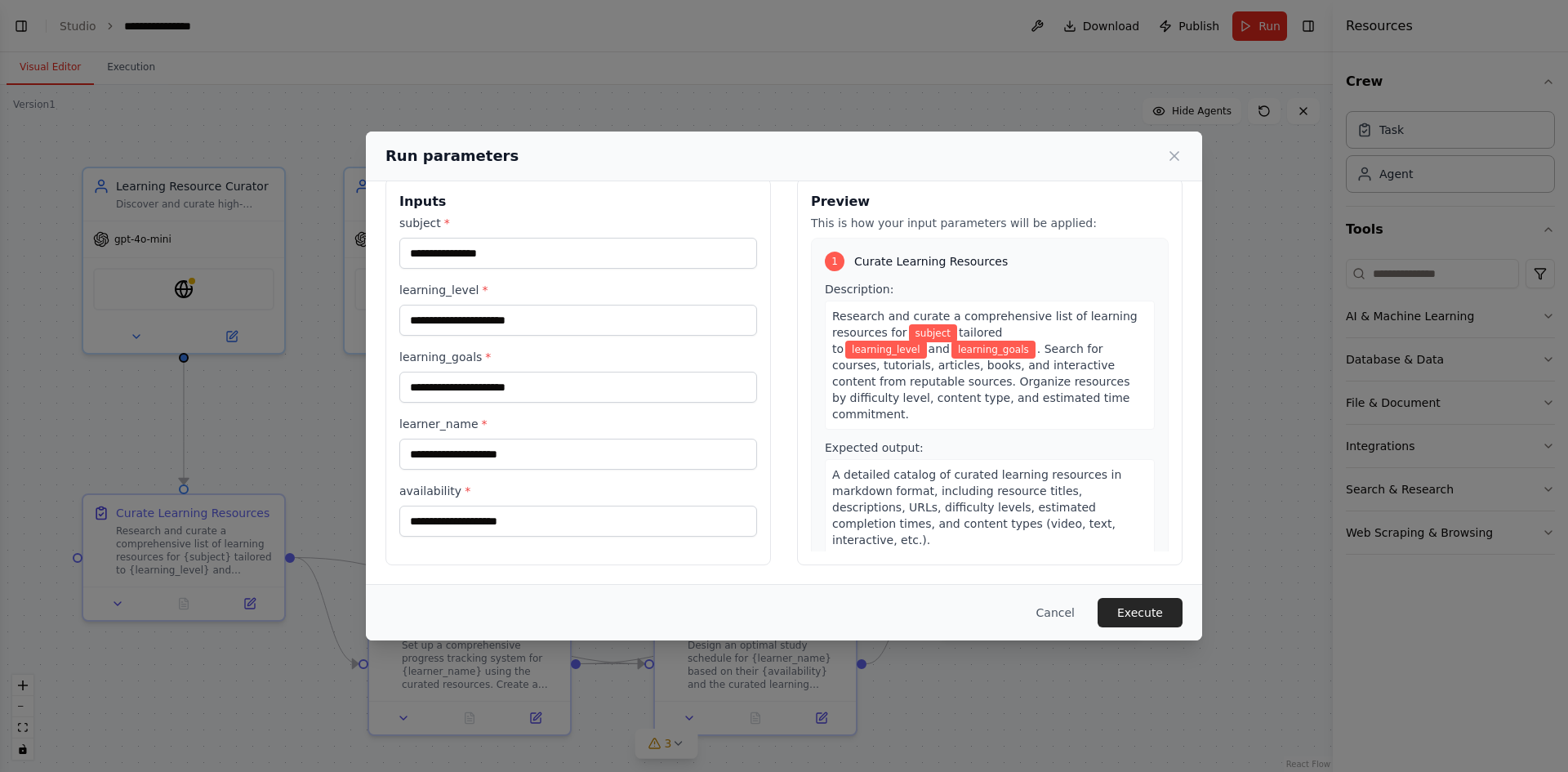
click at [944, 305] on div "Research and curate a comprehensive list of learning resources for subject tail…" at bounding box center [989, 364] width 330 height 129
click at [927, 341] on span "learning_level" at bounding box center [886, 349] width 82 height 18
click at [951, 345] on span "learning_goals" at bounding box center [994, 349] width 84 height 18
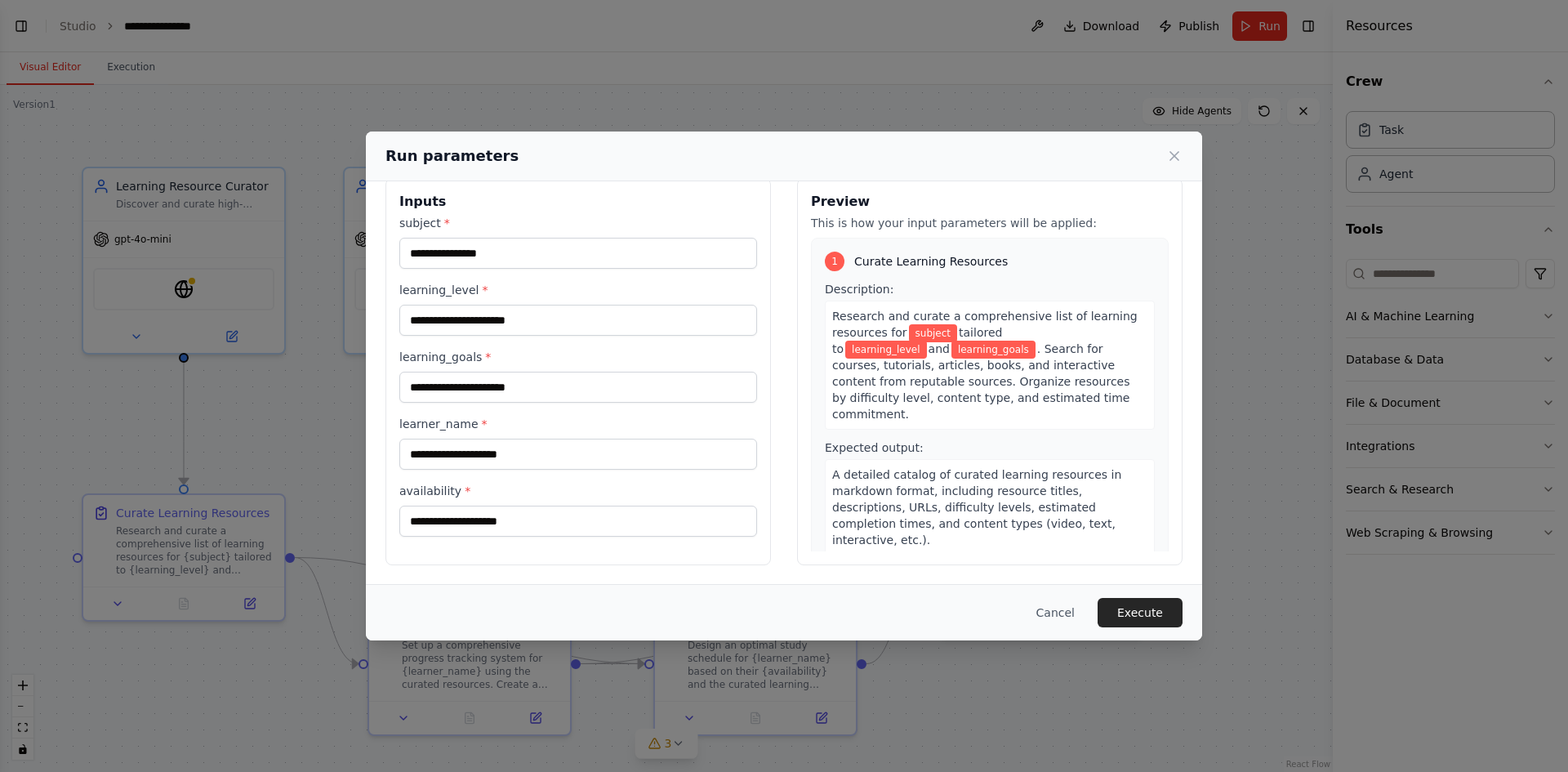
click at [923, 331] on span "subject" at bounding box center [934, 332] width 49 height 18
click at [927, 341] on span "learning_level" at bounding box center [886, 349] width 82 height 18
click at [504, 240] on input "subject *" at bounding box center [578, 253] width 358 height 31
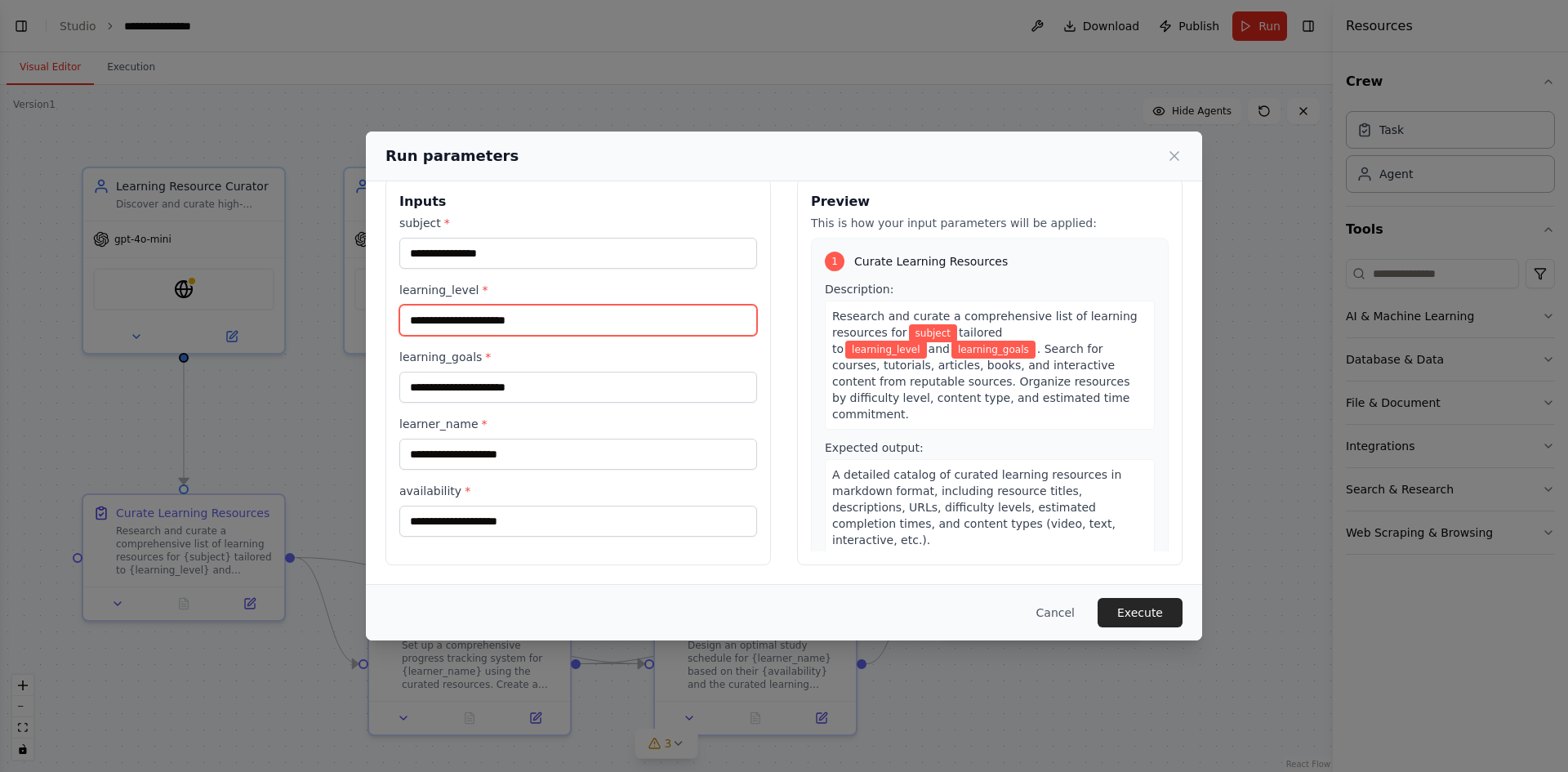
click at [595, 330] on input "learning_level *" at bounding box center [578, 320] width 358 height 31
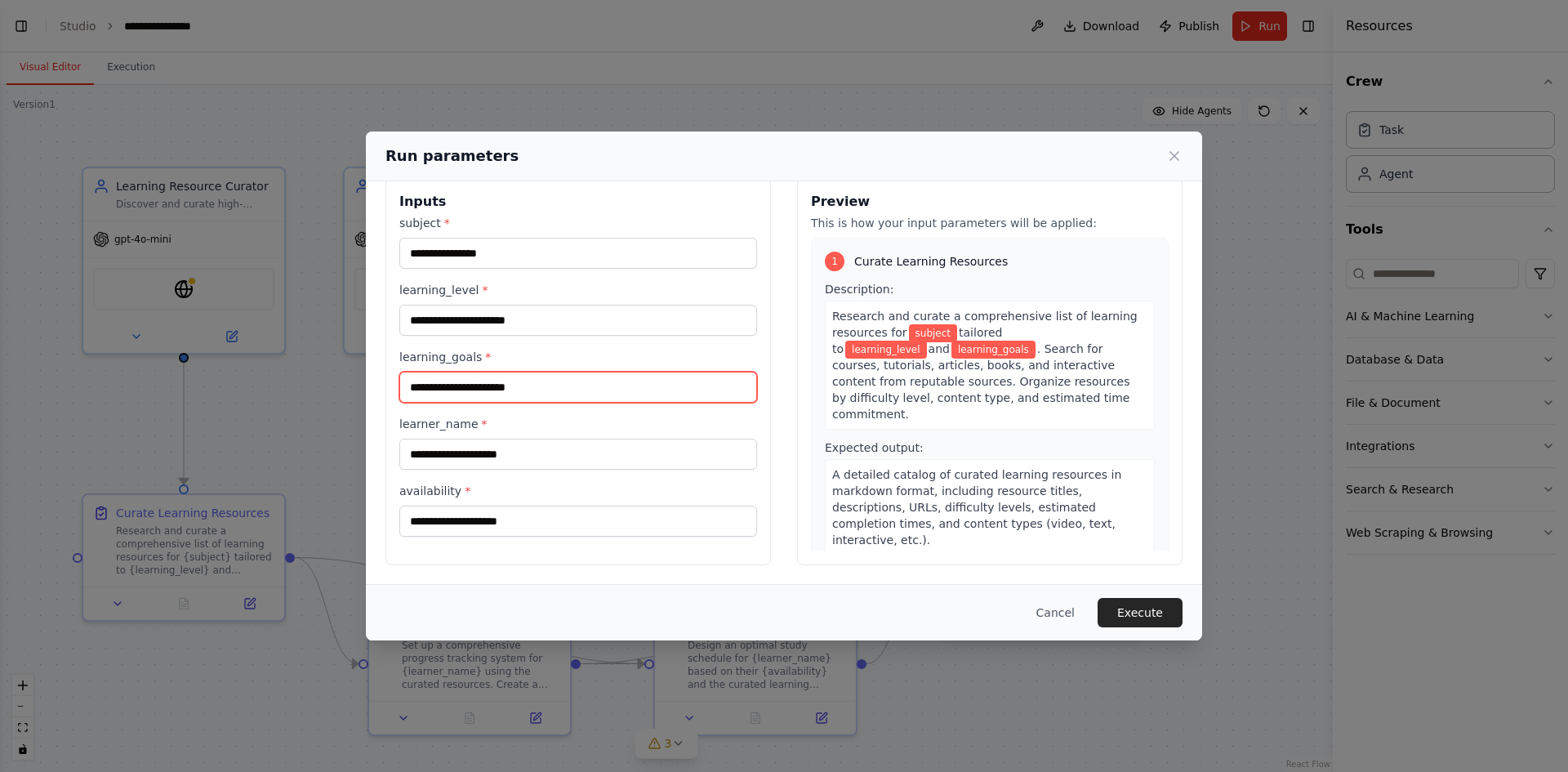
click at [637, 389] on input "learning_goals *" at bounding box center [578, 387] width 358 height 31
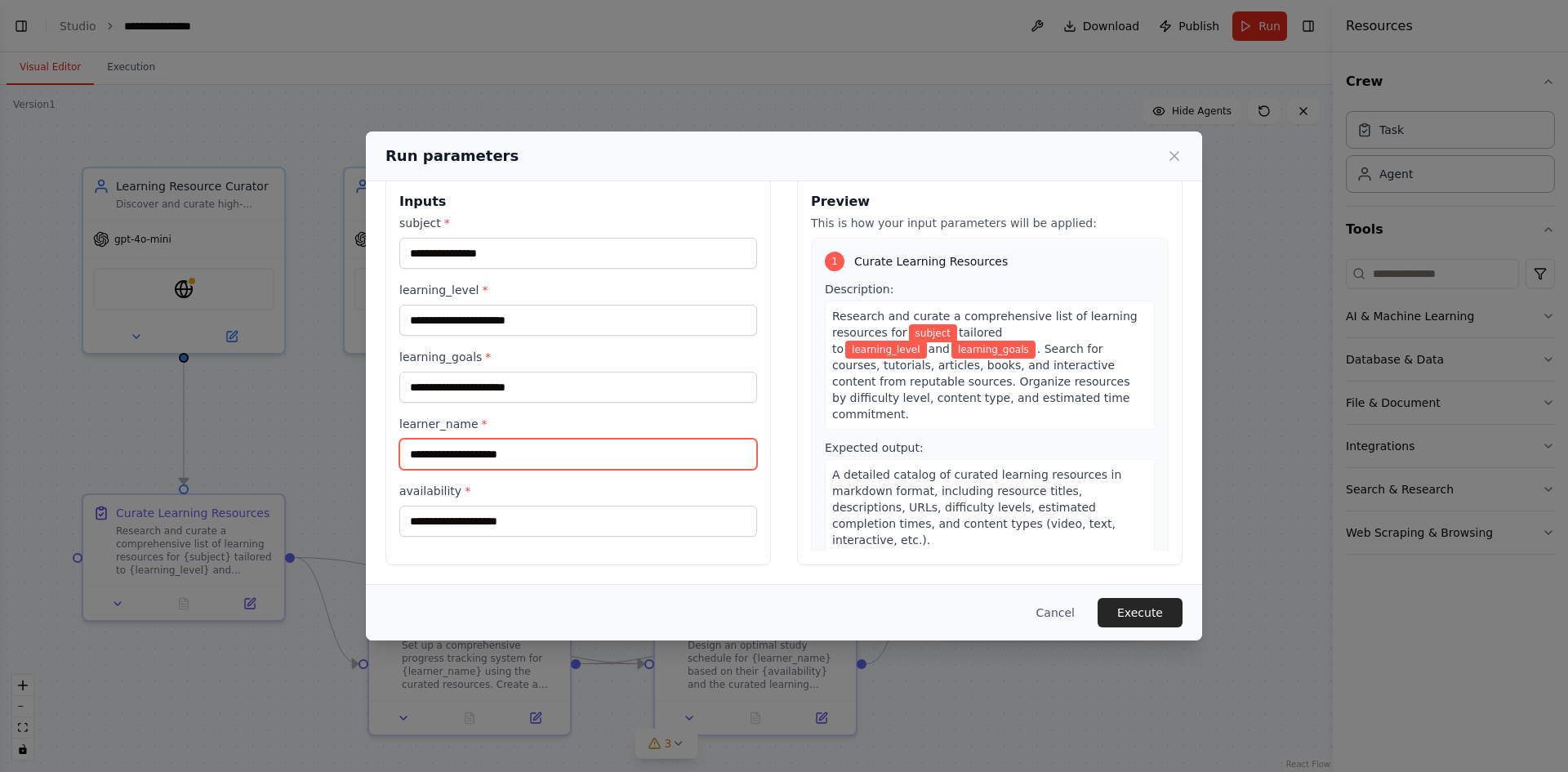
click at [592, 448] on input "learner_name *" at bounding box center [578, 454] width 358 height 31
click at [612, 499] on label "availability *" at bounding box center [578, 490] width 358 height 16
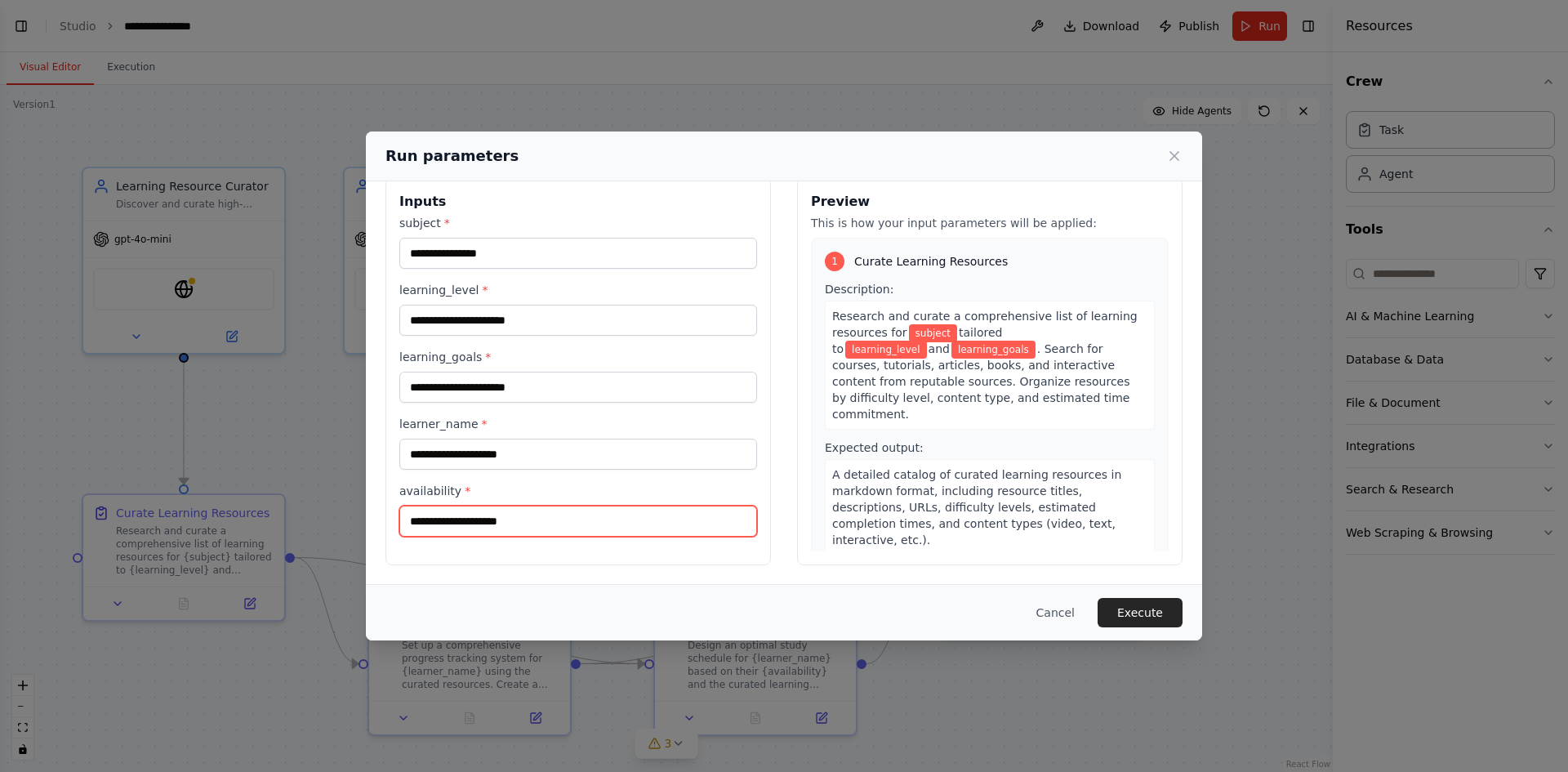
click at [612, 505] on input "availability *" at bounding box center [578, 521] width 358 height 31
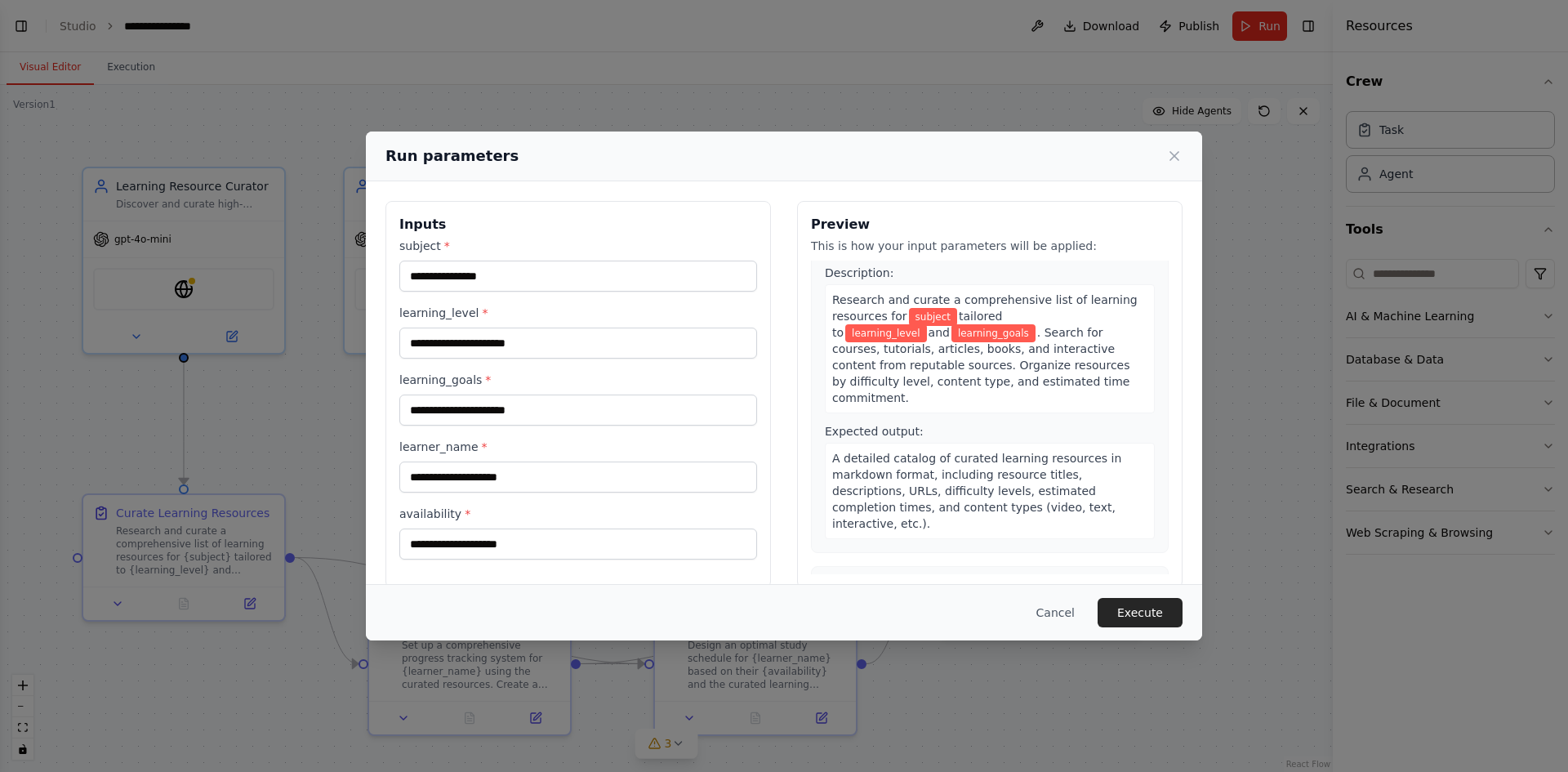
click at [611, 259] on div "subject *" at bounding box center [578, 265] width 358 height 54
click at [605, 273] on input "subject *" at bounding box center [578, 276] width 358 height 31
type input "**********"
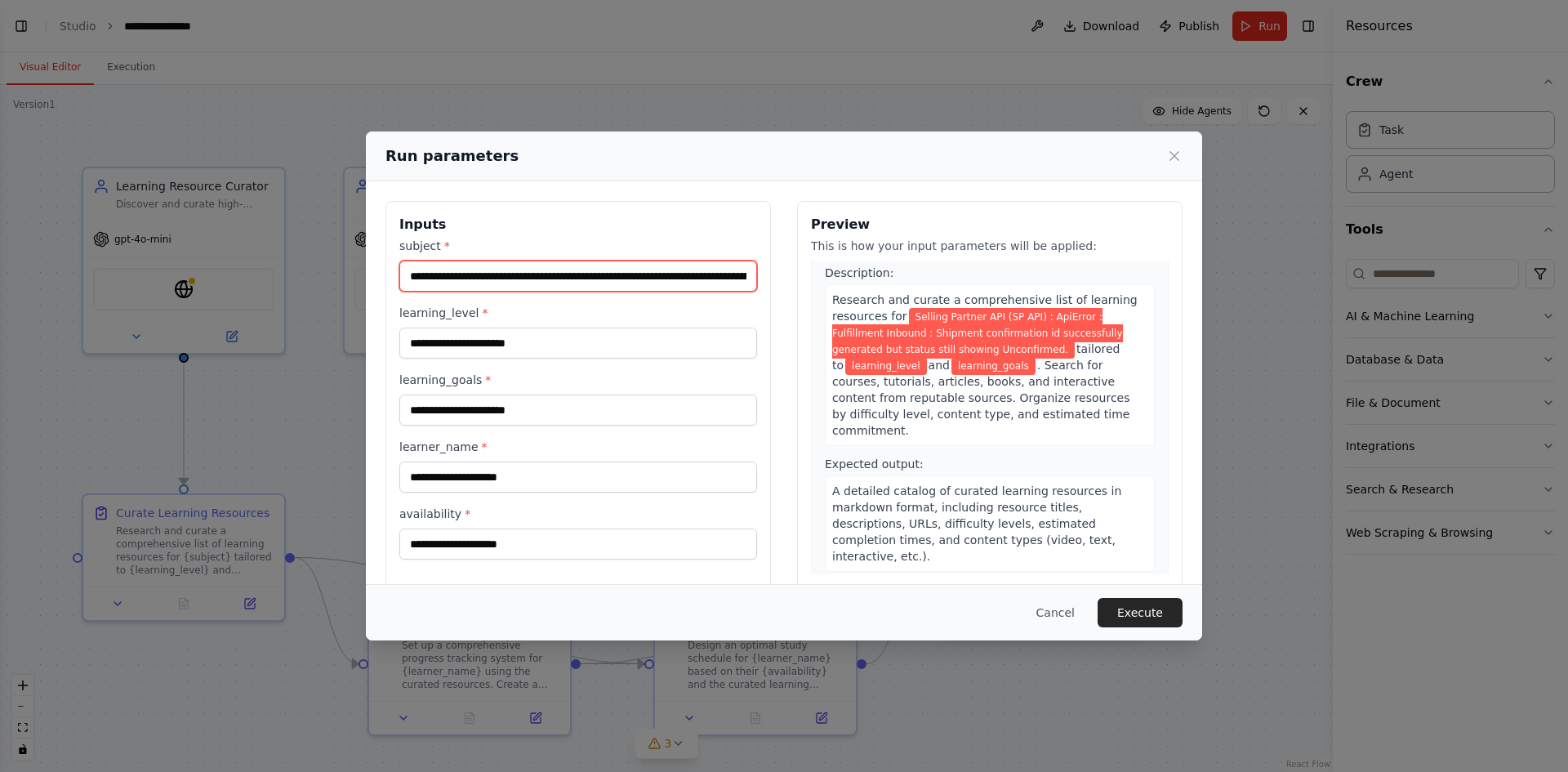
click at [687, 273] on input "**********" at bounding box center [578, 276] width 358 height 31
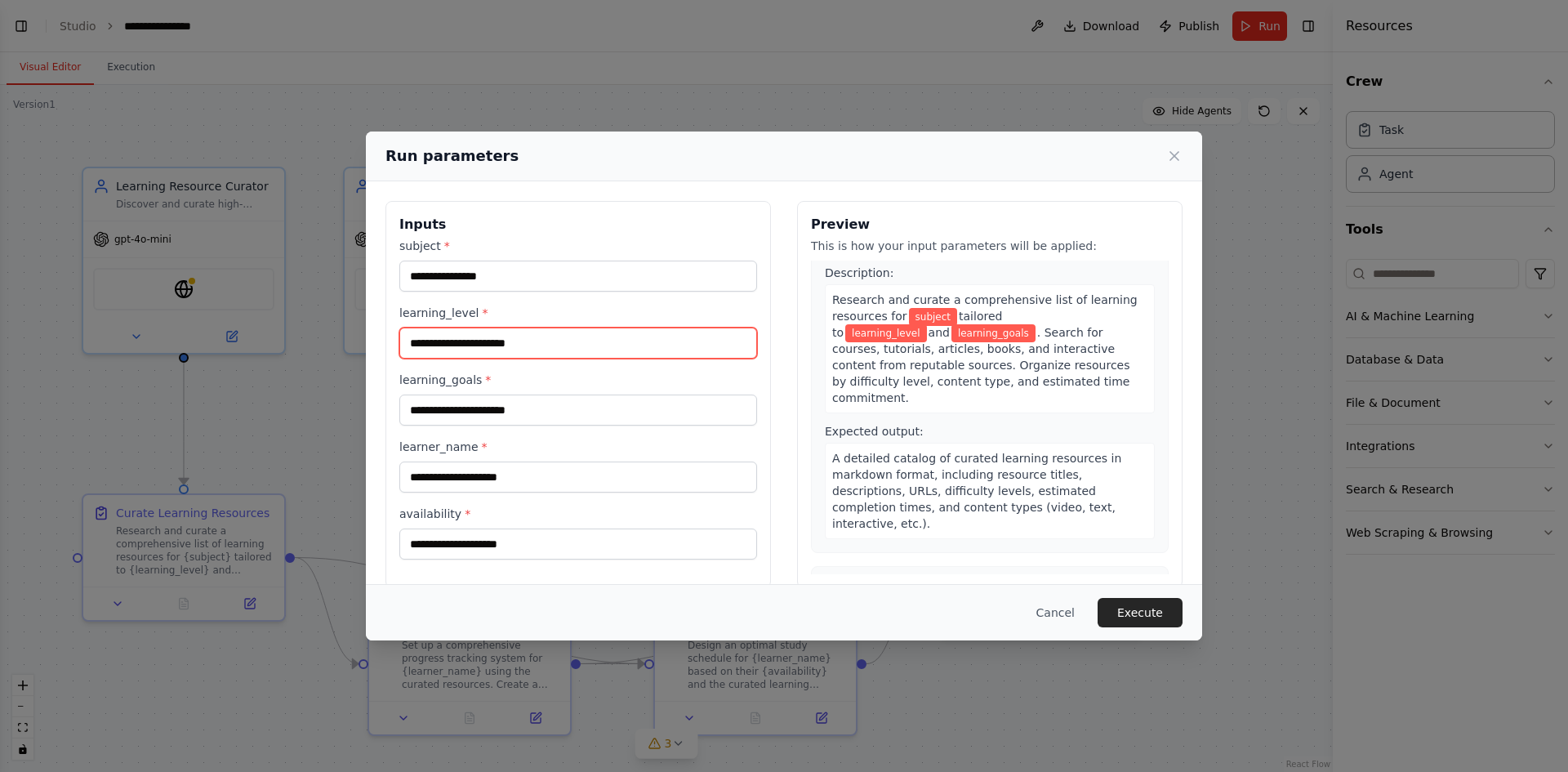
click at [656, 349] on input "learning_level *" at bounding box center [578, 343] width 358 height 31
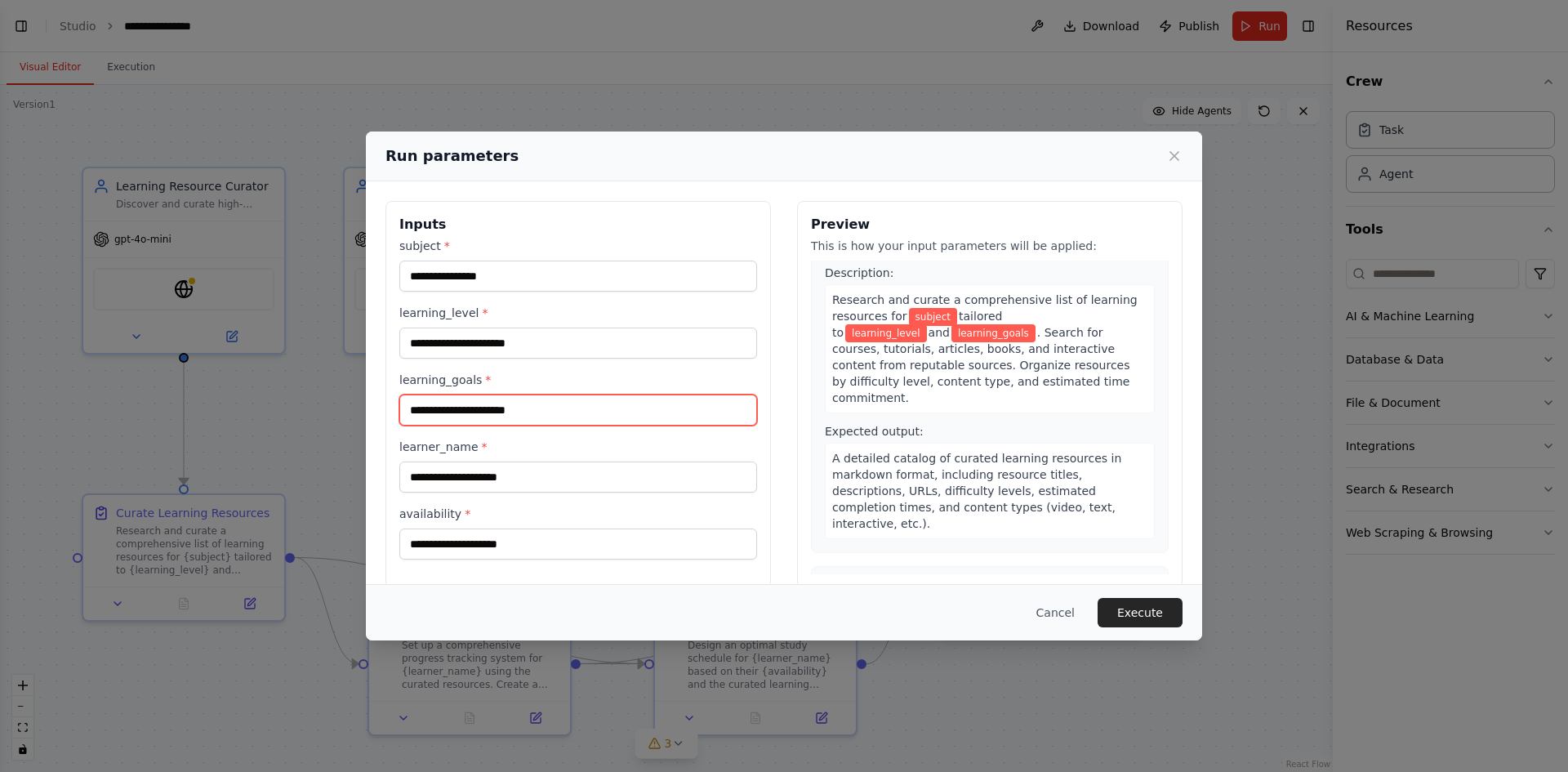
drag, startPoint x: 676, startPoint y: 408, endPoint x: 1023, endPoint y: 580, distance: 387.3
click at [677, 409] on input "learning_goals *" at bounding box center [578, 410] width 358 height 31
drag, startPoint x: 1078, startPoint y: 621, endPoint x: 1071, endPoint y: 445, distance: 176.1
click at [1052, 502] on div "Run parameters Inputs subject * learning_level * learning_goals * learner_name …" at bounding box center [784, 386] width 837 height 510
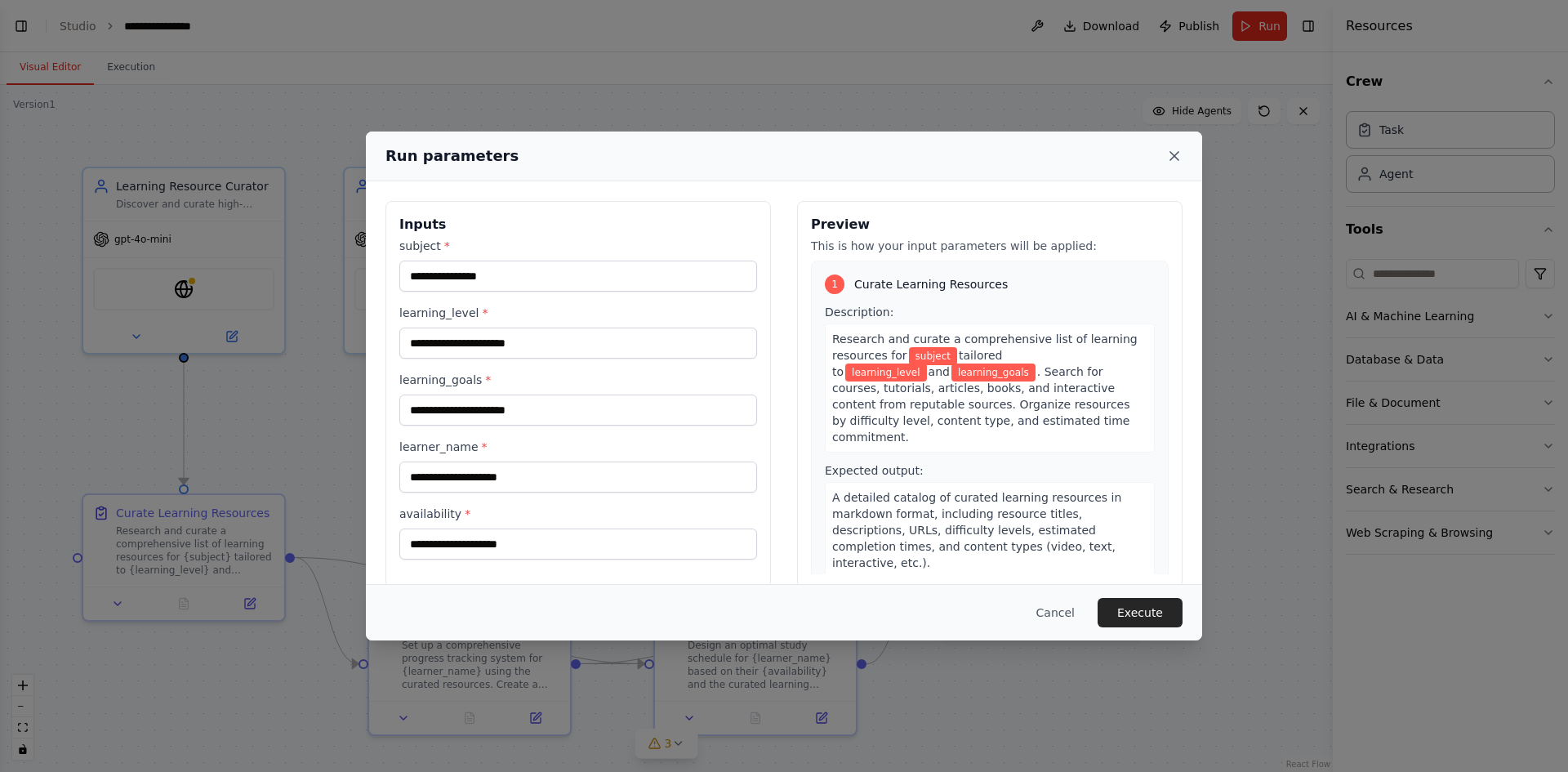
click at [1177, 154] on icon at bounding box center [1174, 155] width 16 height 16
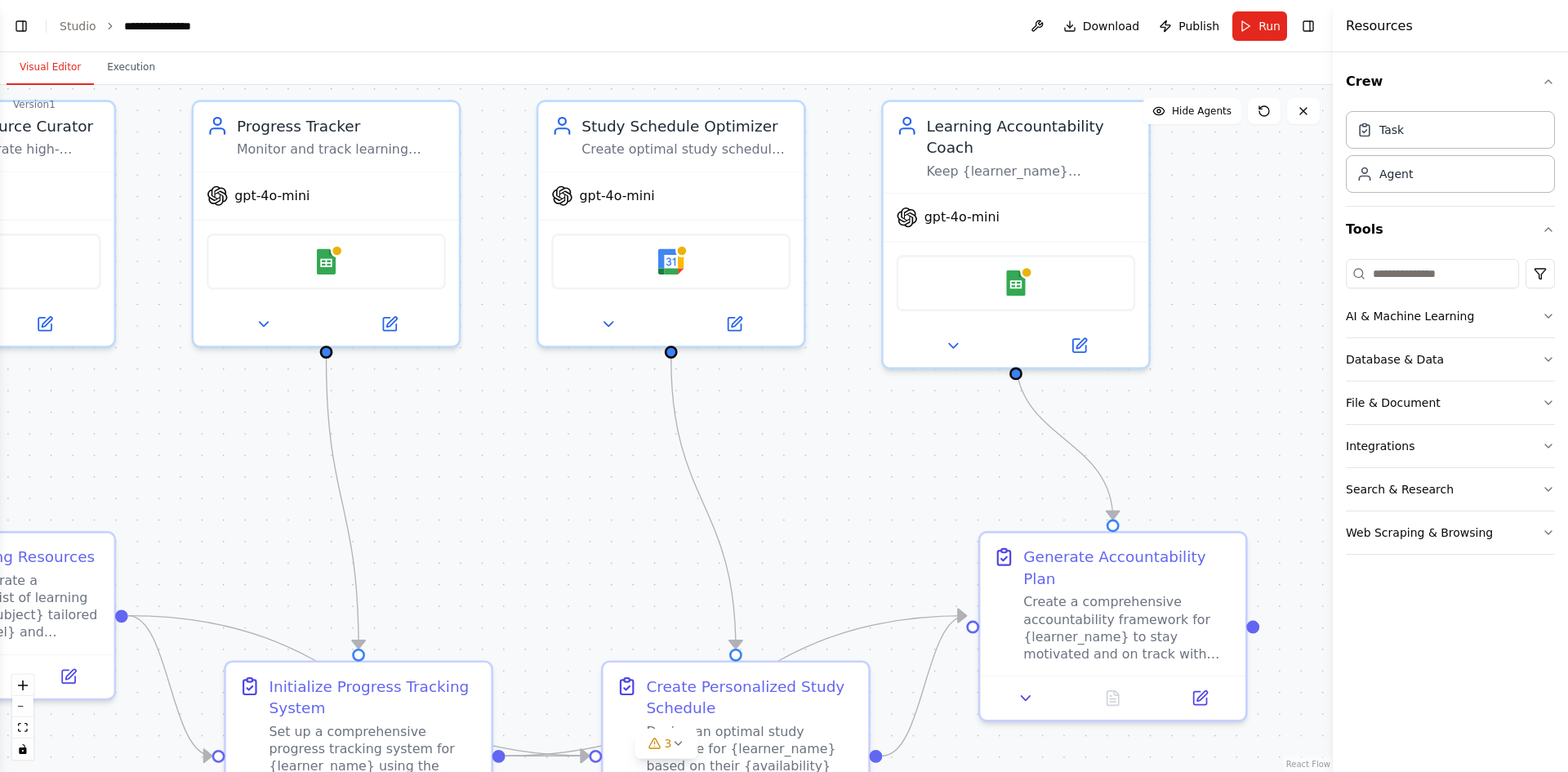
click at [819, 361] on div ".deletable-edge-delete-btn { width: 20px; height: 20px; border: 0px solid #ffff…" at bounding box center [666, 429] width 1333 height 687
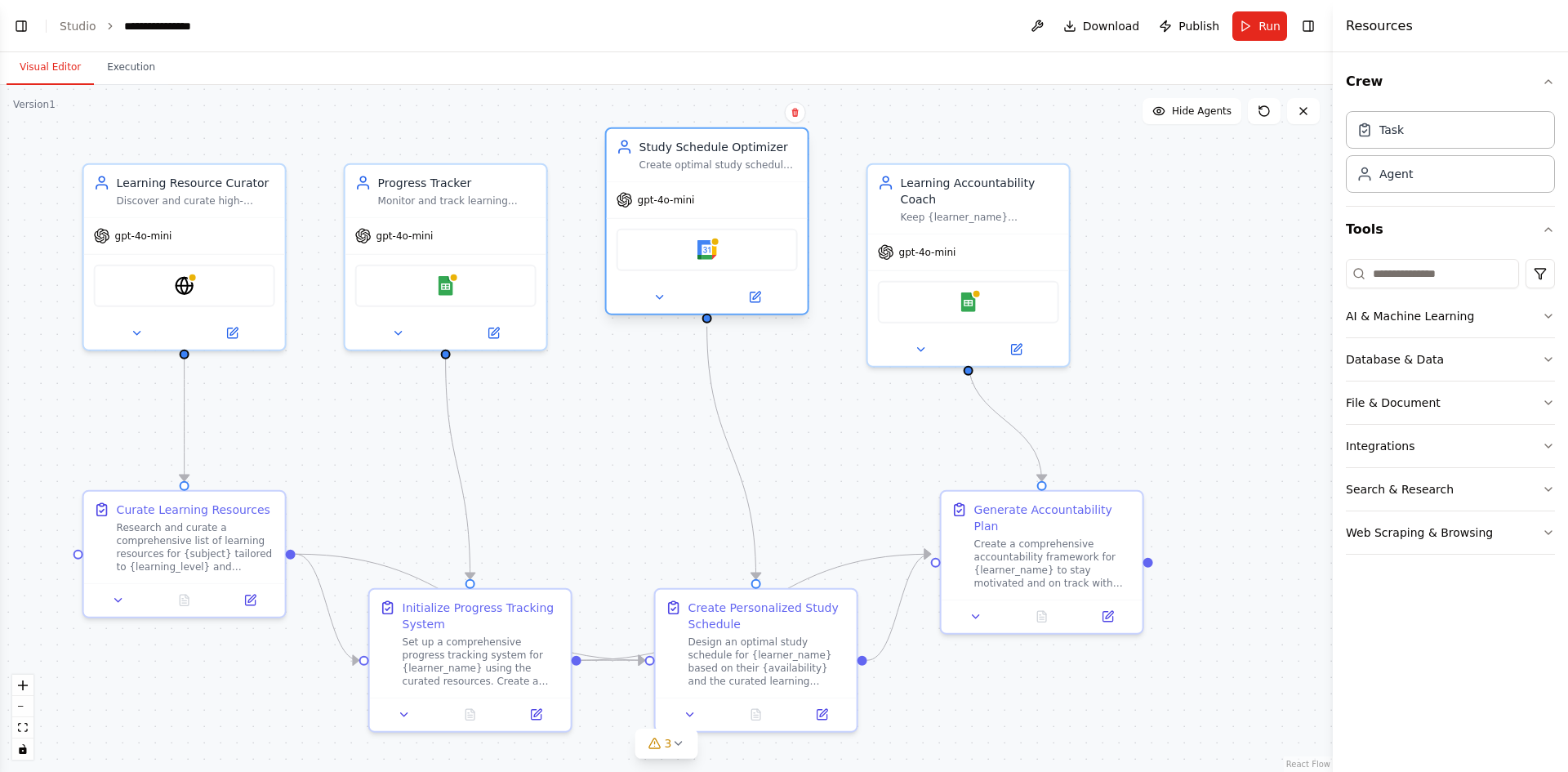
drag, startPoint x: 746, startPoint y: 250, endPoint x: 759, endPoint y: 218, distance: 34.5
click at [759, 219] on div "Google Calendar" at bounding box center [707, 250] width 201 height 63
drag, startPoint x: 1171, startPoint y: 399, endPoint x: 1159, endPoint y: 404, distance: 13.0
click at [1166, 402] on div ".deletable-edge-delete-btn { width: 20px; height: 20px; border: 0px solid #ffff…" at bounding box center [666, 429] width 1333 height 687
